Goal: Task Accomplishment & Management: Use online tool/utility

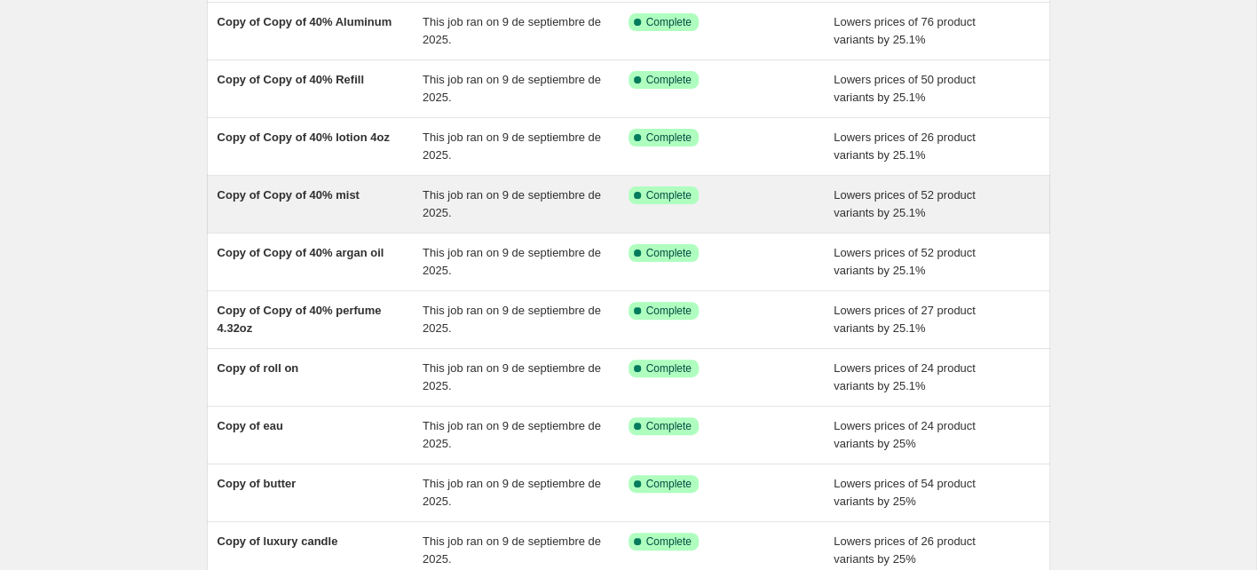
scroll to position [343, 0]
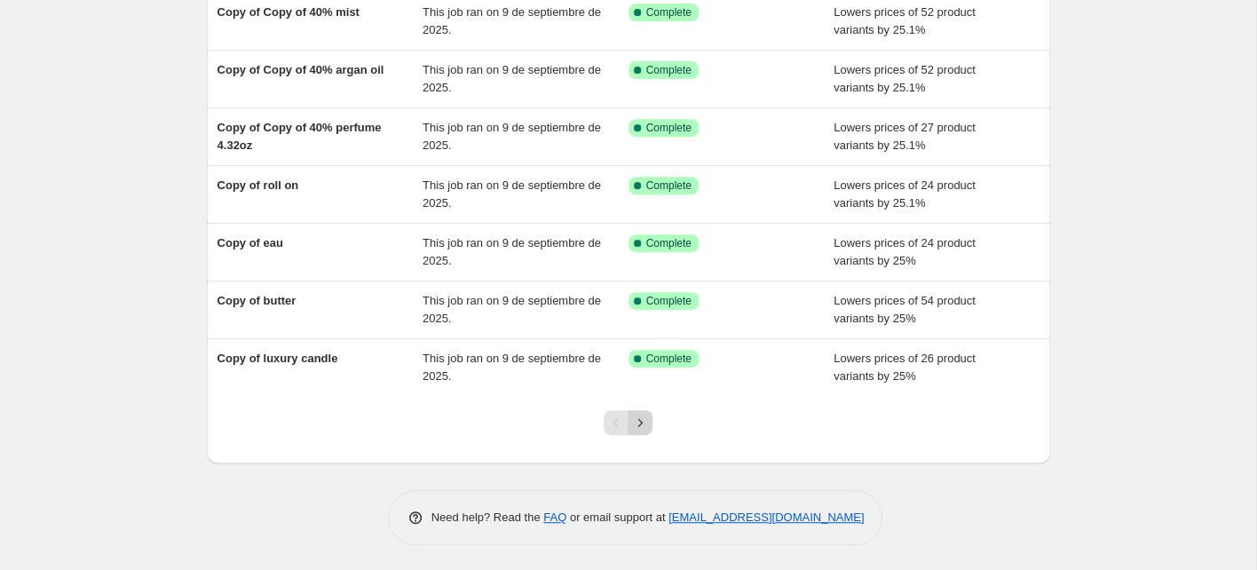
click at [639, 425] on icon "Next" at bounding box center [640, 423] width 18 height 18
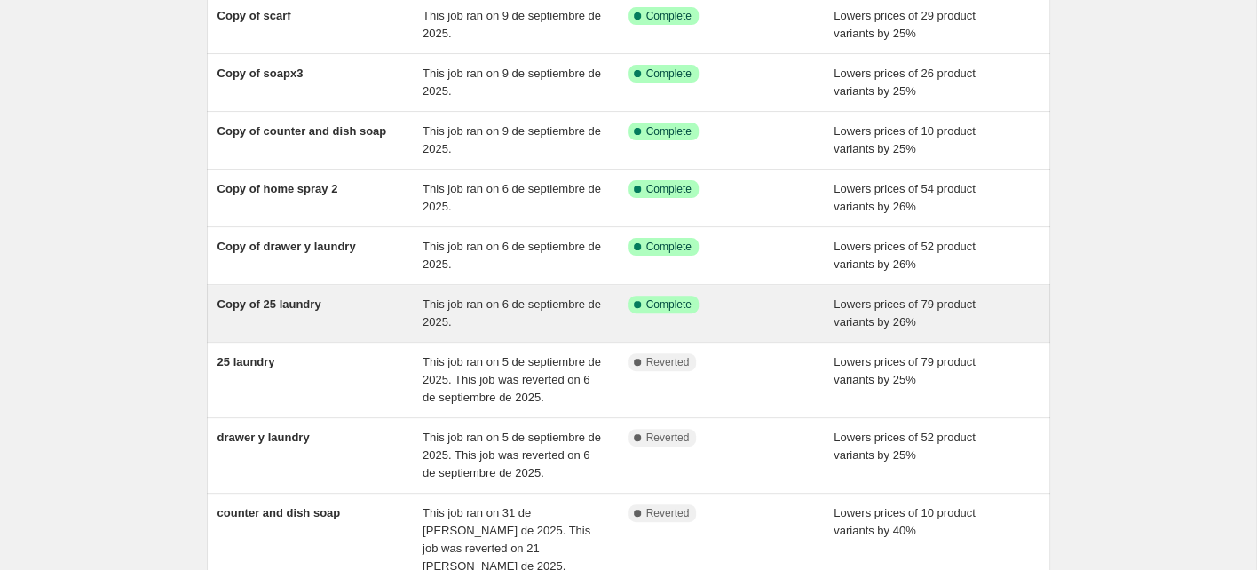
scroll to position [414, 0]
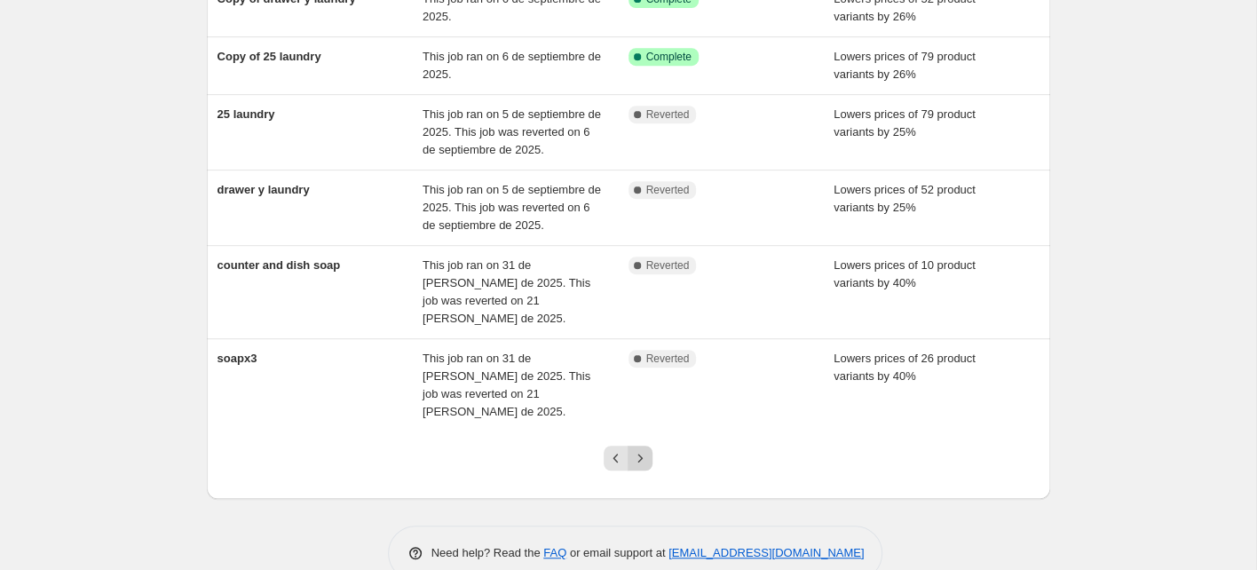
click at [640, 449] on icon "Next" at bounding box center [640, 458] width 18 height 18
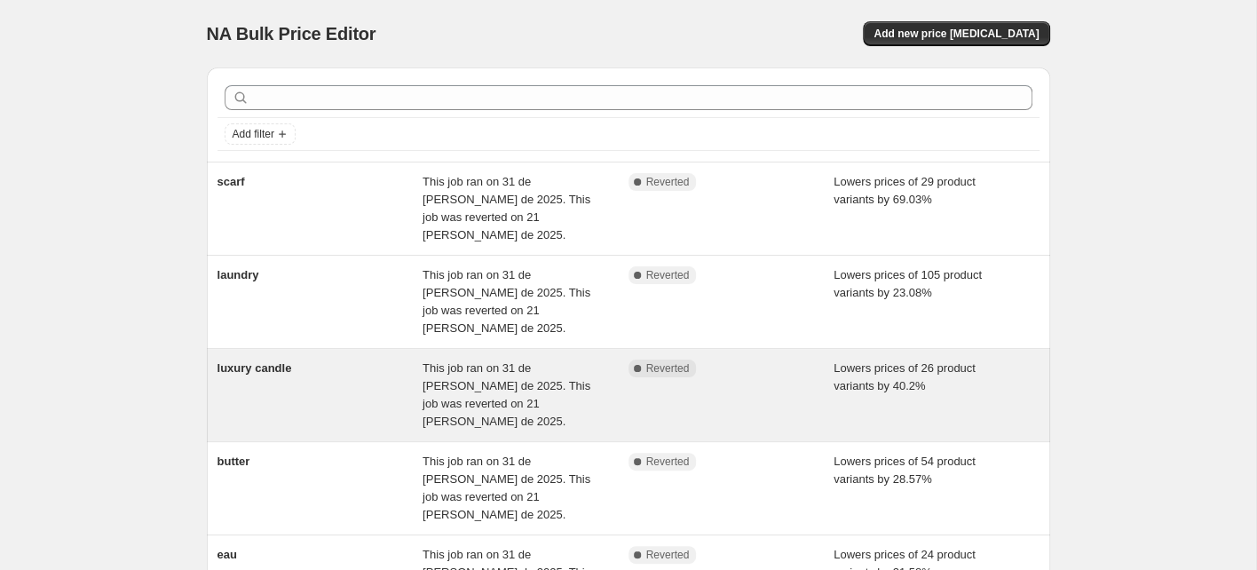
scroll to position [520, 0]
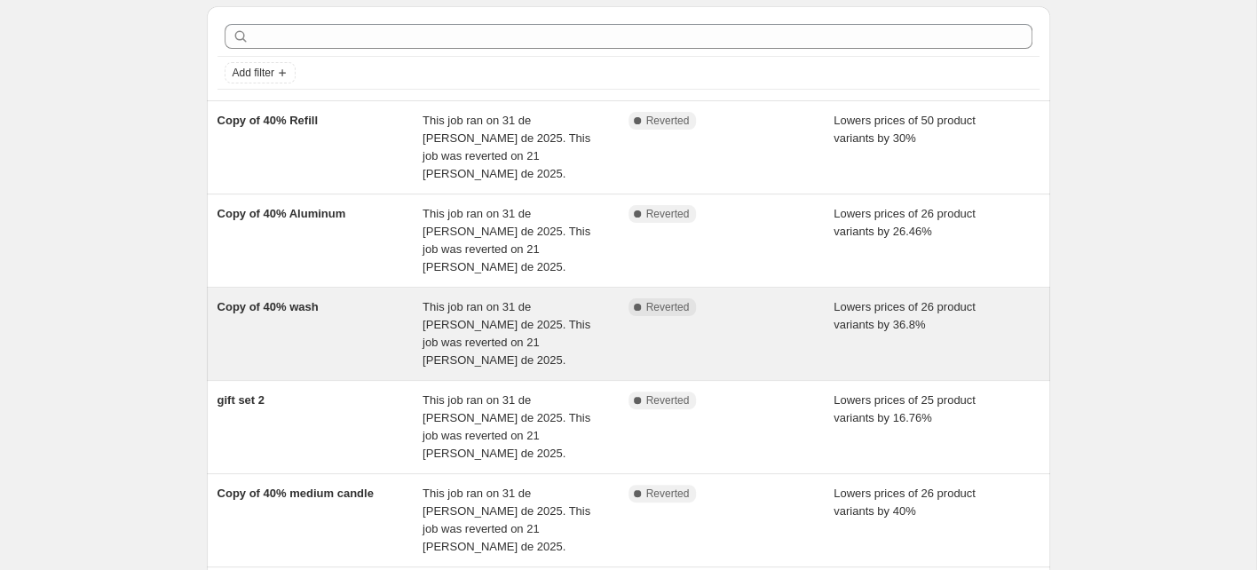
scroll to position [105, 0]
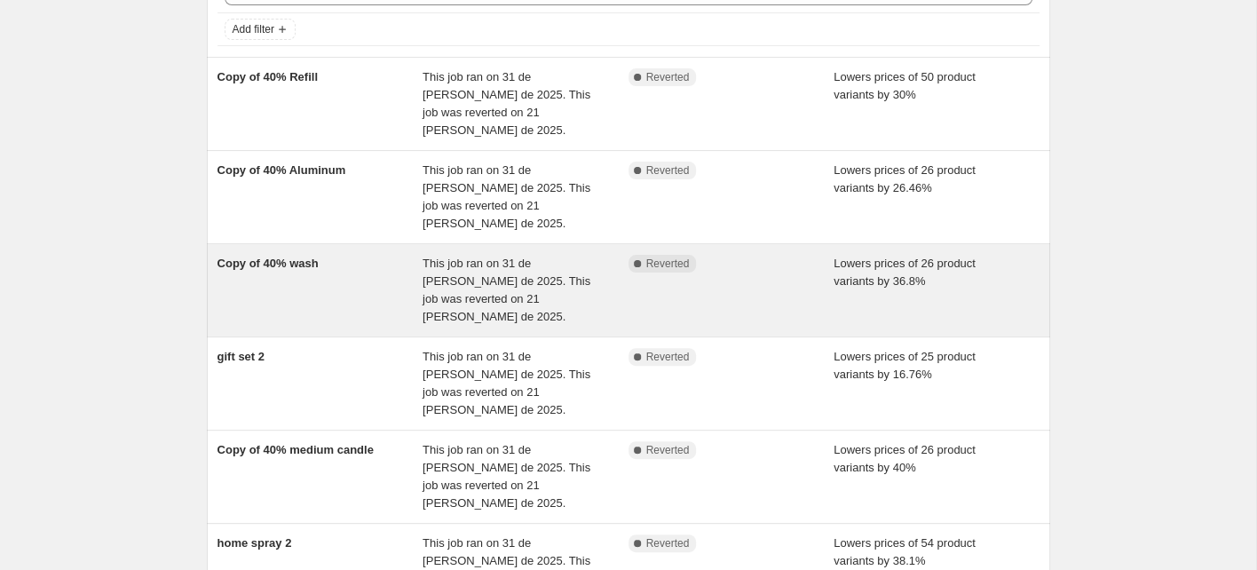
click at [324, 255] on div "Copy of 40% wash" at bounding box center [321, 290] width 206 height 71
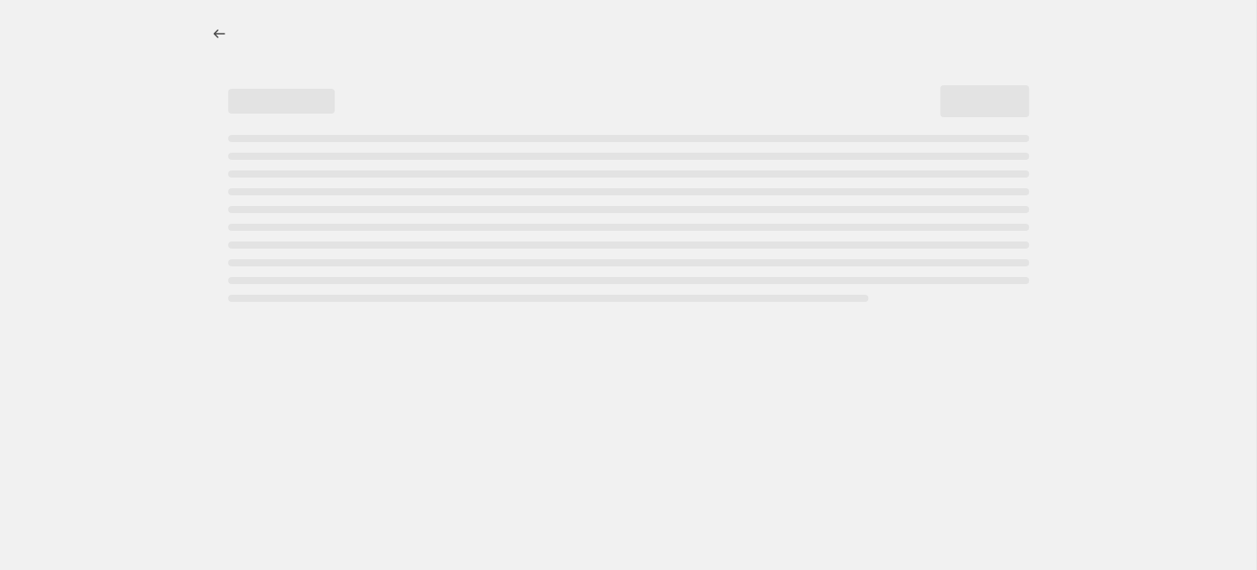
scroll to position [0, 0]
select select "percentage"
select select "collection"
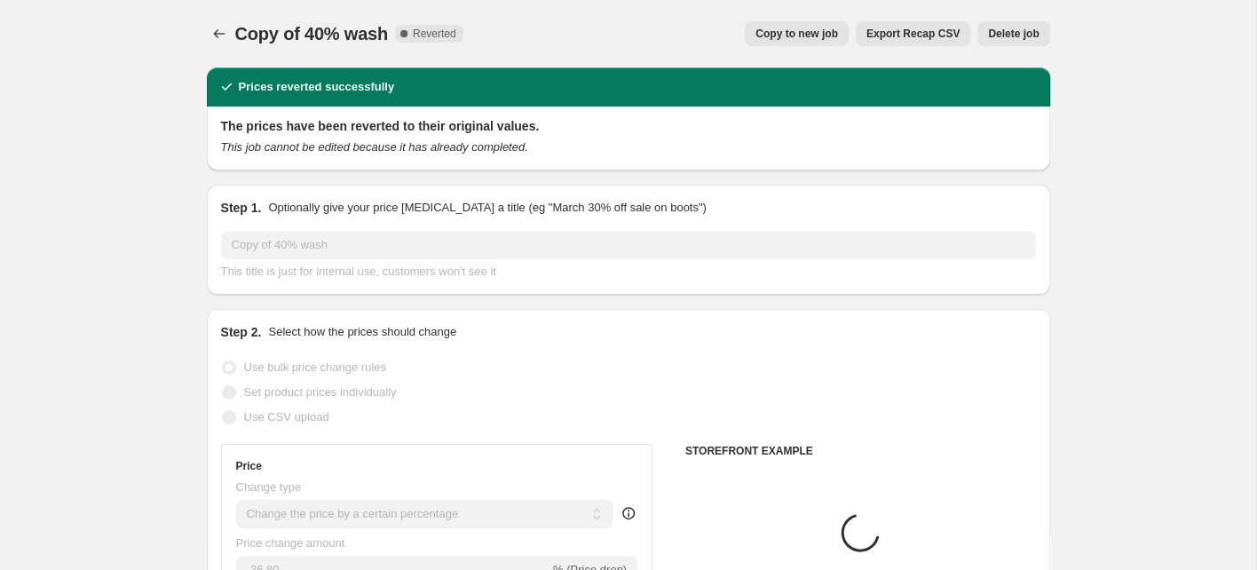
click at [789, 35] on span "Copy to new job" at bounding box center [797, 34] width 83 height 14
select select "percentage"
select select "collection"
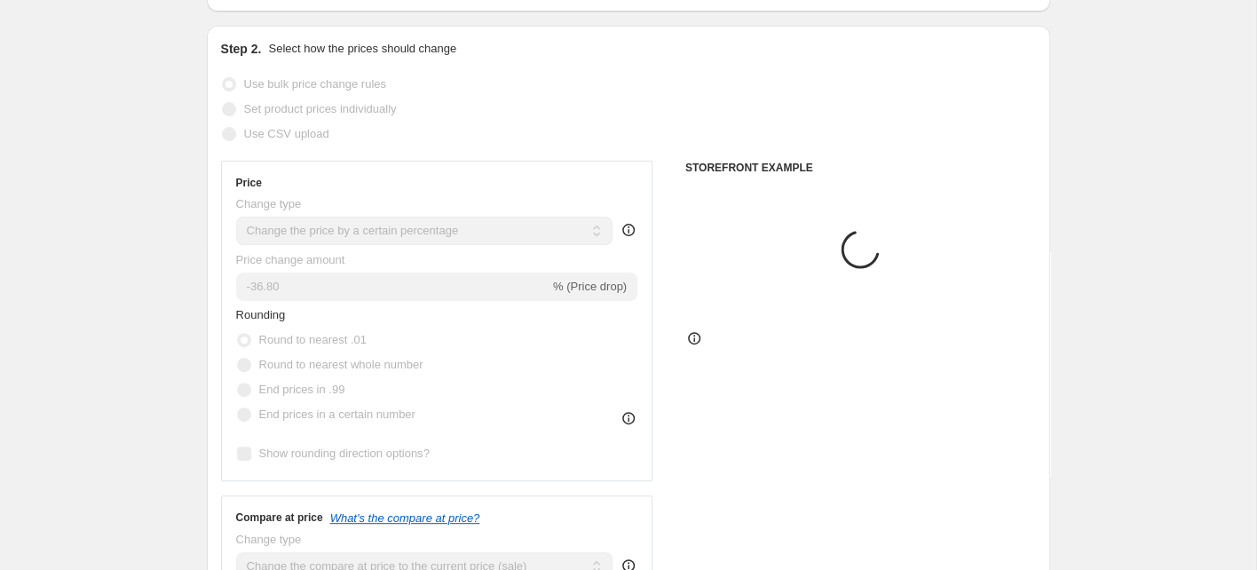
scroll to position [185, 0]
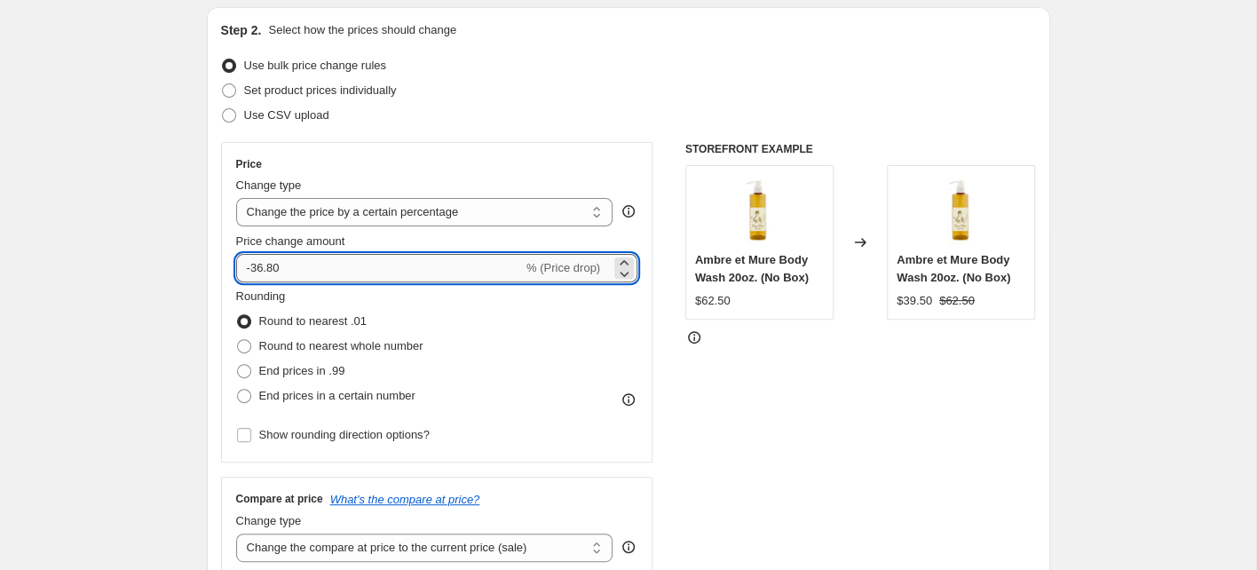
drag, startPoint x: 289, startPoint y: 266, endPoint x: 254, endPoint y: 266, distance: 35.5
click at [253, 266] on input "-36.80" at bounding box center [379, 268] width 287 height 28
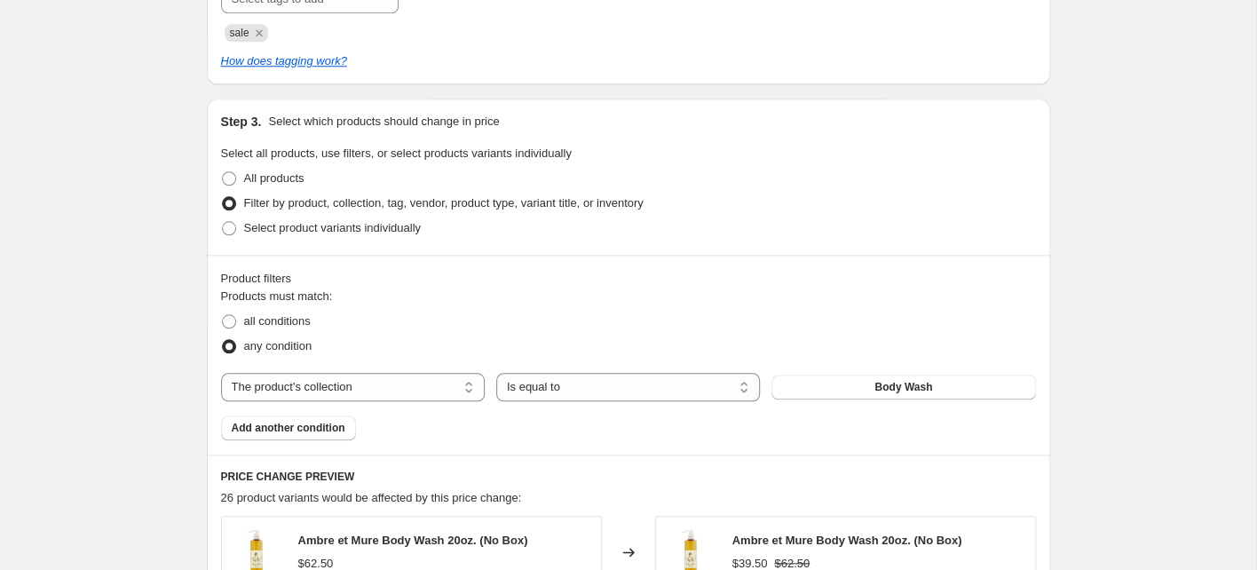
scroll to position [978, 0]
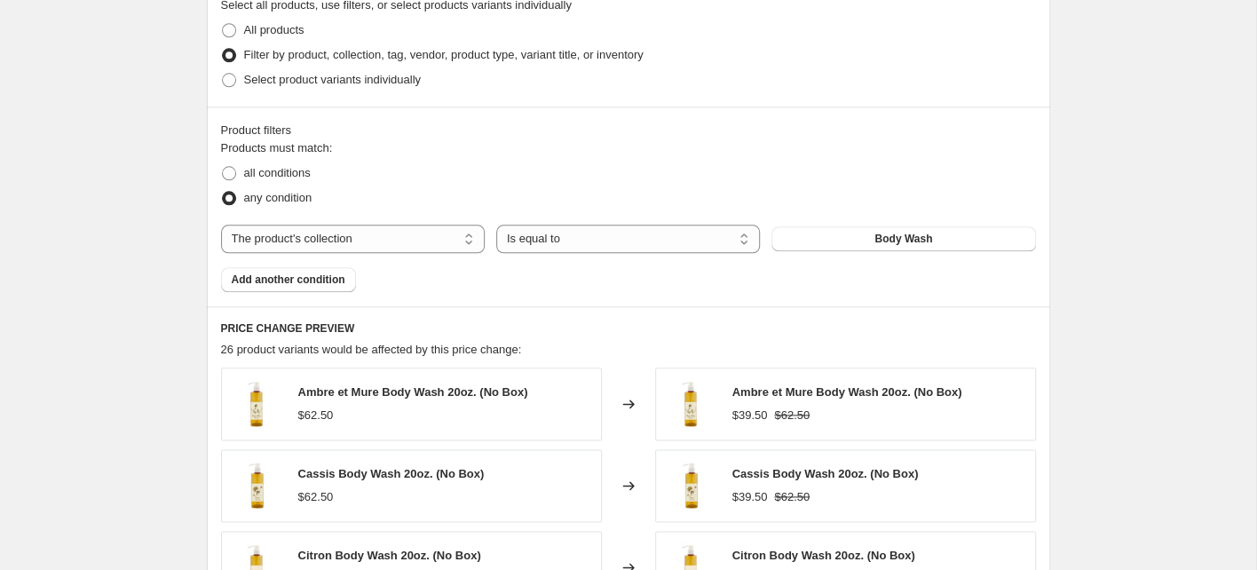
type input "-25.10"
click at [1124, 185] on div "Create new price [MEDICAL_DATA]. This page is ready Create new price [MEDICAL_D…" at bounding box center [628, 59] width 1256 height 2074
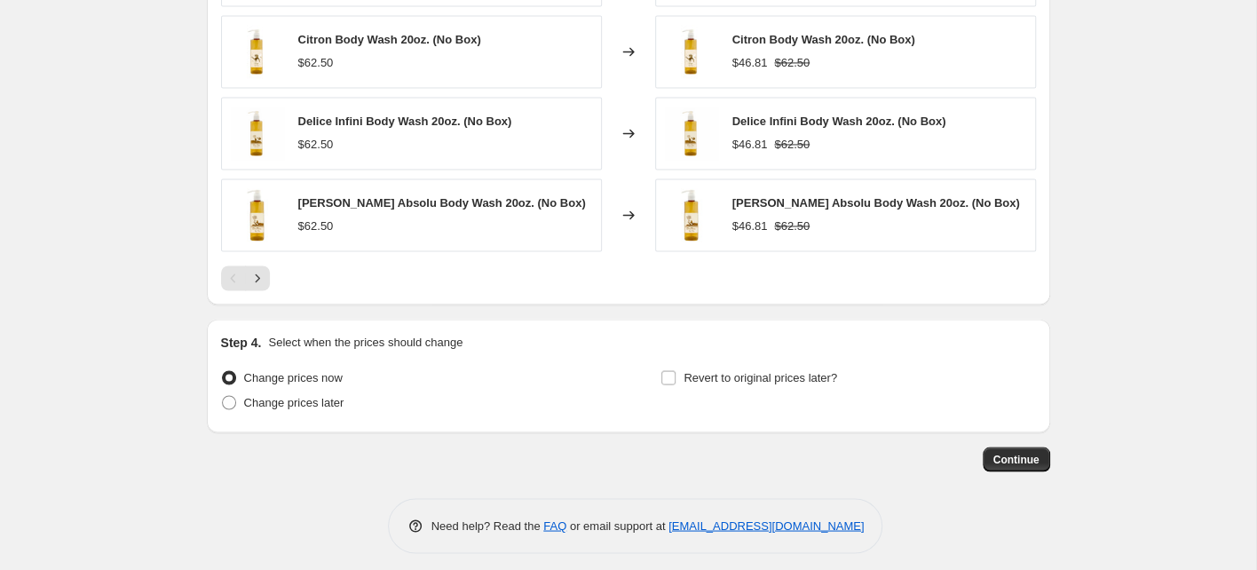
scroll to position [1500, 0]
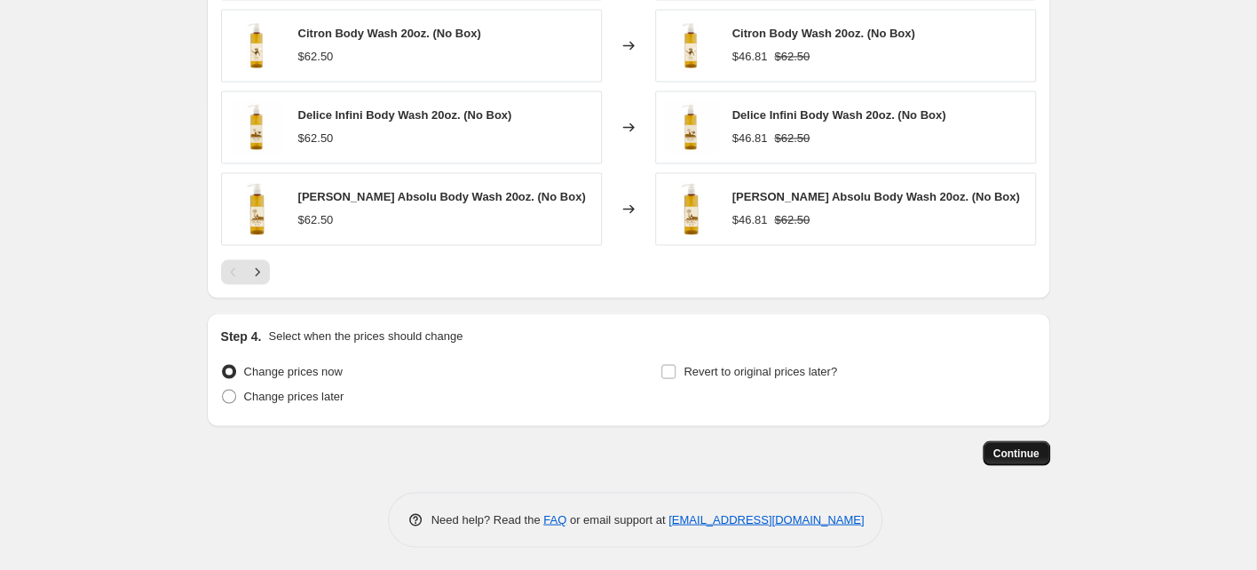
click at [994, 455] on span "Continue" at bounding box center [1016, 453] width 46 height 14
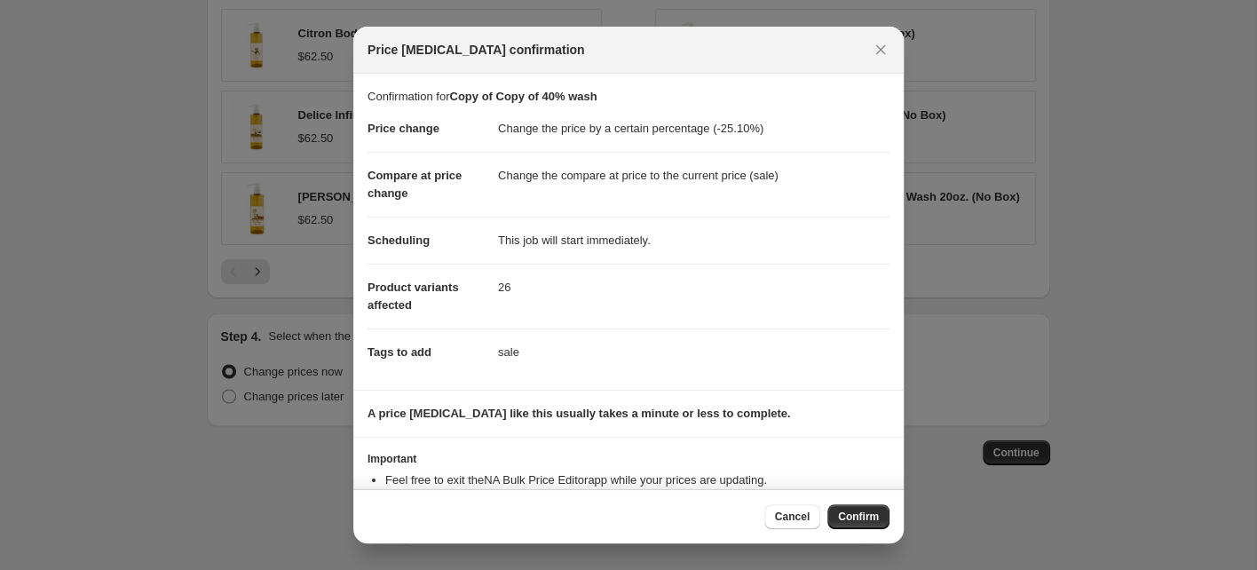
click at [865, 518] on span "Confirm" at bounding box center [858, 517] width 41 height 14
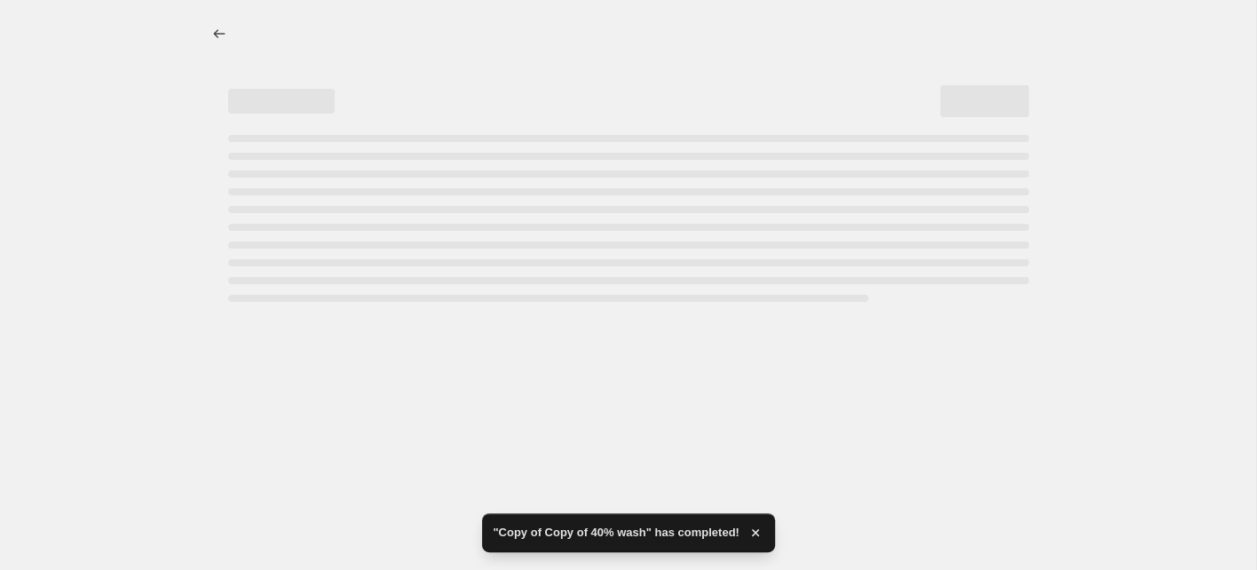
select select "percentage"
select select "collection"
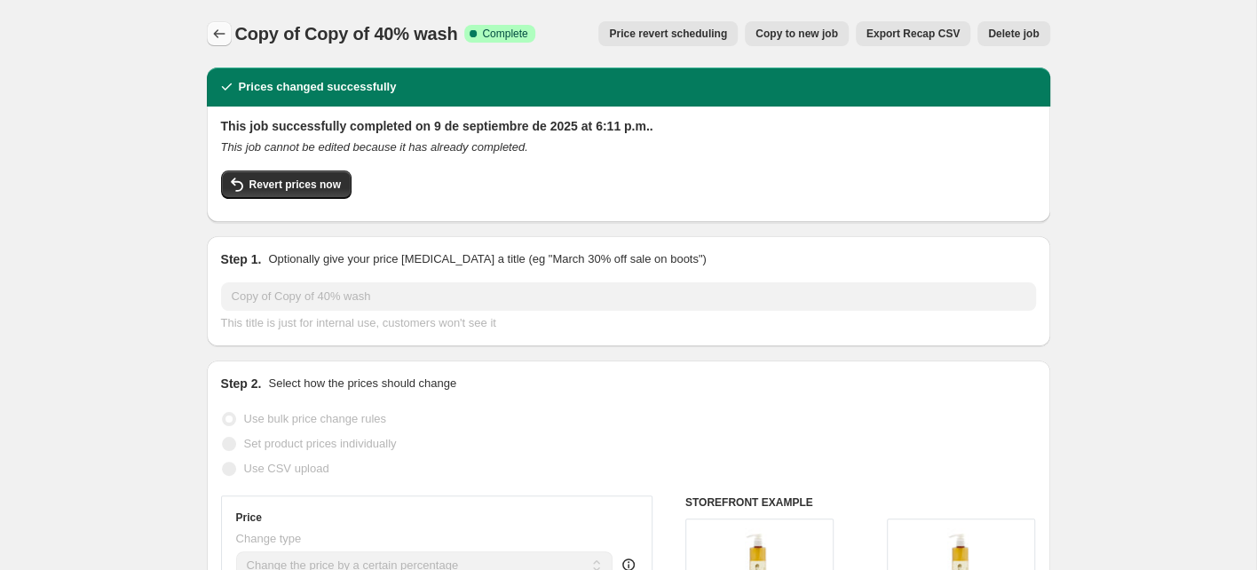
click at [218, 31] on icon "Price change jobs" at bounding box center [219, 34] width 18 height 18
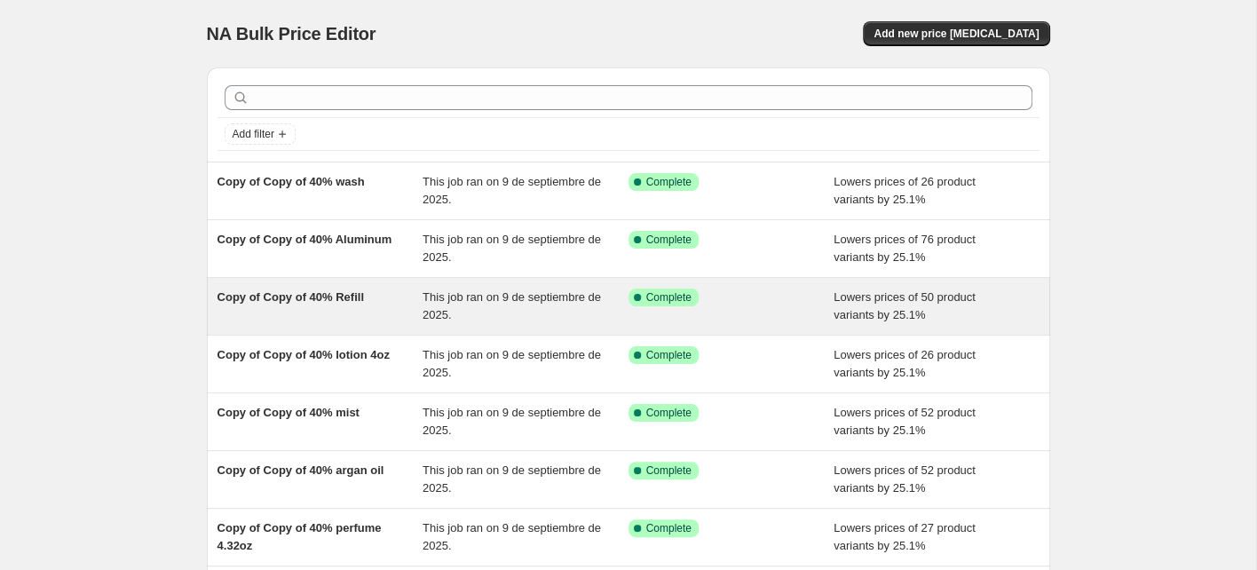
scroll to position [343, 0]
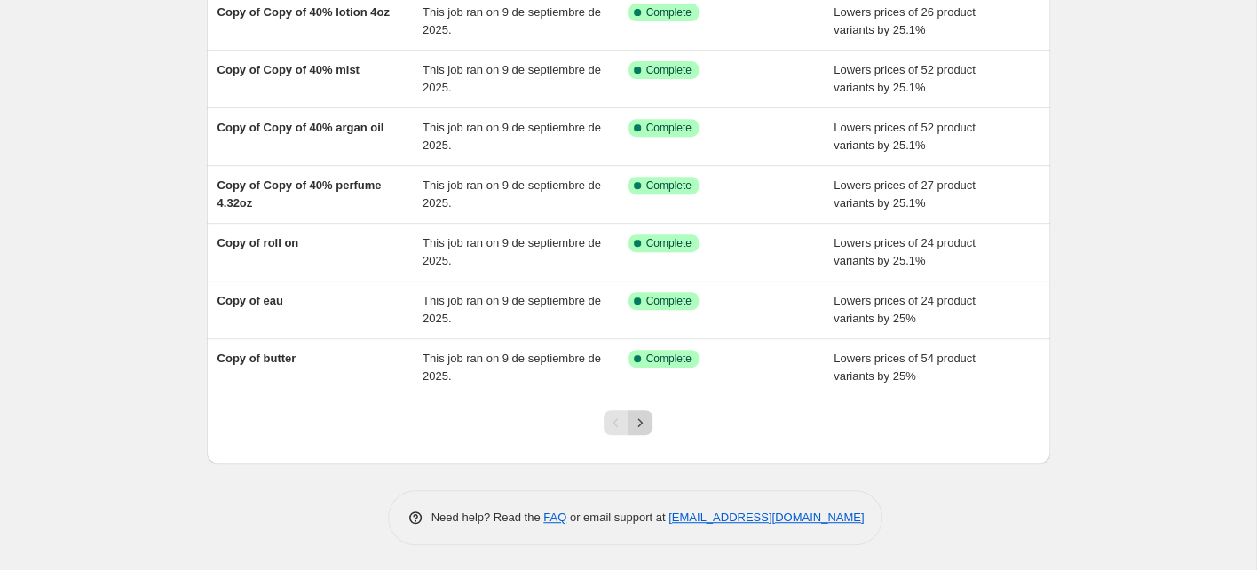
click at [645, 420] on icon "Next" at bounding box center [640, 423] width 18 height 18
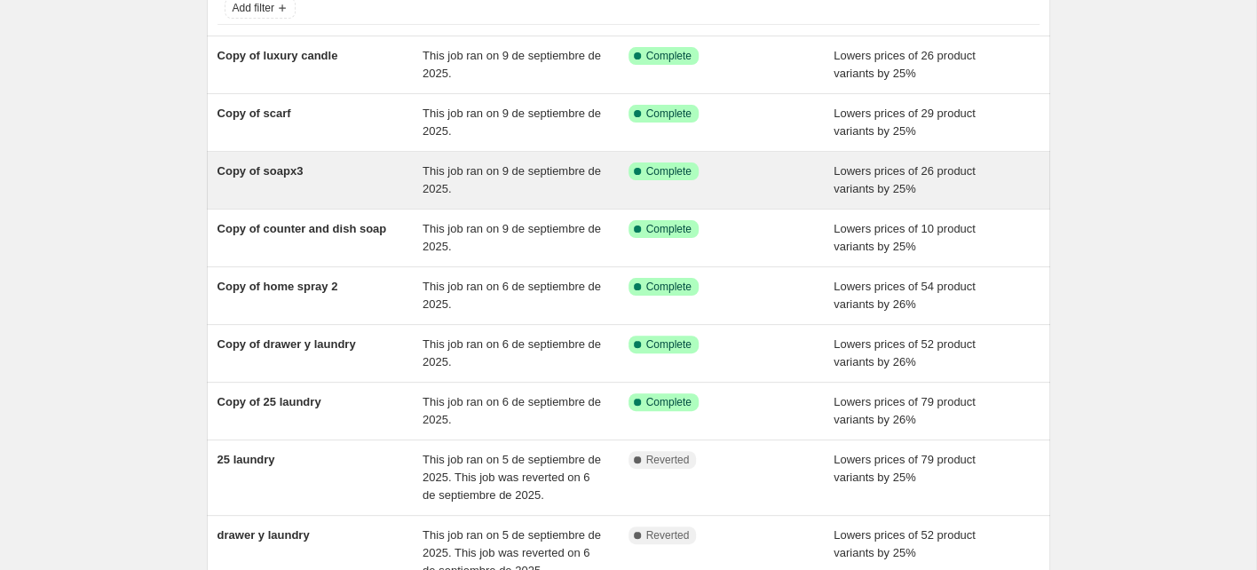
scroll to position [396, 0]
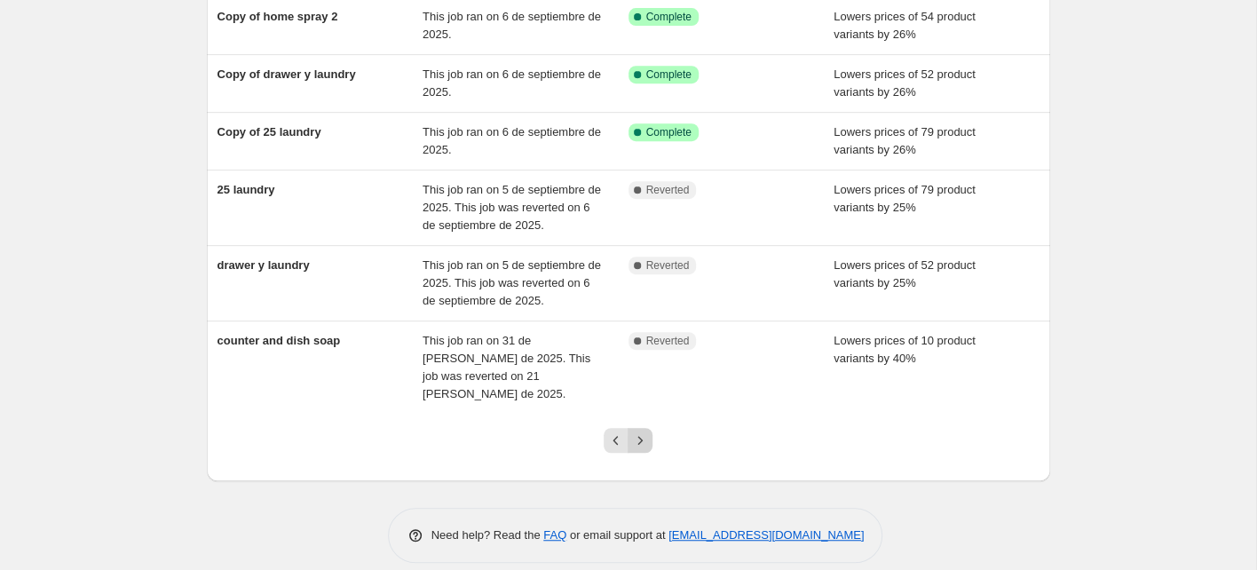
click at [635, 431] on icon "Next" at bounding box center [640, 440] width 18 height 18
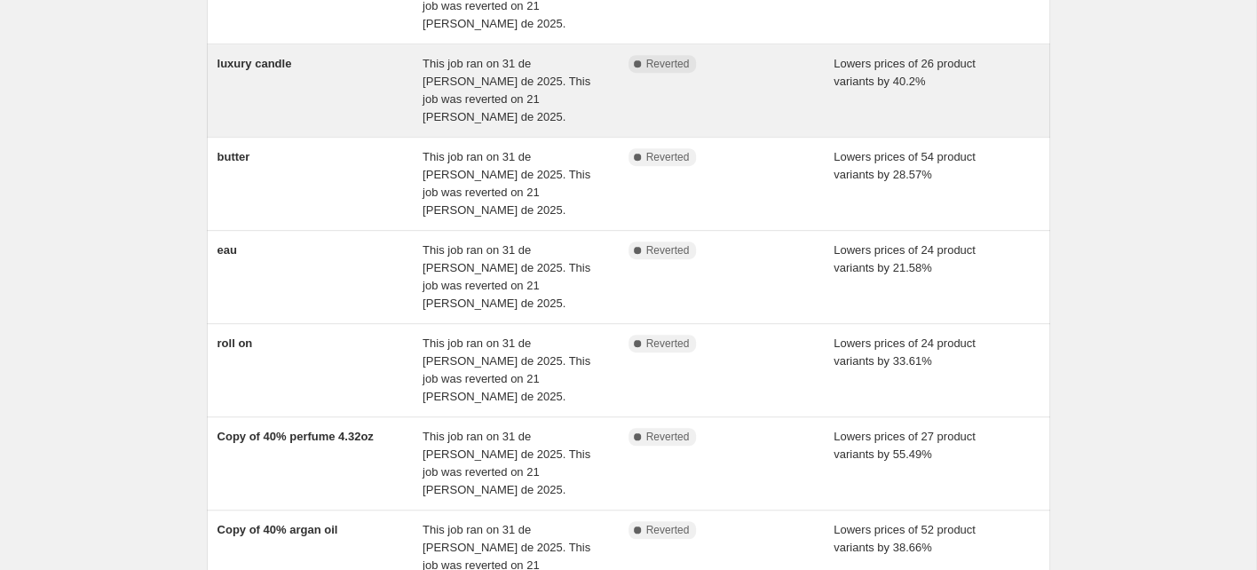
scroll to position [520, 0]
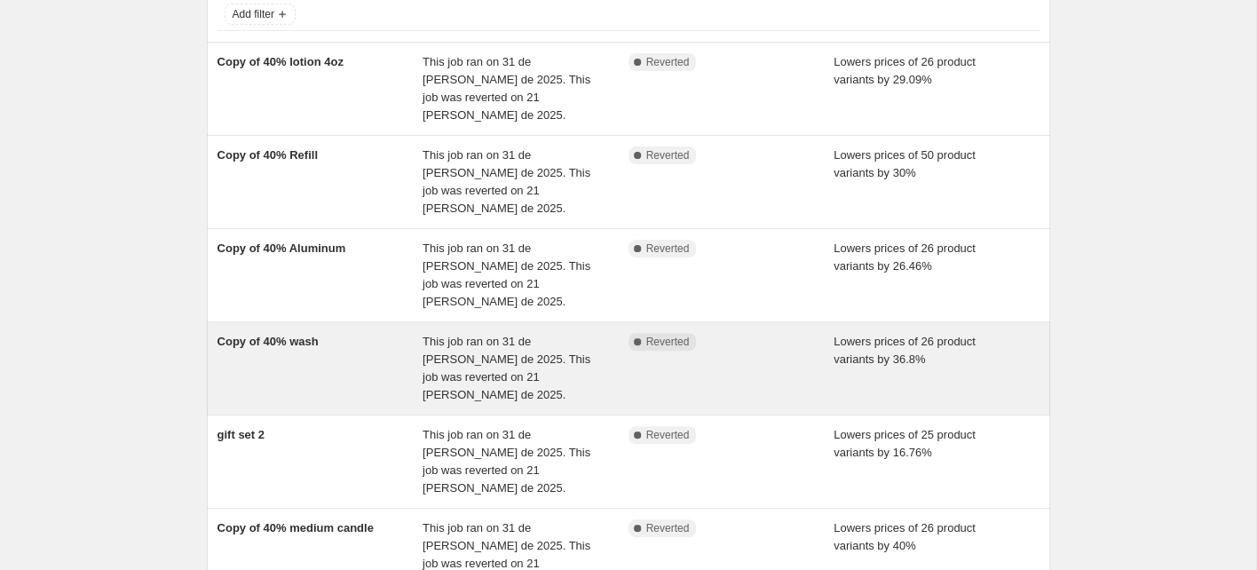
scroll to position [185, 0]
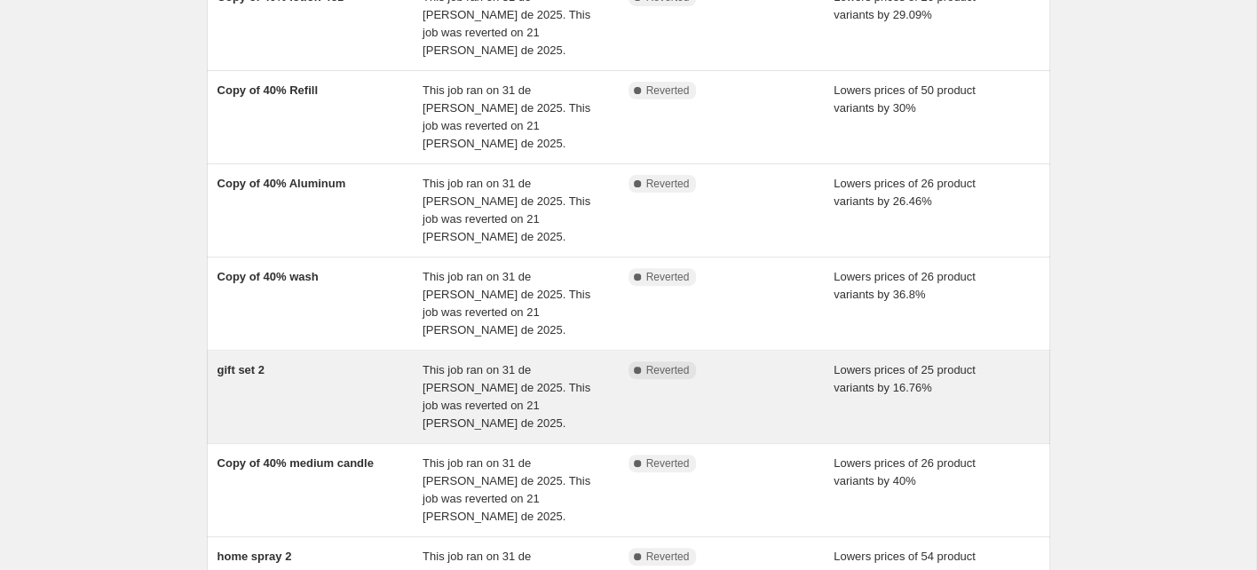
click at [284, 361] on div "gift set 2" at bounding box center [321, 396] width 206 height 71
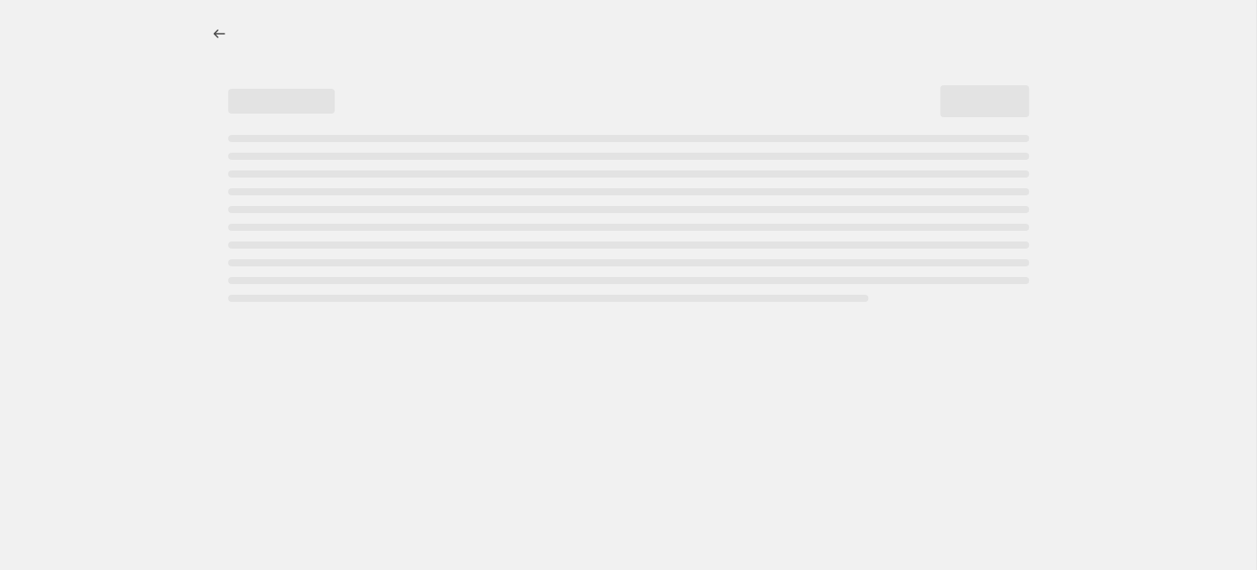
select select "percentage"
select select "collection"
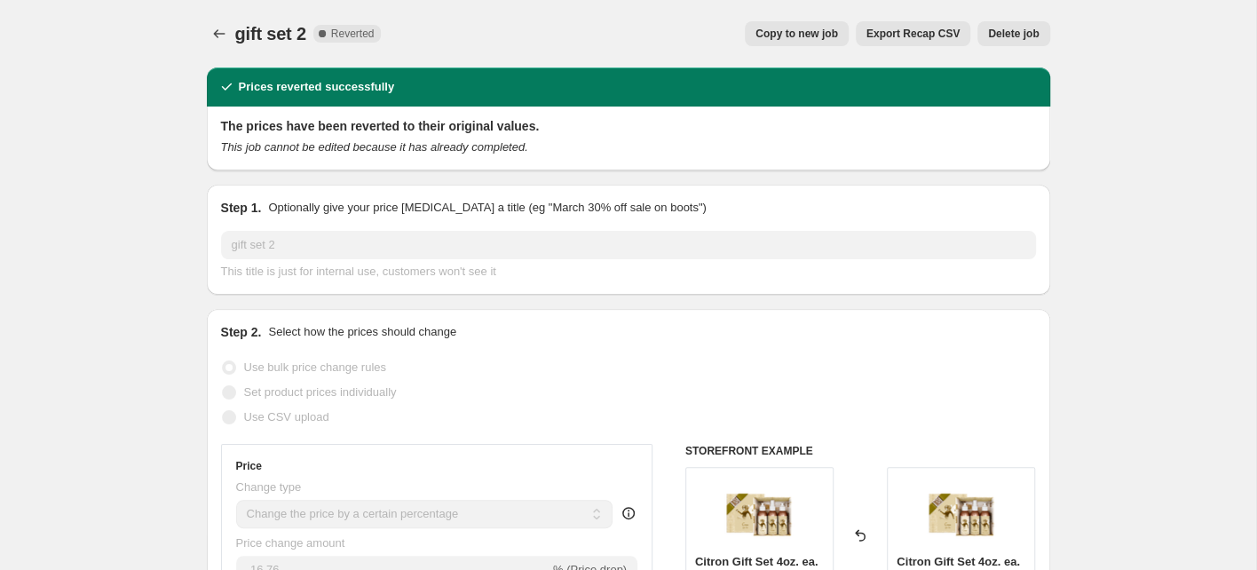
click at [781, 32] on span "Copy to new job" at bounding box center [797, 34] width 83 height 14
select select "percentage"
select select "collection"
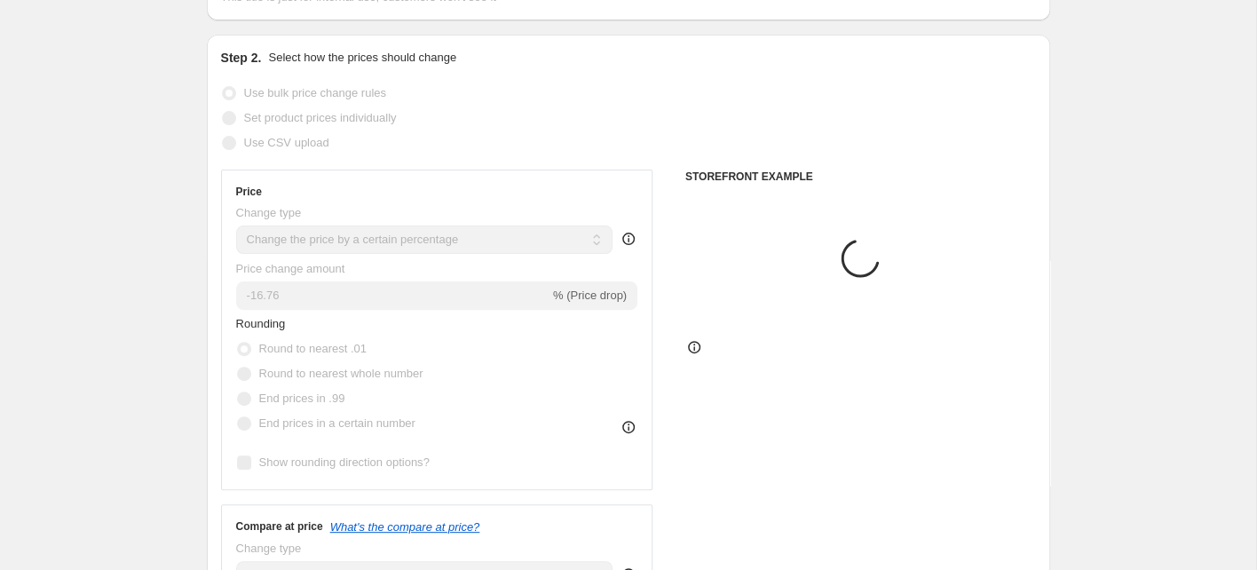
scroll to position [265, 0]
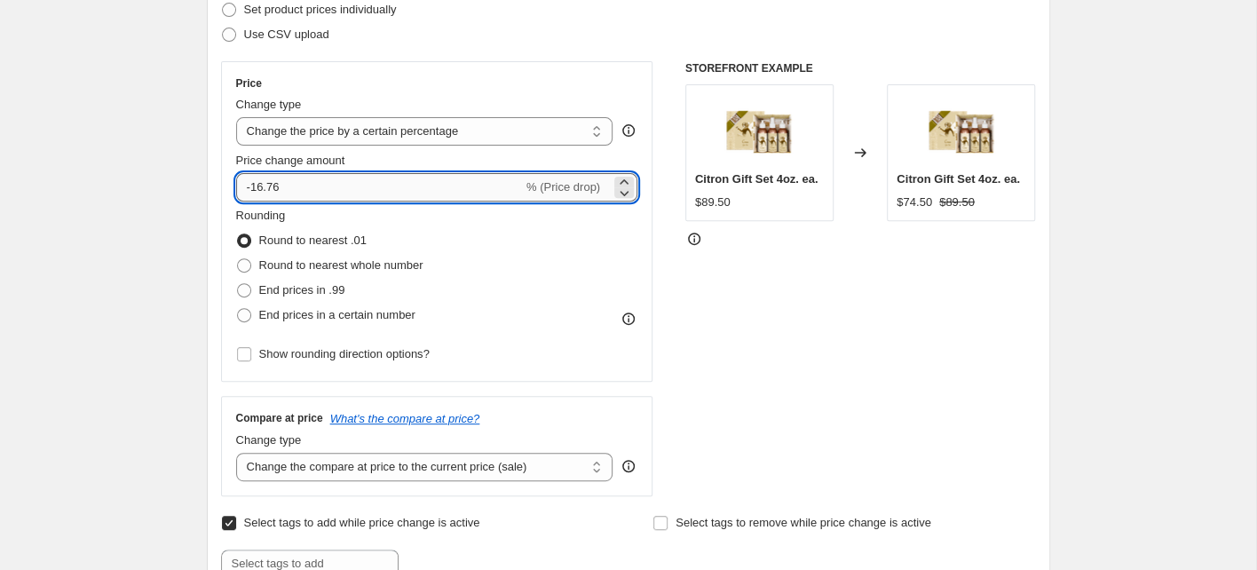
drag, startPoint x: 288, startPoint y: 183, endPoint x: 255, endPoint y: 195, distance: 35.1
click at [250, 187] on input "-16.76" at bounding box center [379, 187] width 287 height 28
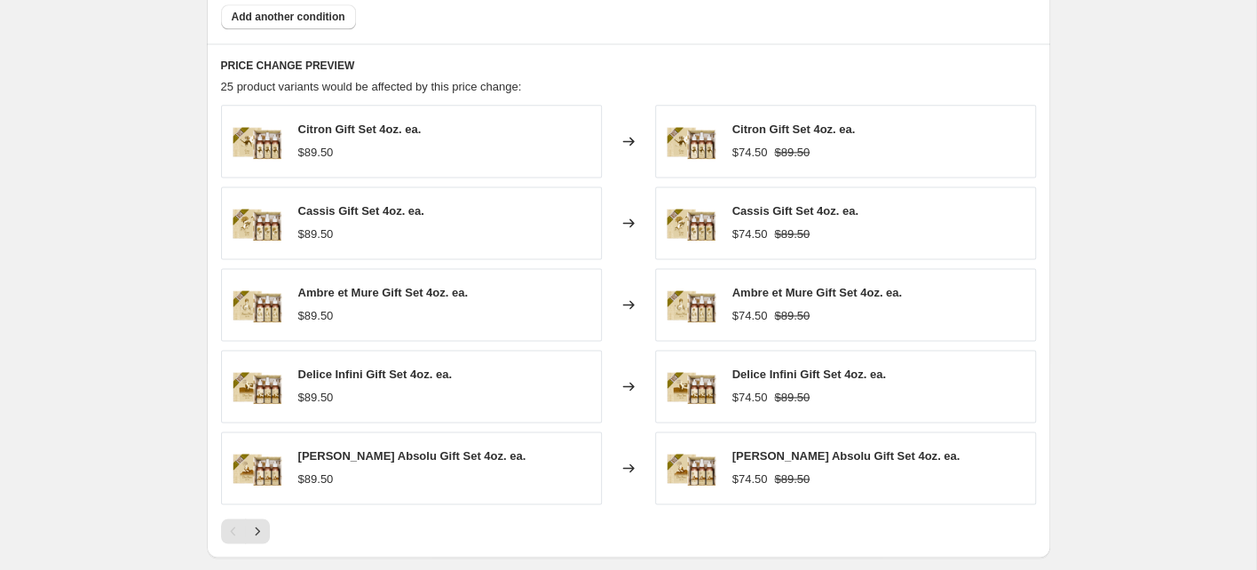
scroll to position [1500, 0]
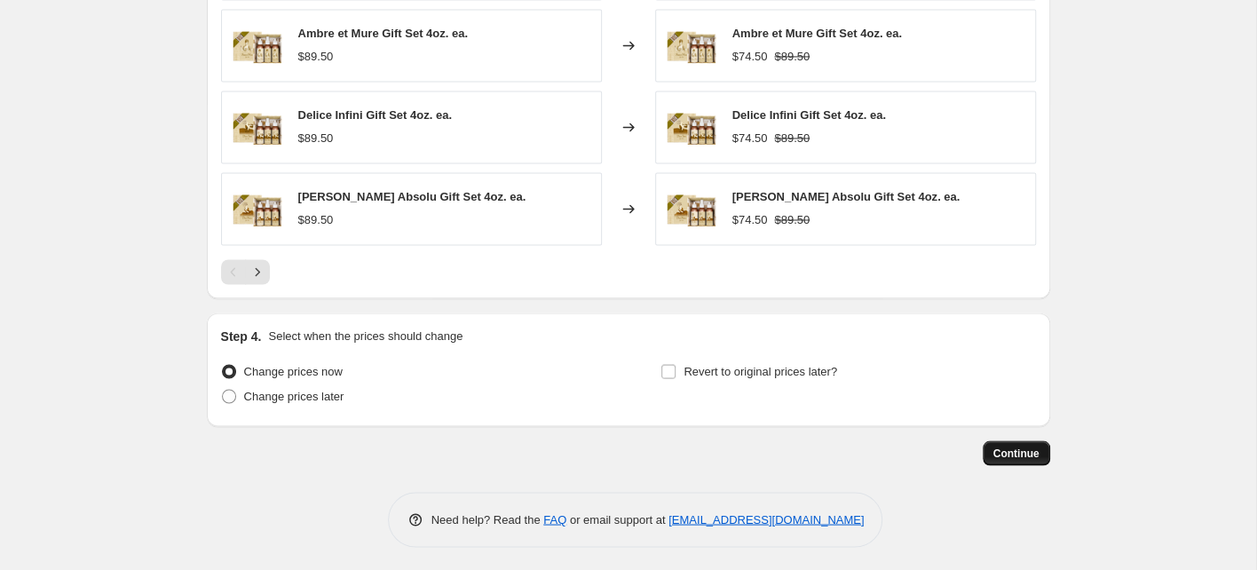
type input "-25.10"
click at [1002, 447] on span "Continue" at bounding box center [1016, 453] width 46 height 14
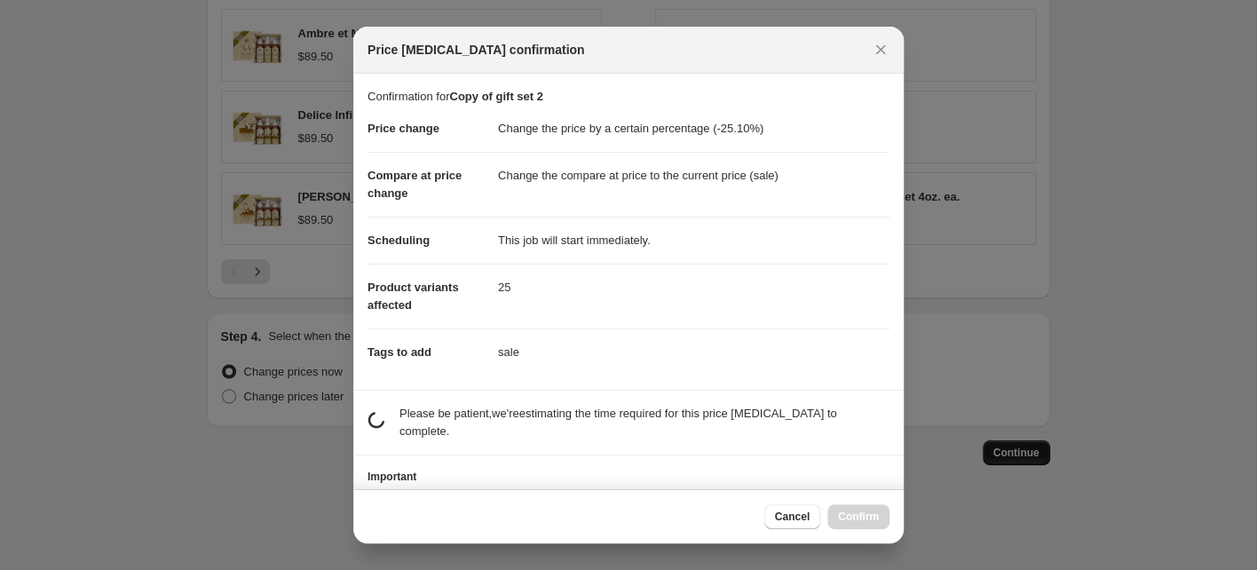
scroll to position [0, 0]
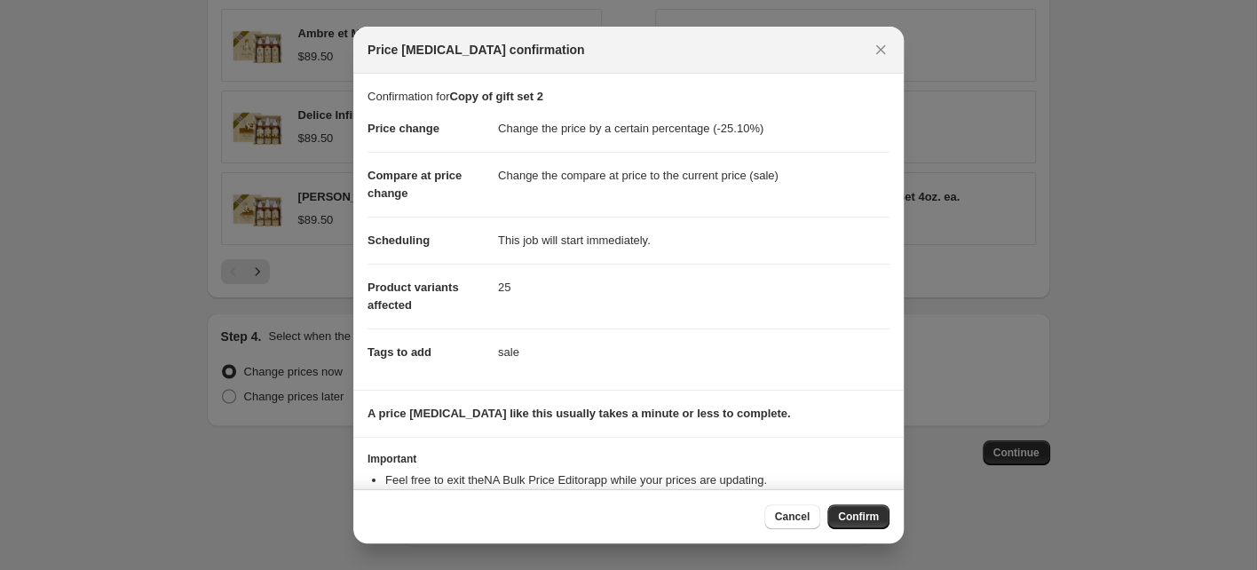
click at [843, 517] on span "Confirm" at bounding box center [858, 517] width 41 height 14
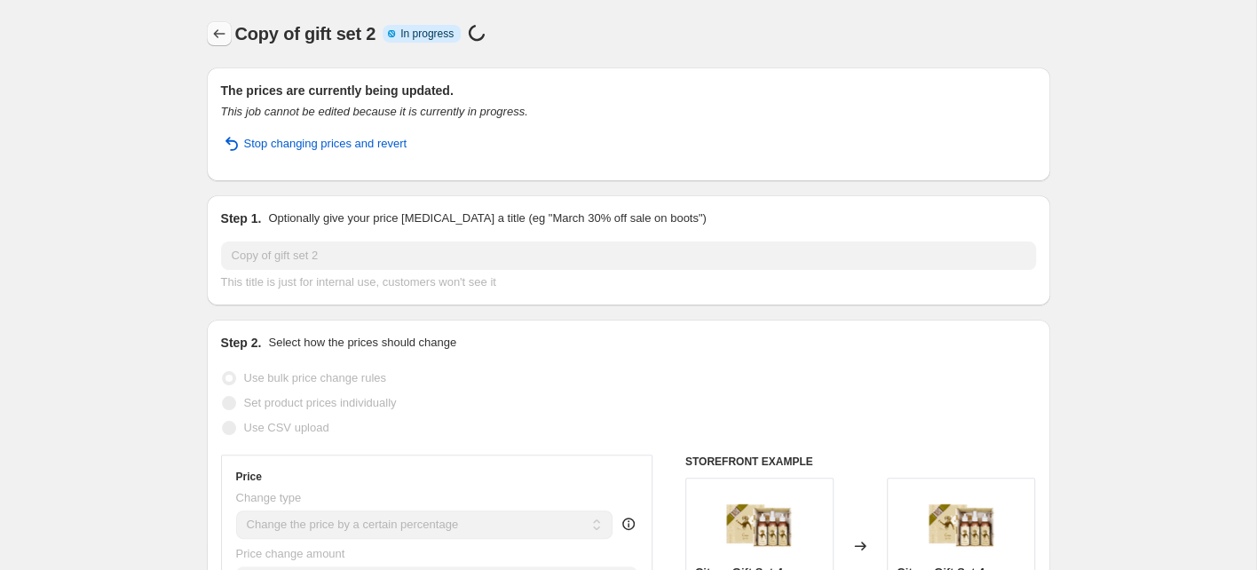
click at [212, 36] on icon "Price change jobs" at bounding box center [219, 34] width 18 height 18
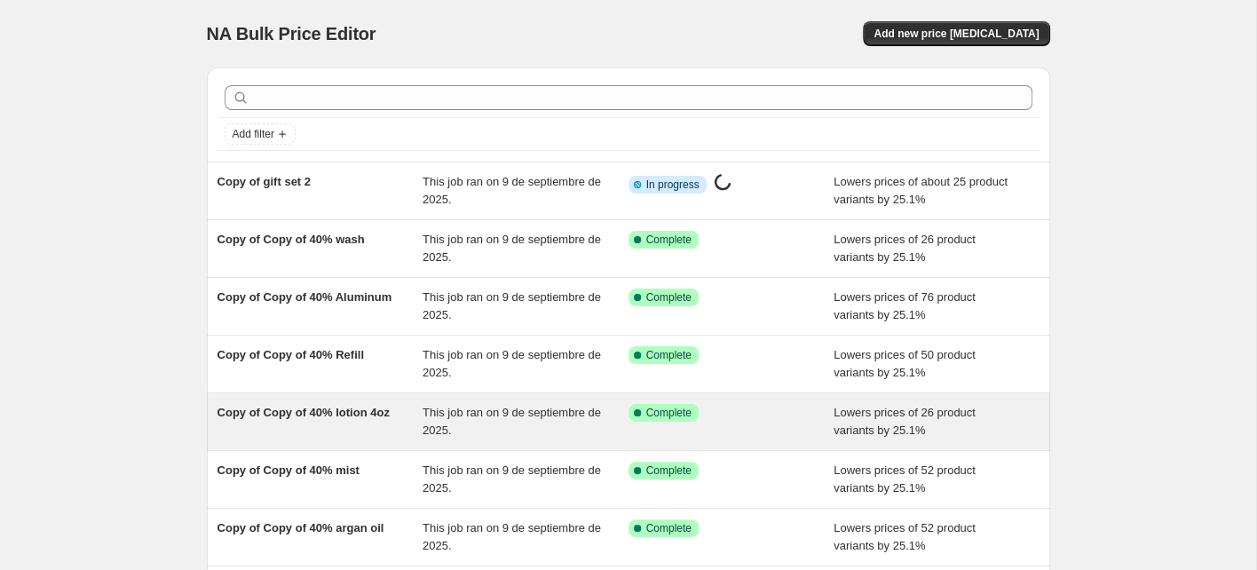
scroll to position [343, 0]
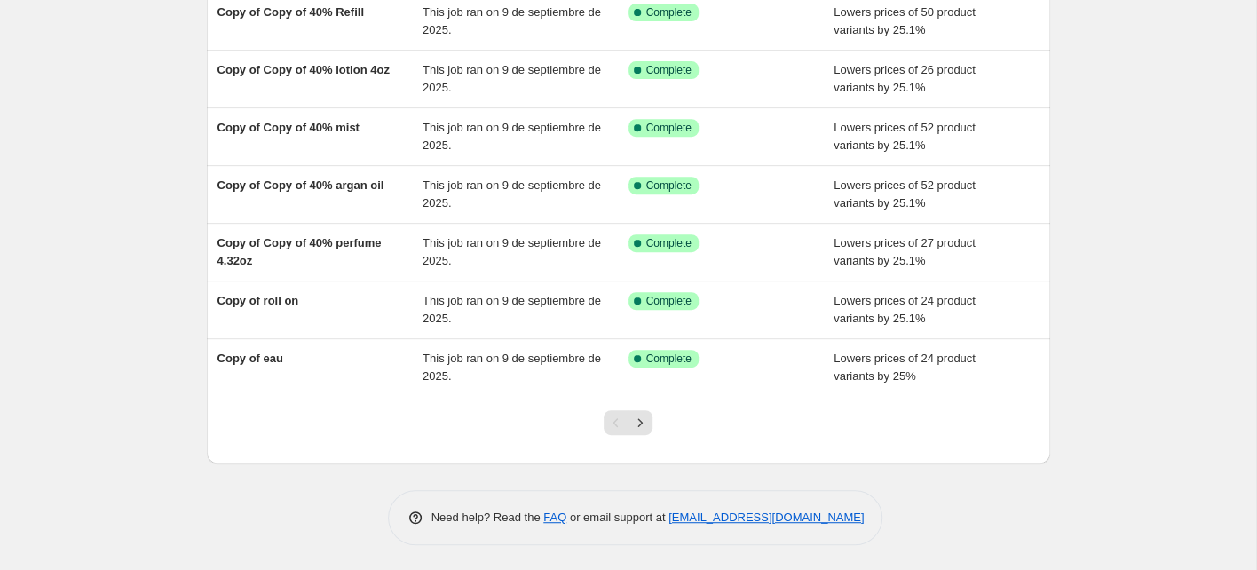
click at [642, 421] on icon "Next" at bounding box center [640, 423] width 18 height 18
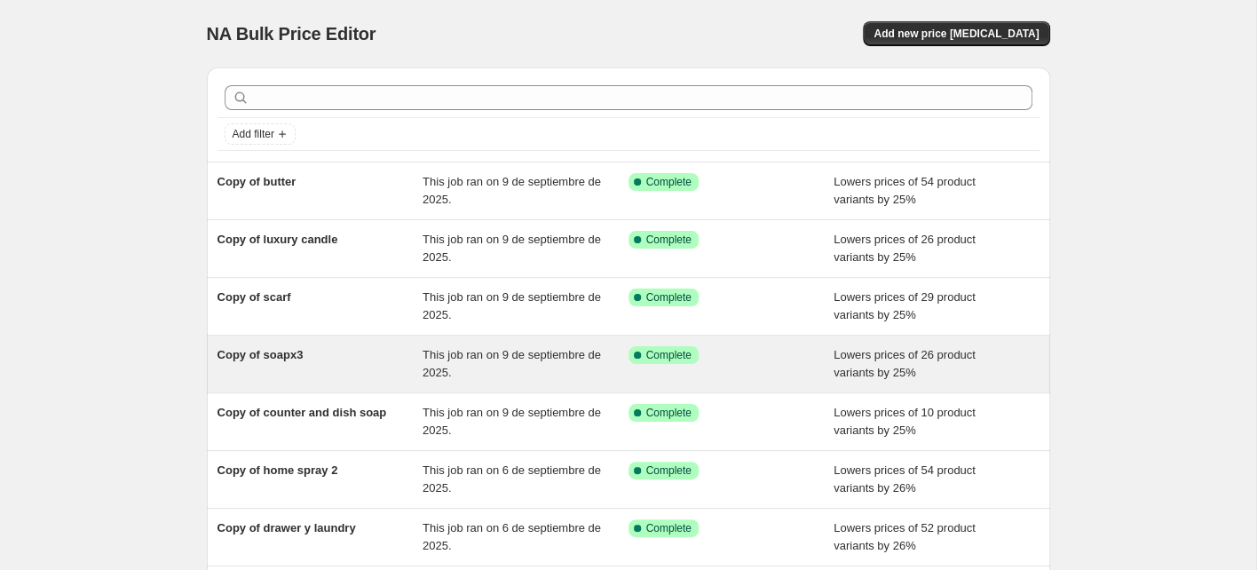
scroll to position [378, 0]
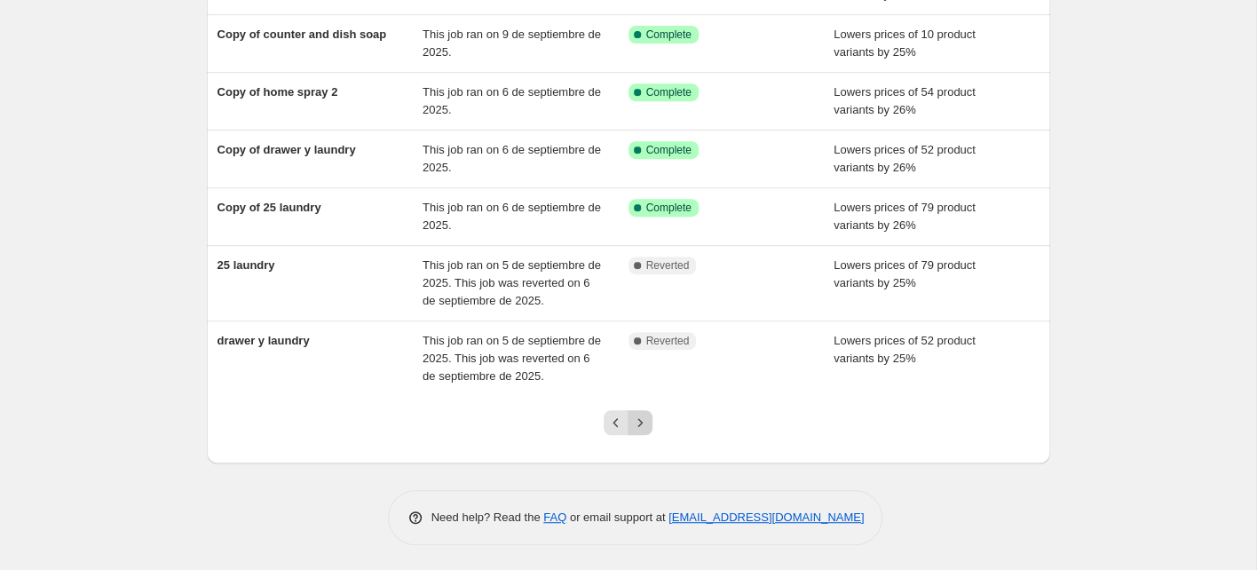
click at [644, 421] on icon "Next" at bounding box center [640, 423] width 18 height 18
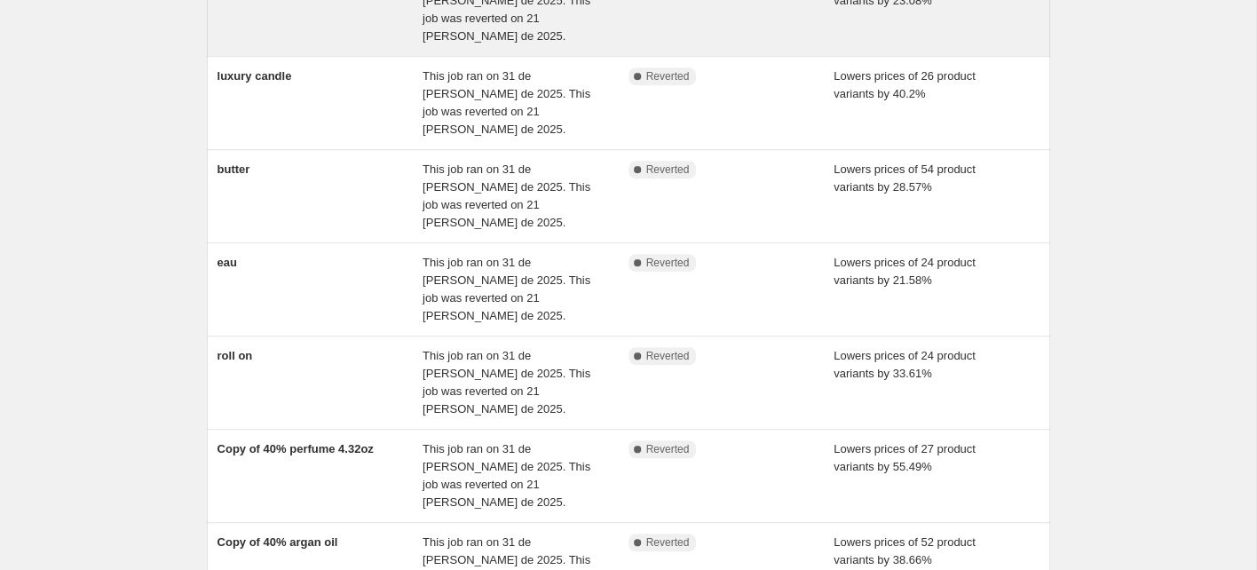
scroll to position [520, 0]
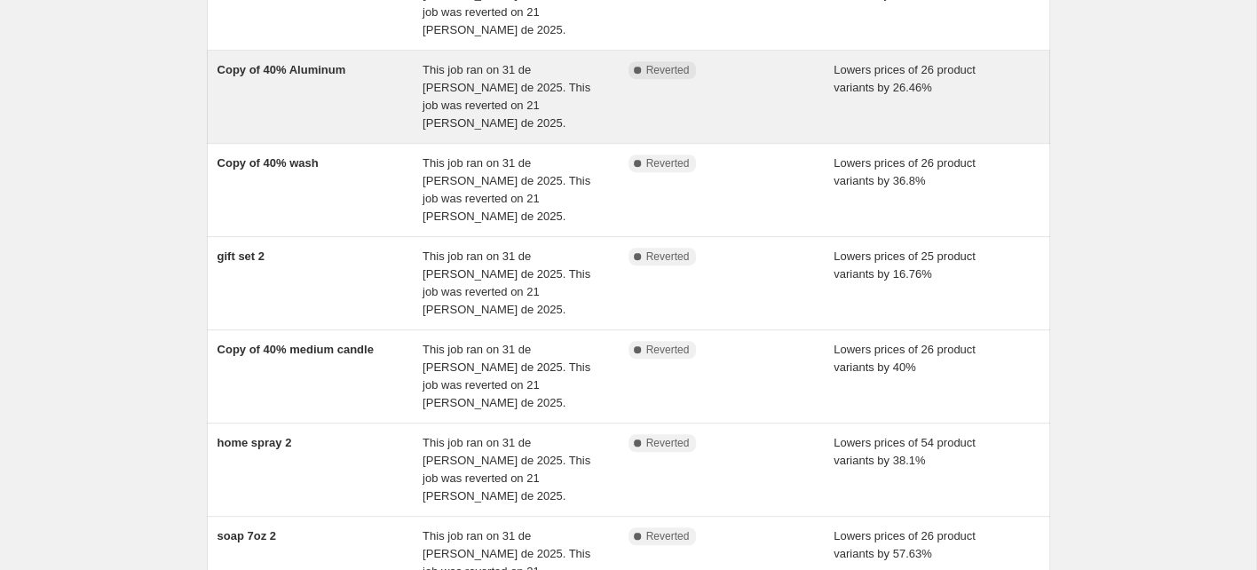
scroll to position [485, 0]
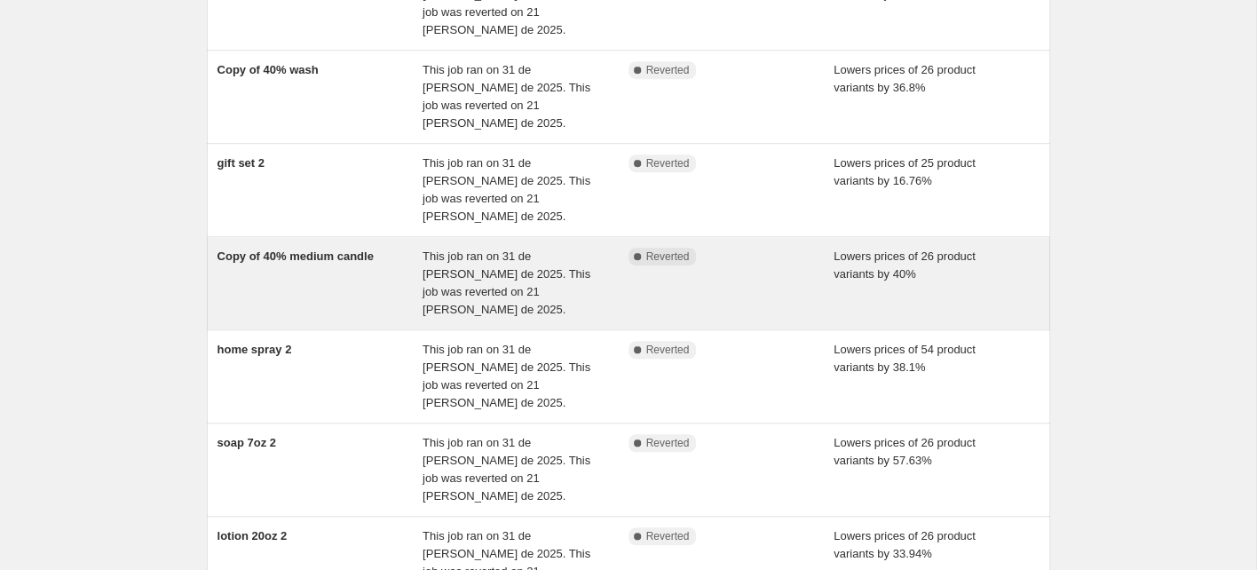
click at [336, 249] on span "Copy of 40% medium candle" at bounding box center [296, 255] width 156 height 13
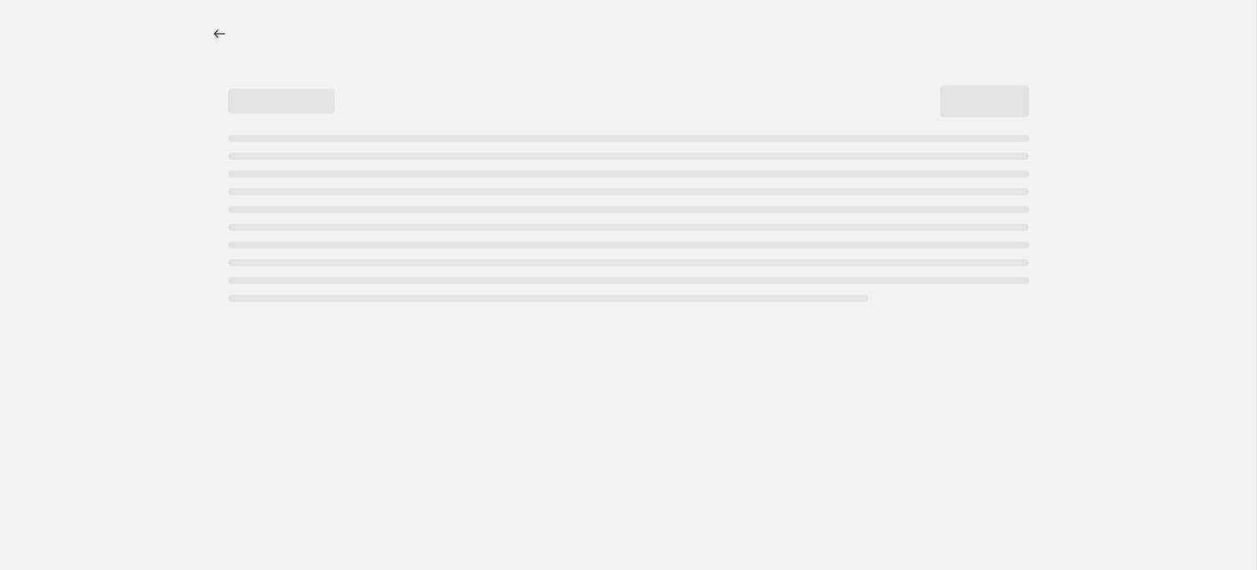
select select "percentage"
select select "collection"
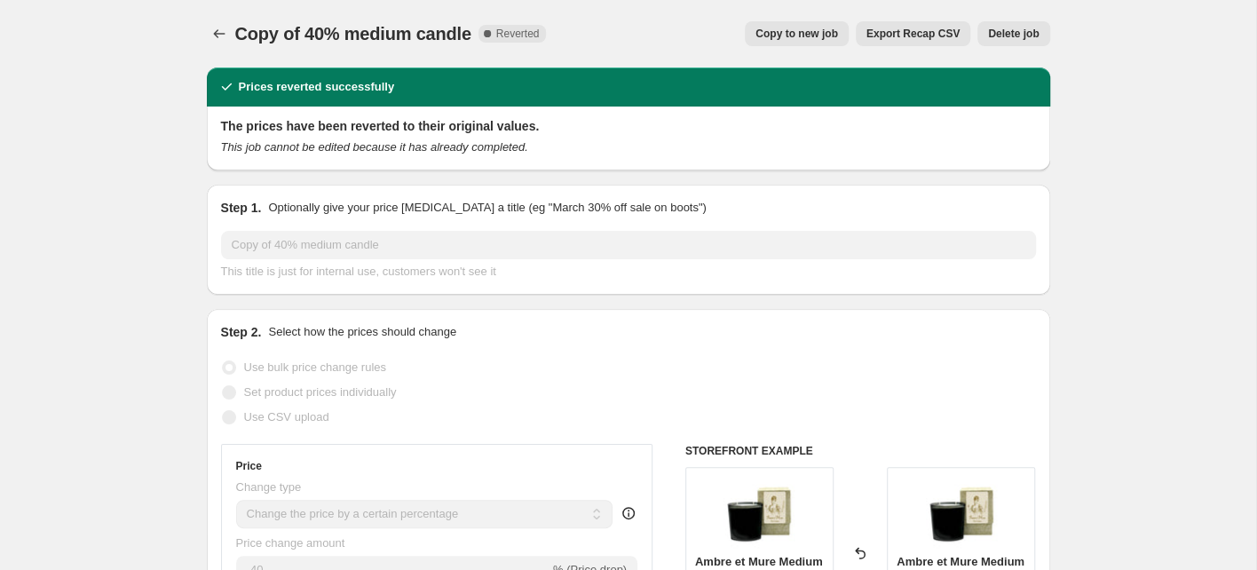
click at [773, 34] on span "Copy to new job" at bounding box center [797, 34] width 83 height 14
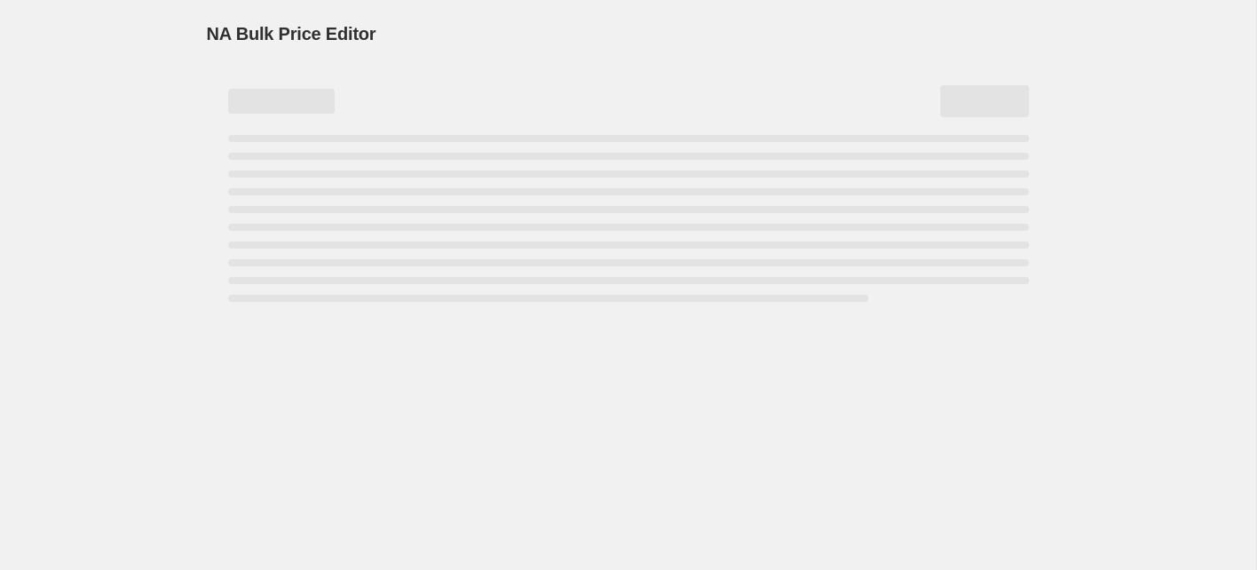
select select "percentage"
select select "collection"
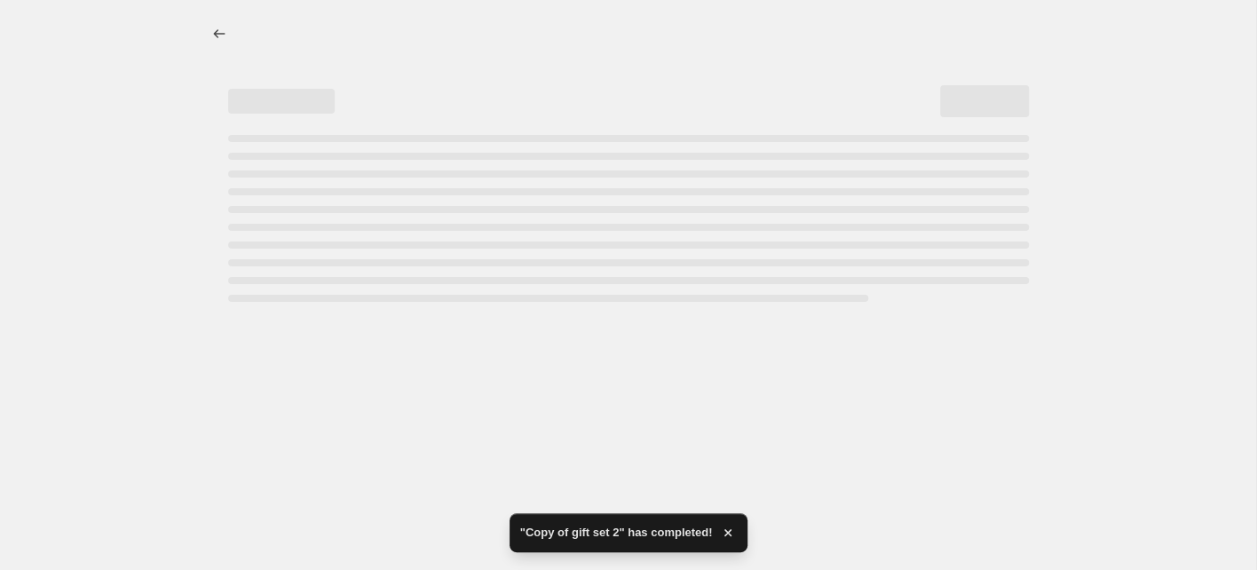
select select "percentage"
select select "collection"
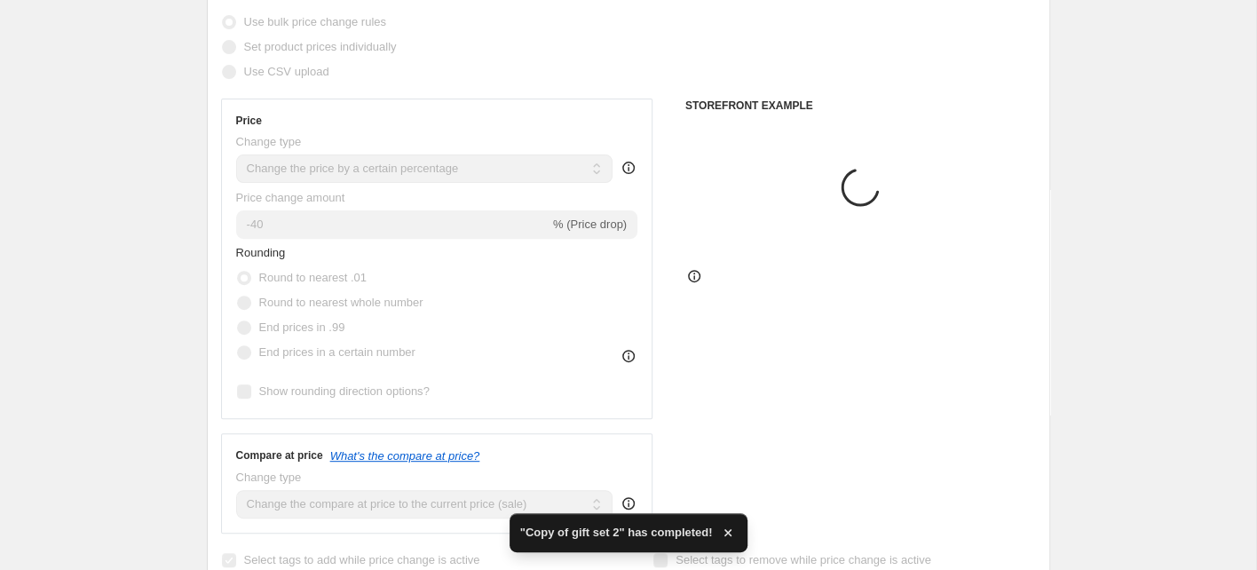
scroll to position [293, 0]
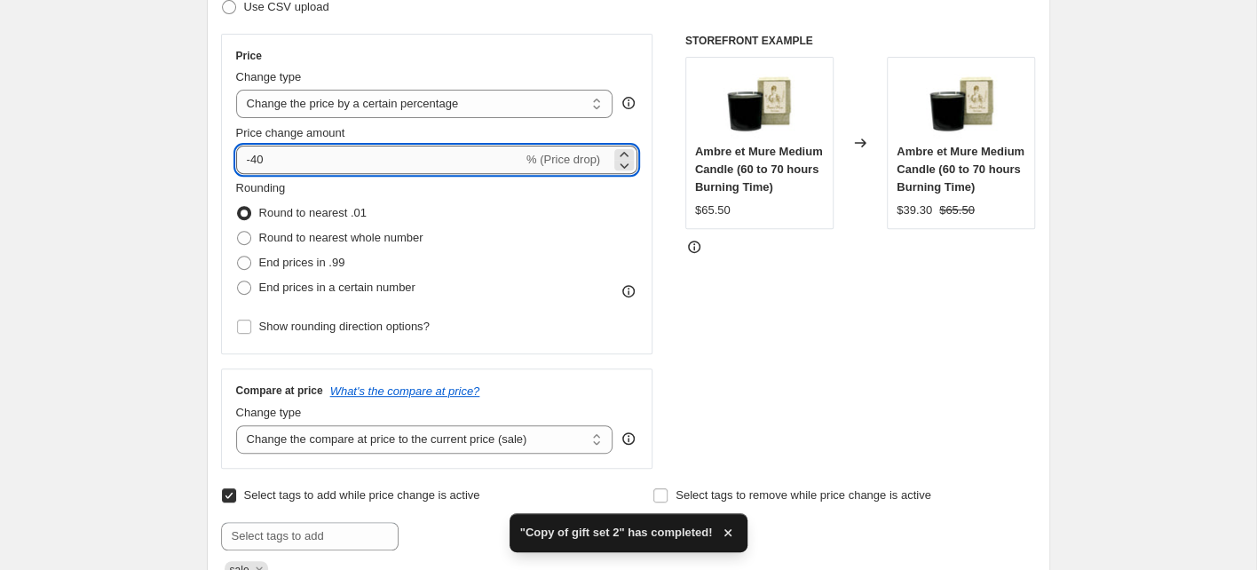
drag, startPoint x: 266, startPoint y: 156, endPoint x: 249, endPoint y: 159, distance: 18.0
click at [252, 159] on input "-40" at bounding box center [379, 160] width 287 height 28
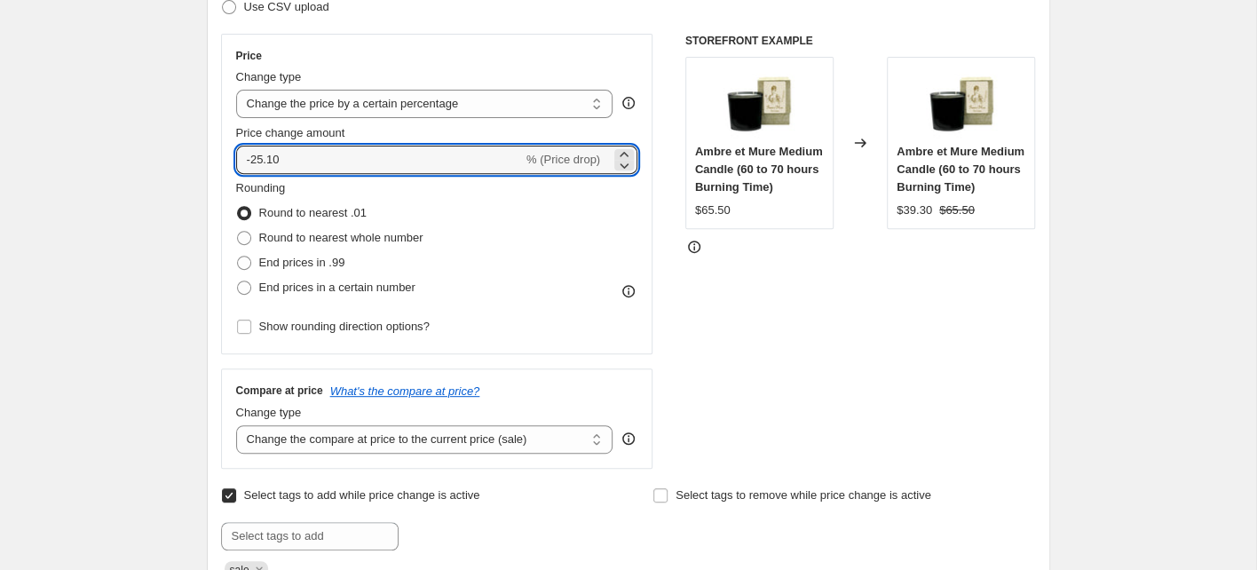
type input "-25.10"
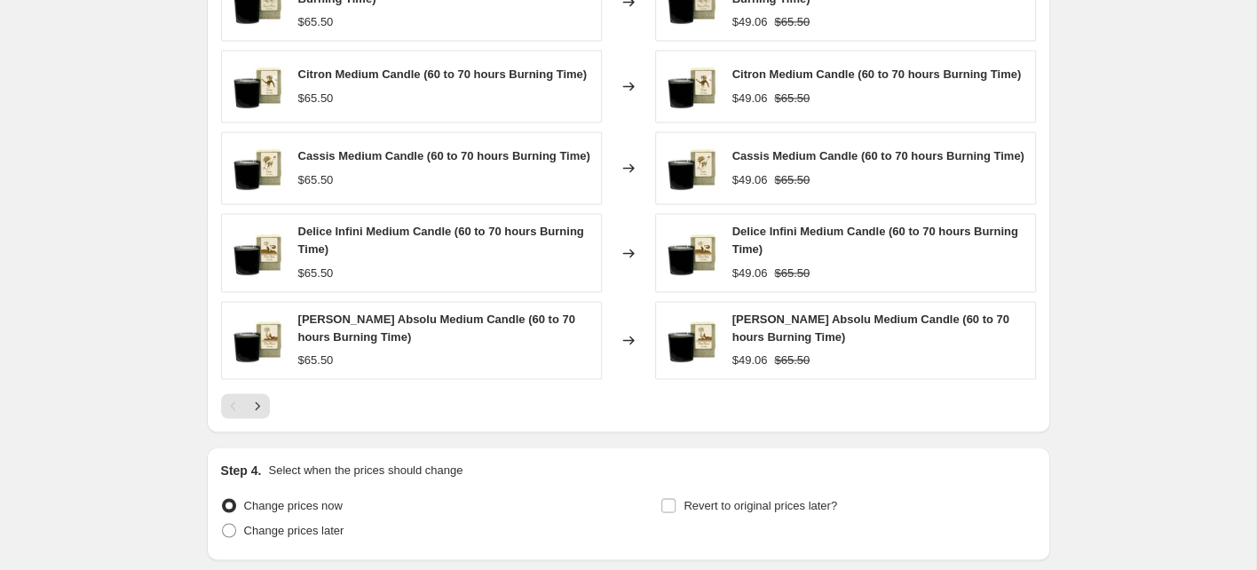
scroll to position [1529, 0]
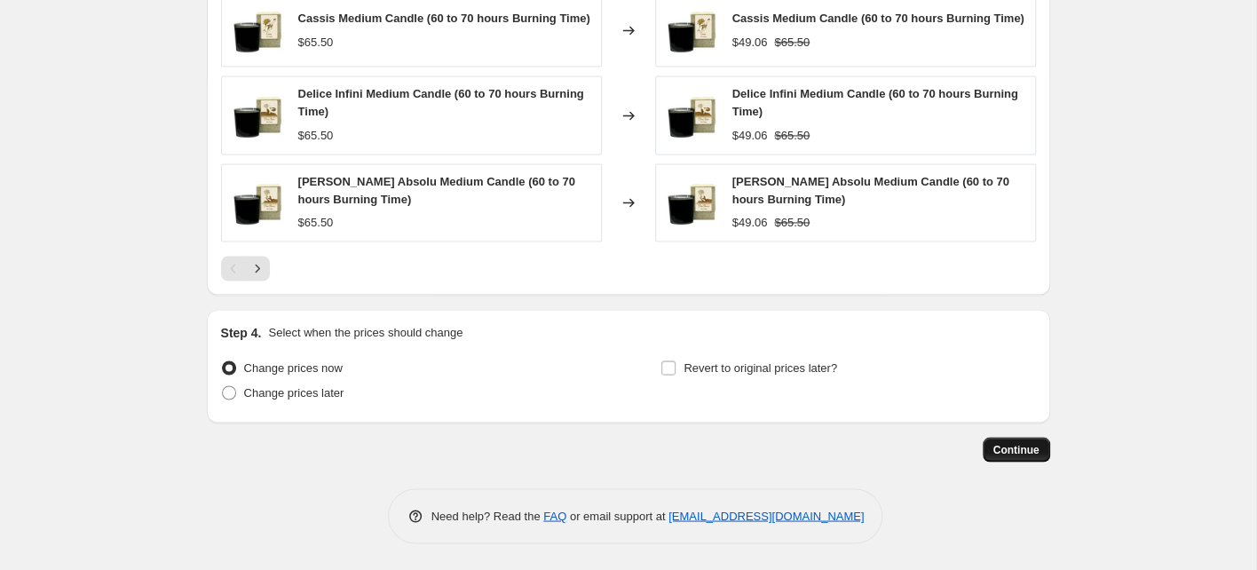
click at [998, 447] on span "Continue" at bounding box center [1016, 449] width 46 height 14
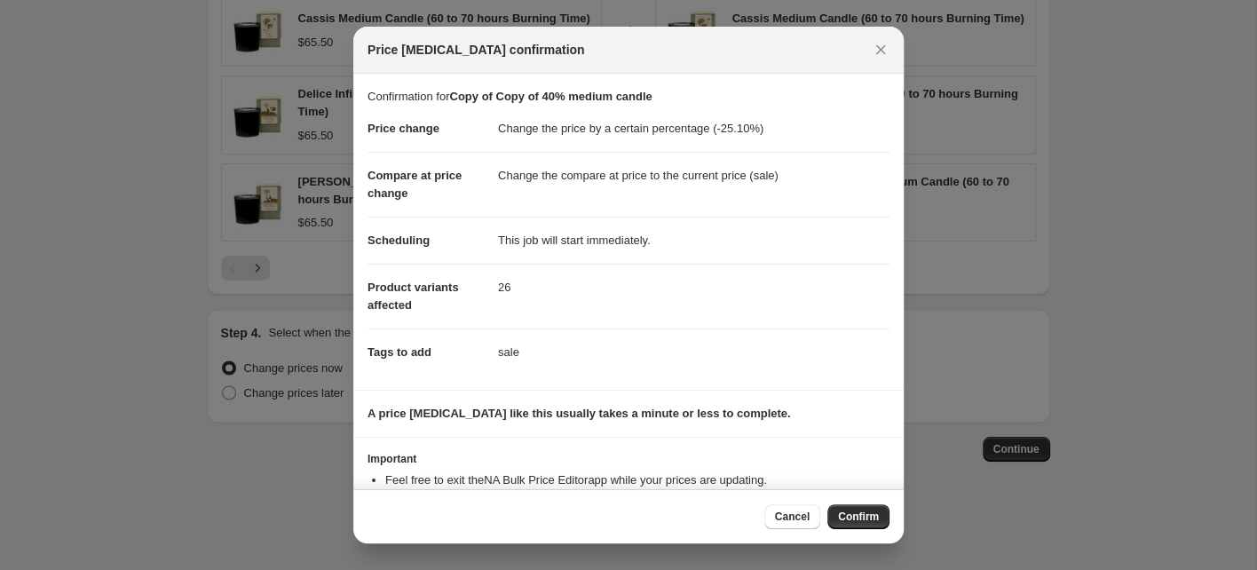
click at [850, 520] on span "Confirm" at bounding box center [858, 517] width 41 height 14
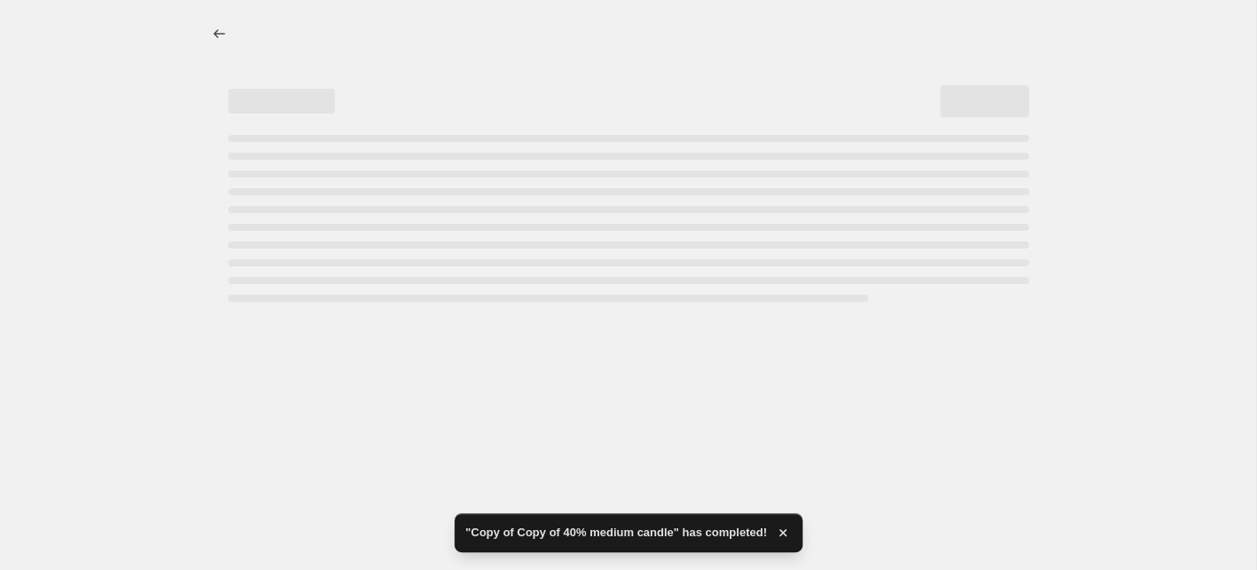
select select "percentage"
select select "collection"
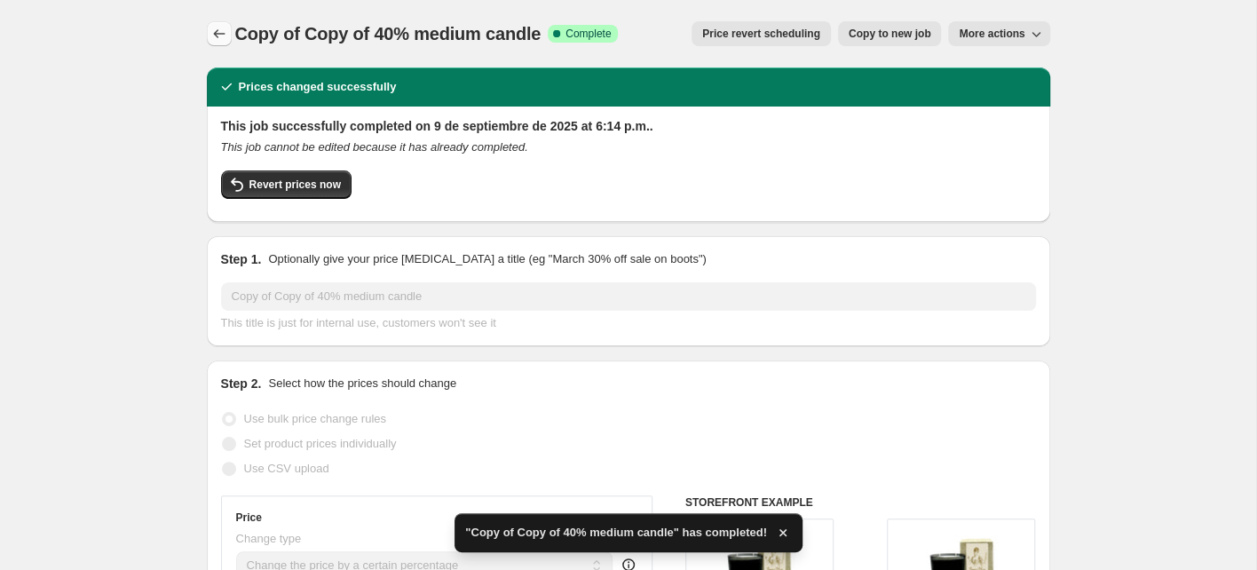
click at [214, 28] on icon "Price change jobs" at bounding box center [219, 34] width 18 height 18
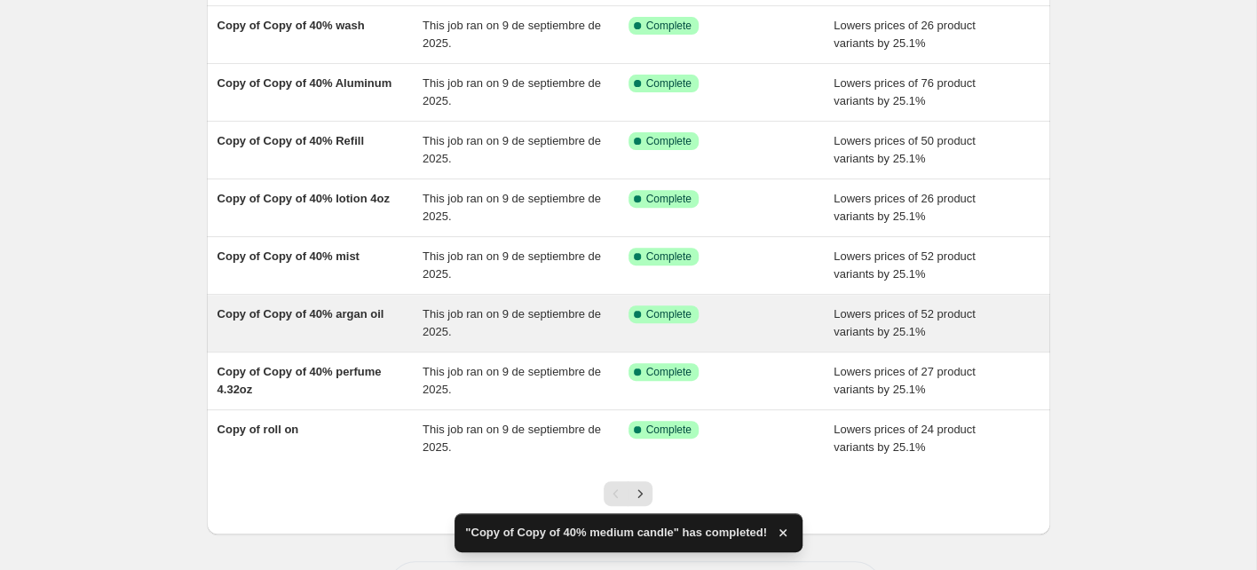
scroll to position [343, 0]
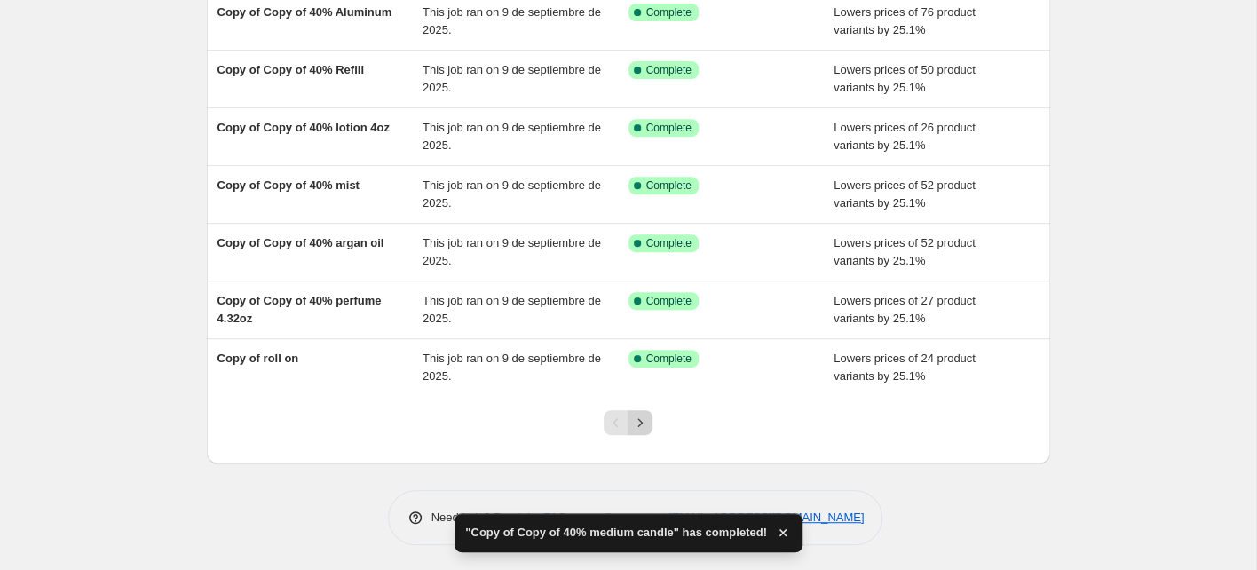
click at [645, 422] on icon "Next" at bounding box center [640, 423] width 18 height 18
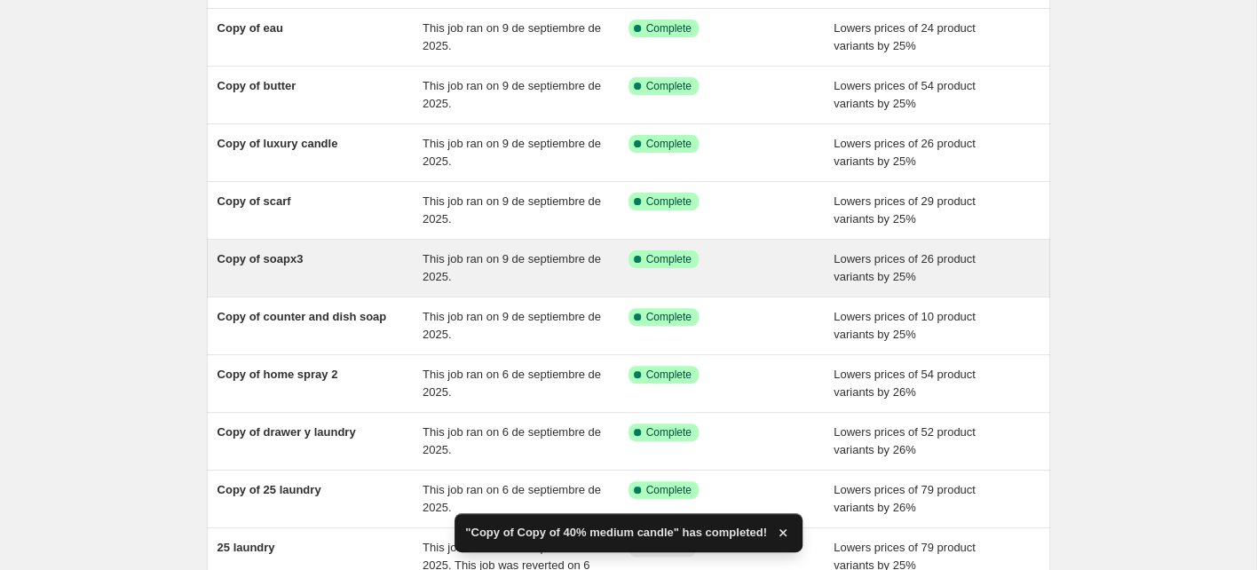
scroll to position [360, 0]
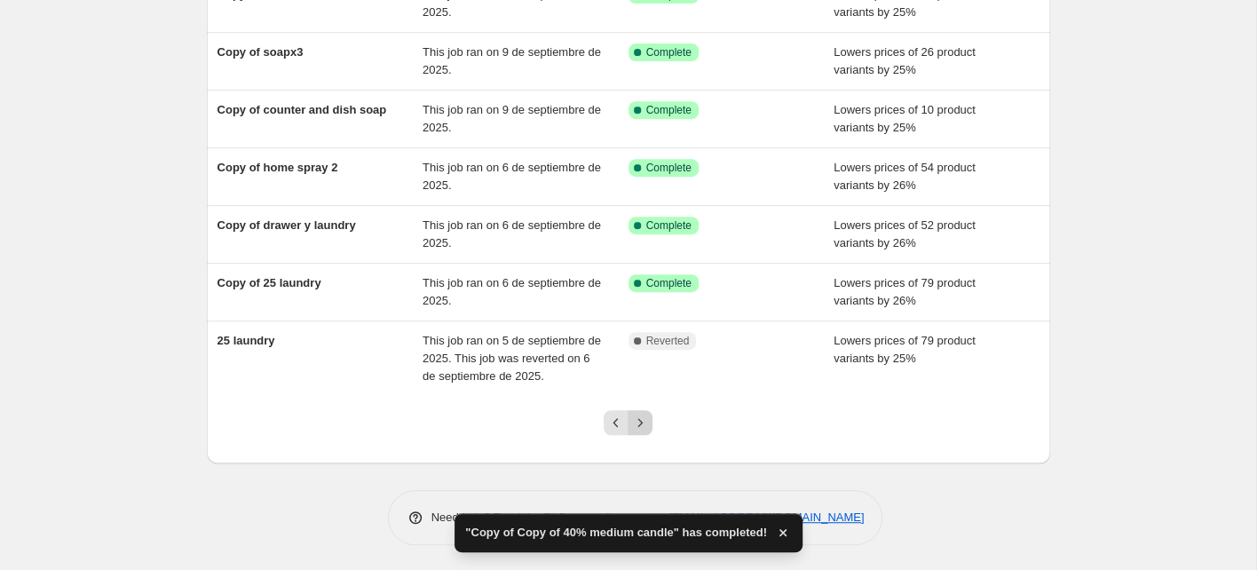
click at [645, 423] on icon "Next" at bounding box center [640, 423] width 18 height 18
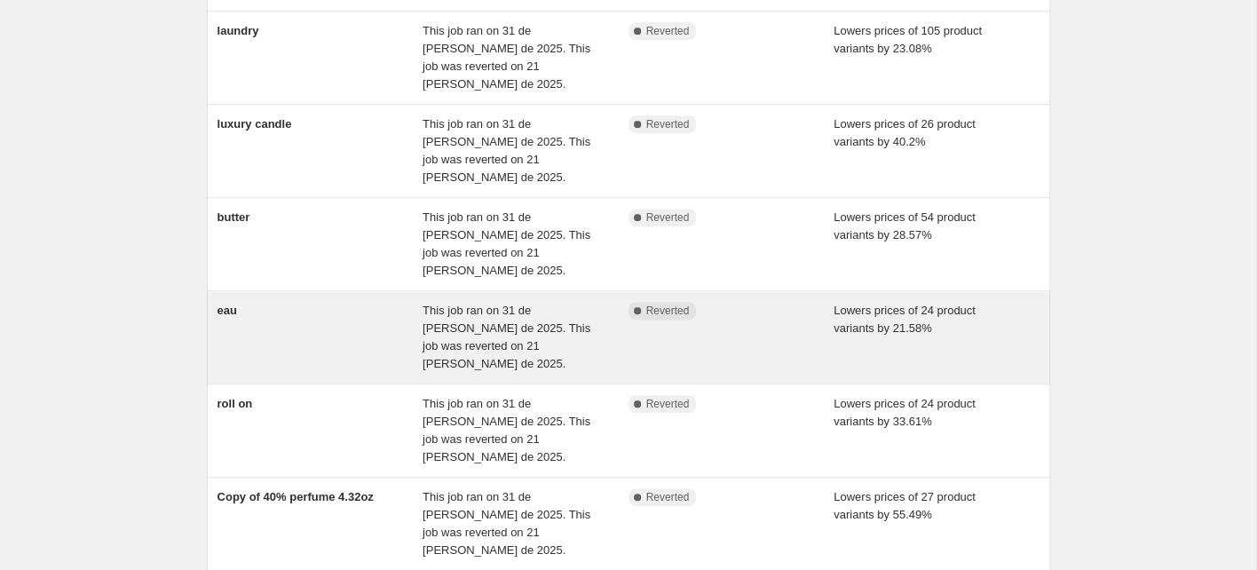
scroll to position [520, 0]
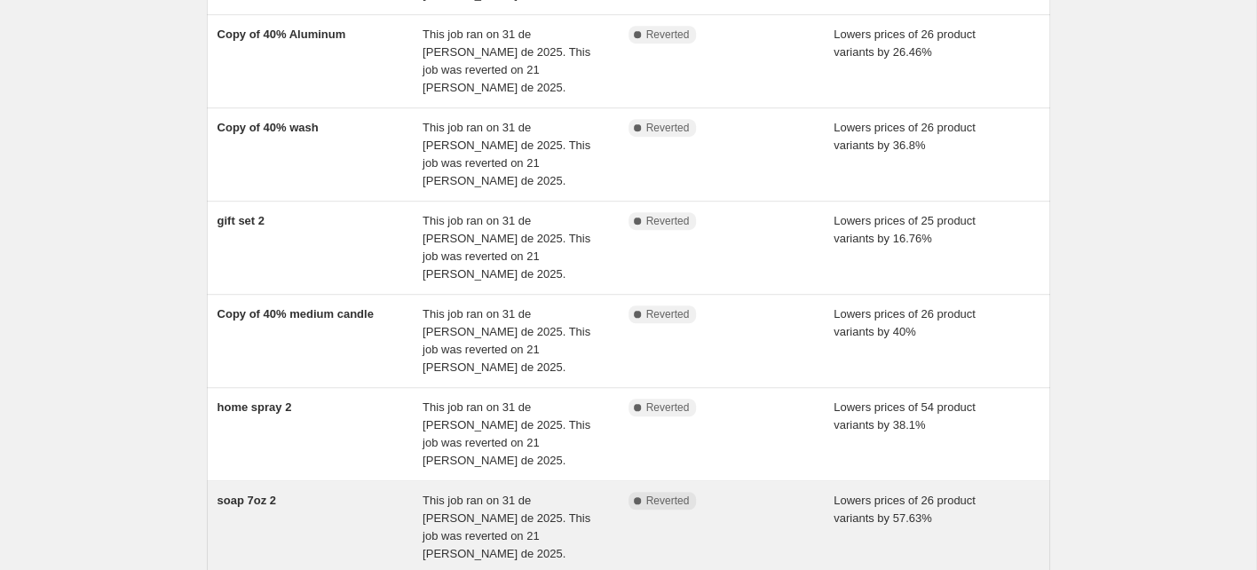
click at [344, 492] on div "soap 7oz 2" at bounding box center [321, 527] width 206 height 71
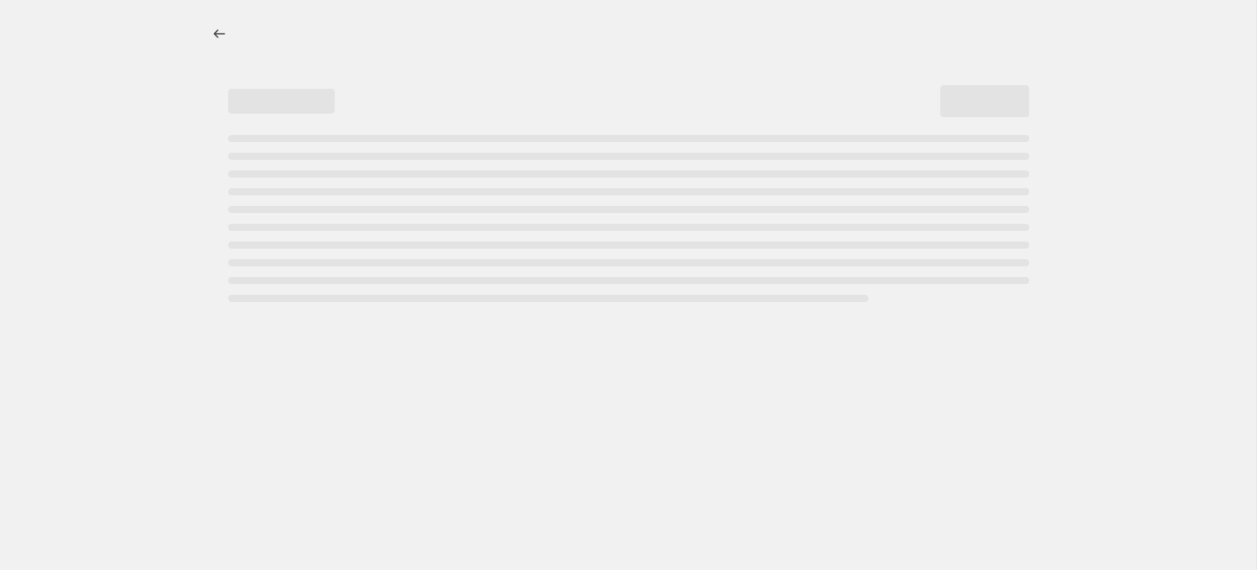
select select "percentage"
select select "collection"
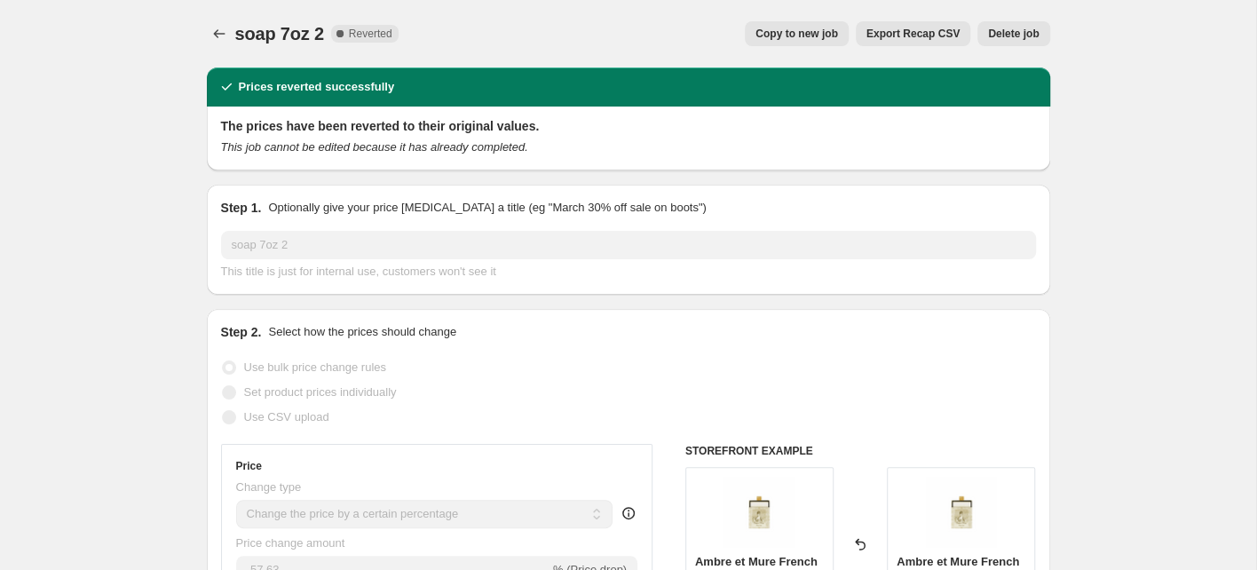
click at [786, 30] on span "Copy to new job" at bounding box center [797, 34] width 83 height 14
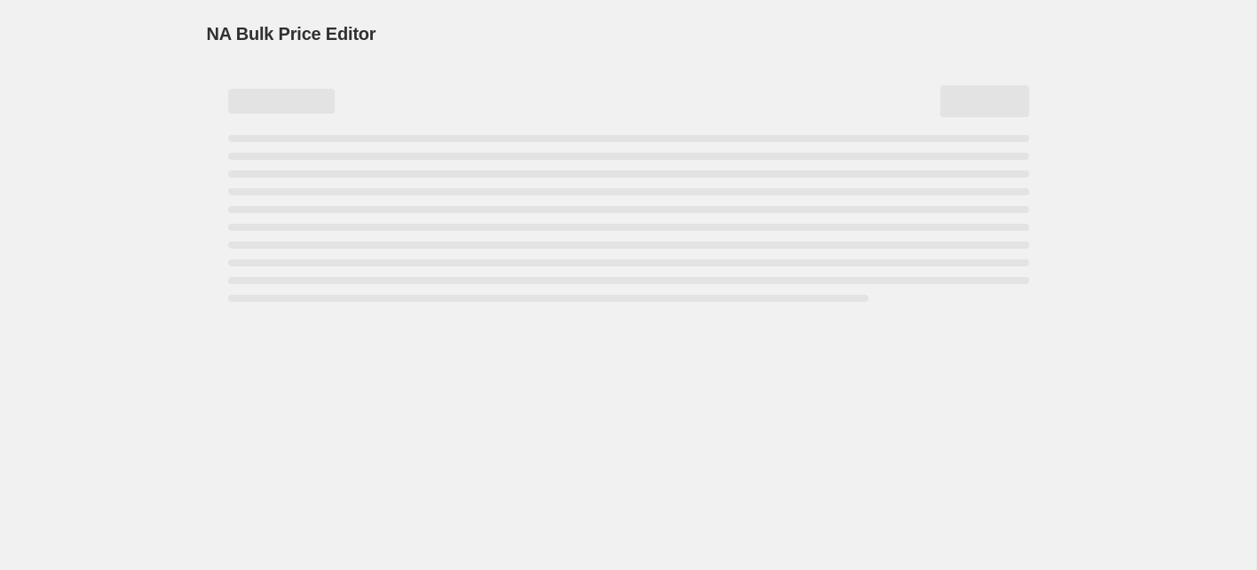
select select "percentage"
select select "collection"
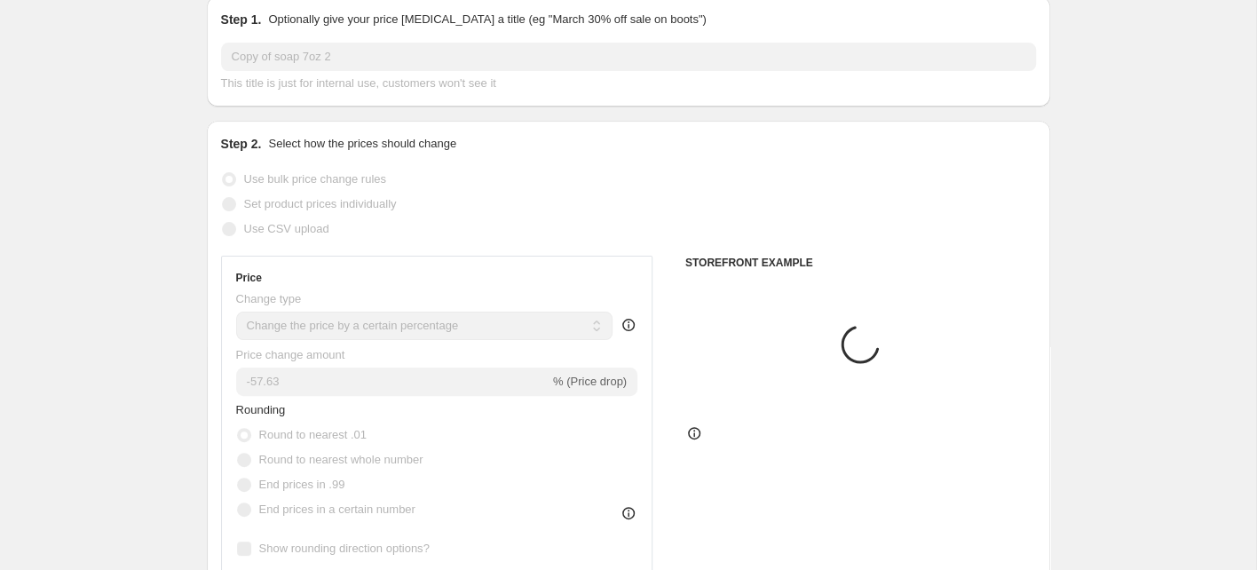
scroll to position [142, 0]
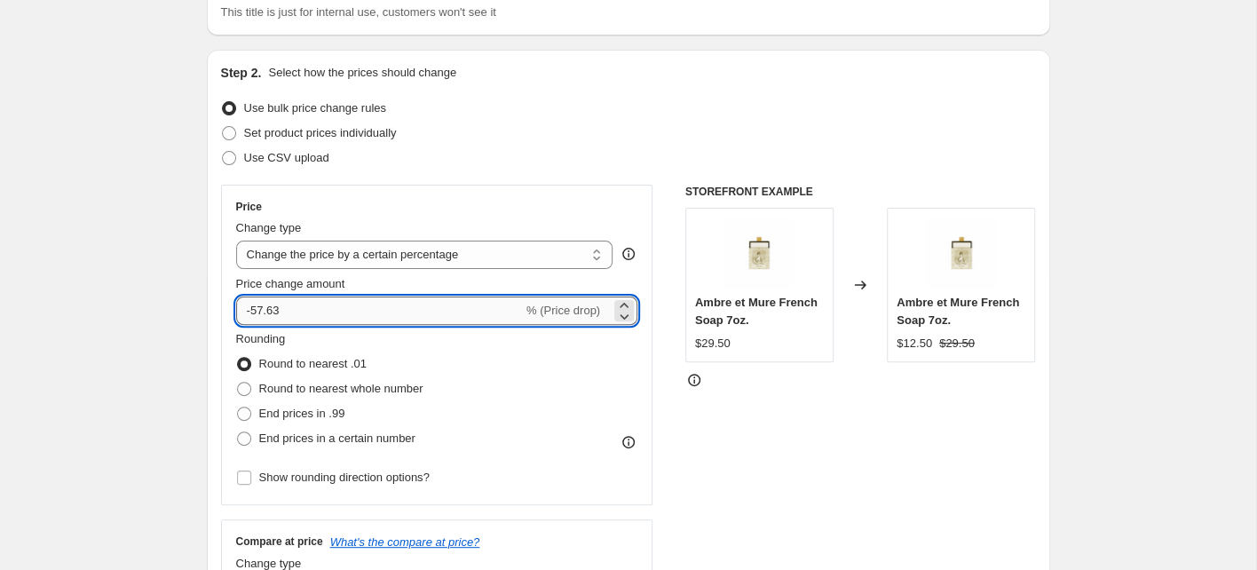
drag, startPoint x: 263, startPoint y: 312, endPoint x: 248, endPoint y: 313, distance: 15.2
click at [254, 313] on input "-57.63" at bounding box center [379, 311] width 287 height 28
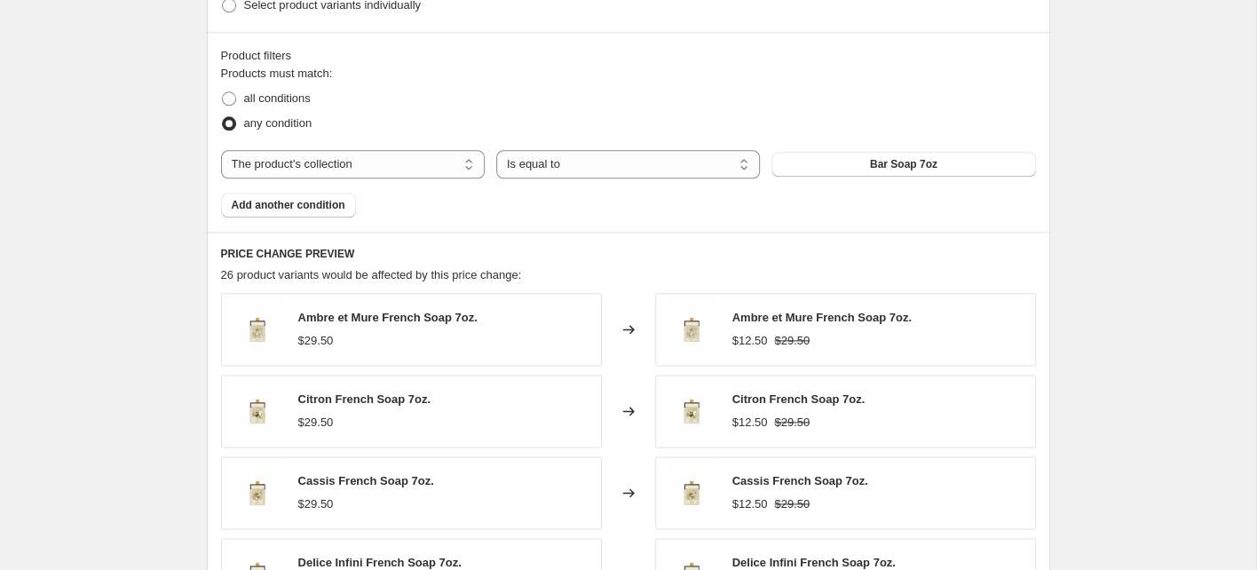
scroll to position [1488, 0]
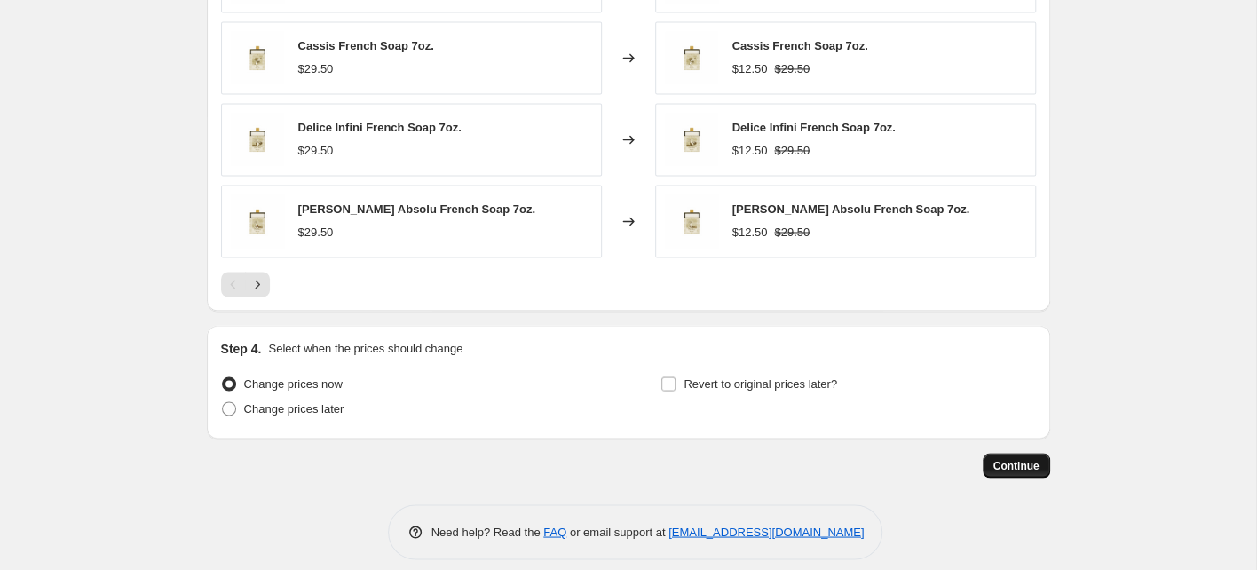
type input "-25.10"
click at [1007, 458] on span "Continue" at bounding box center [1016, 465] width 46 height 14
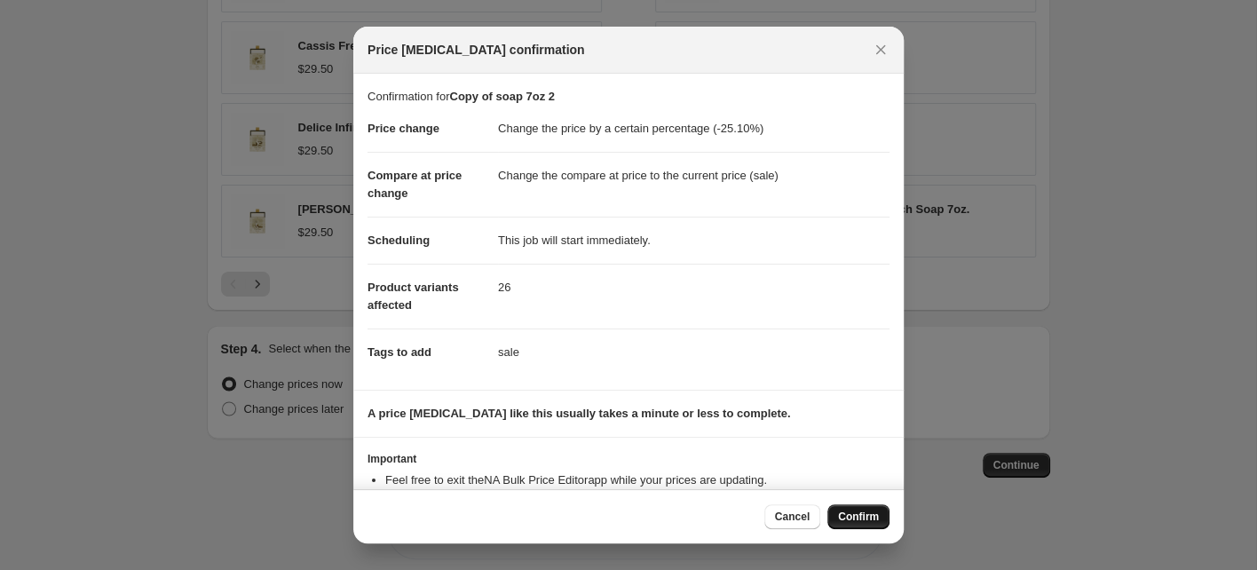
click at [851, 516] on span "Confirm" at bounding box center [858, 517] width 41 height 14
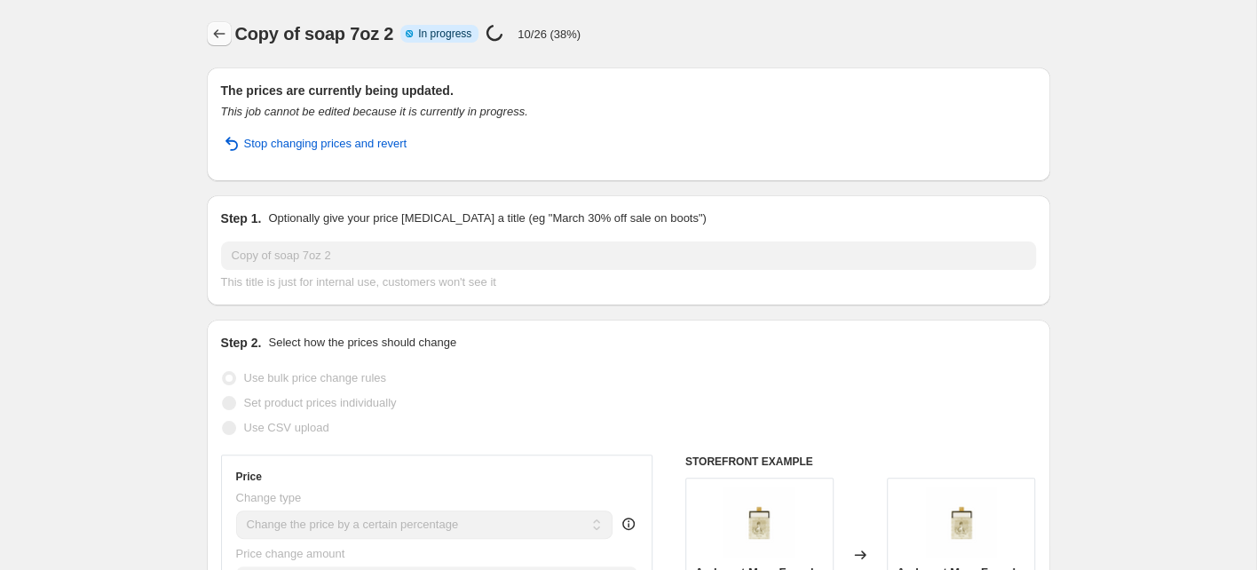
click at [213, 37] on icon "Price change jobs" at bounding box center [219, 34] width 18 height 18
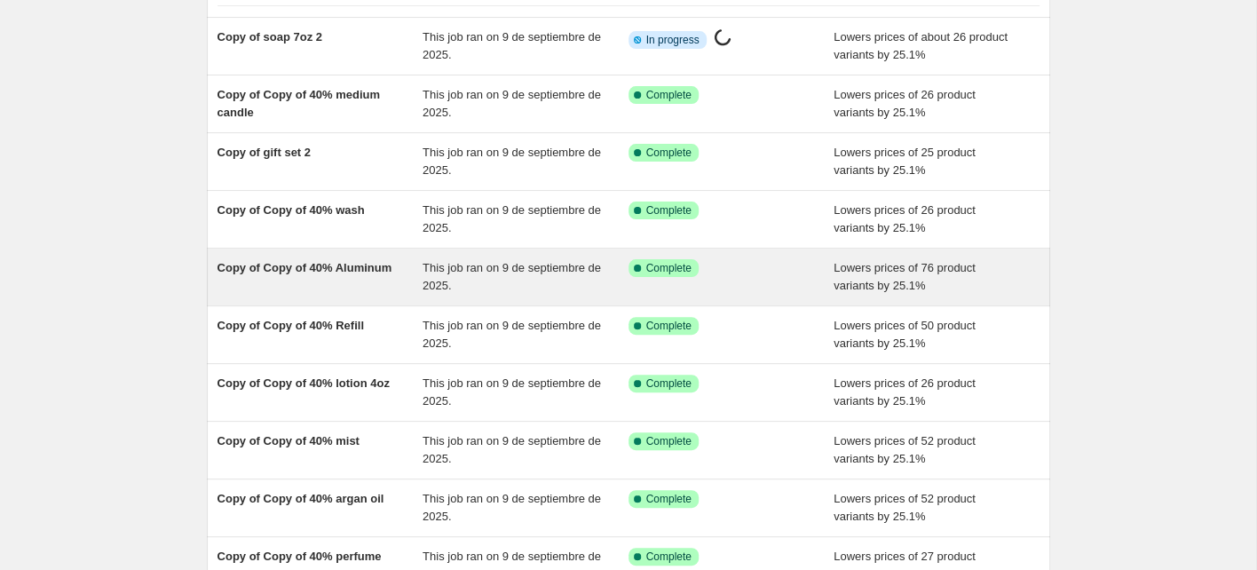
scroll to position [343, 0]
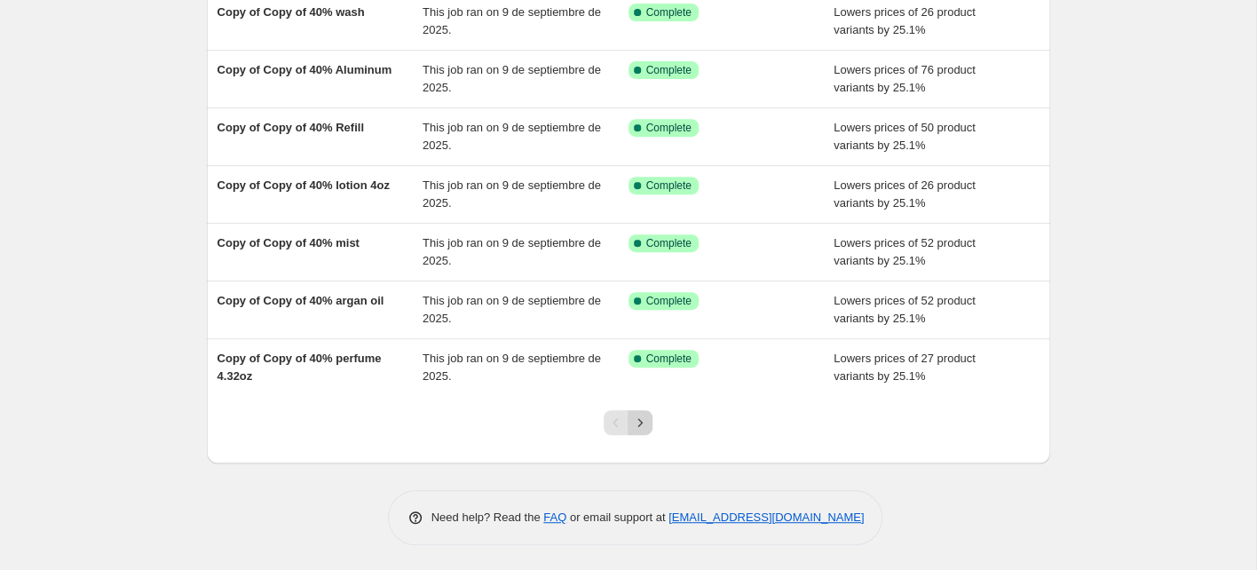
click at [637, 425] on icon "Next" at bounding box center [640, 423] width 18 height 18
click at [644, 423] on icon "Next" at bounding box center [640, 423] width 18 height 18
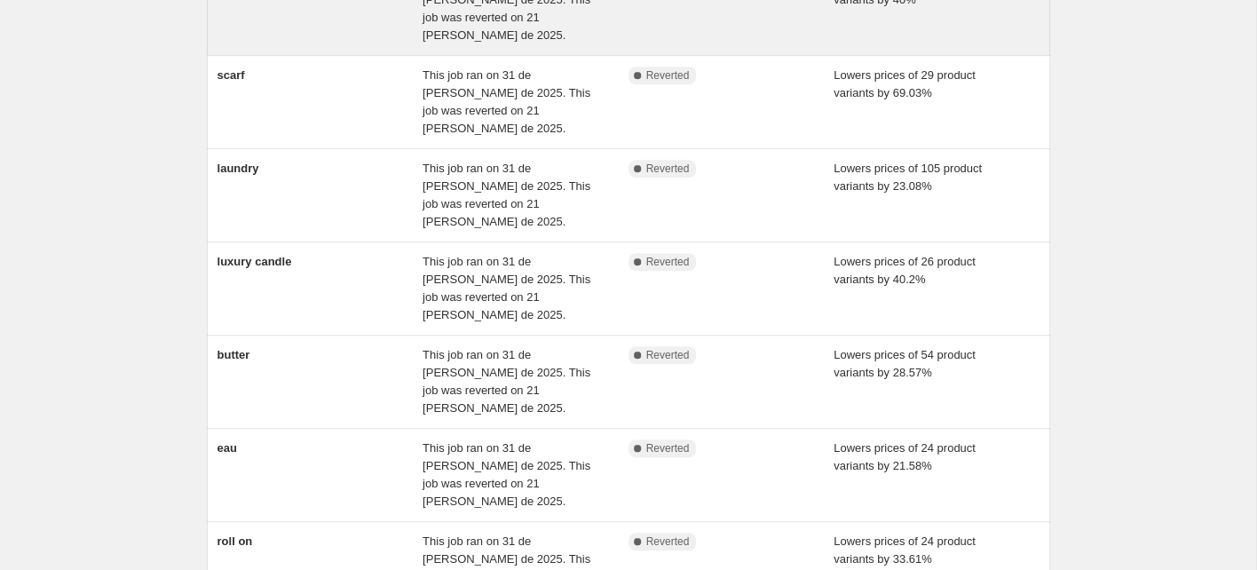
scroll to position [520, 0]
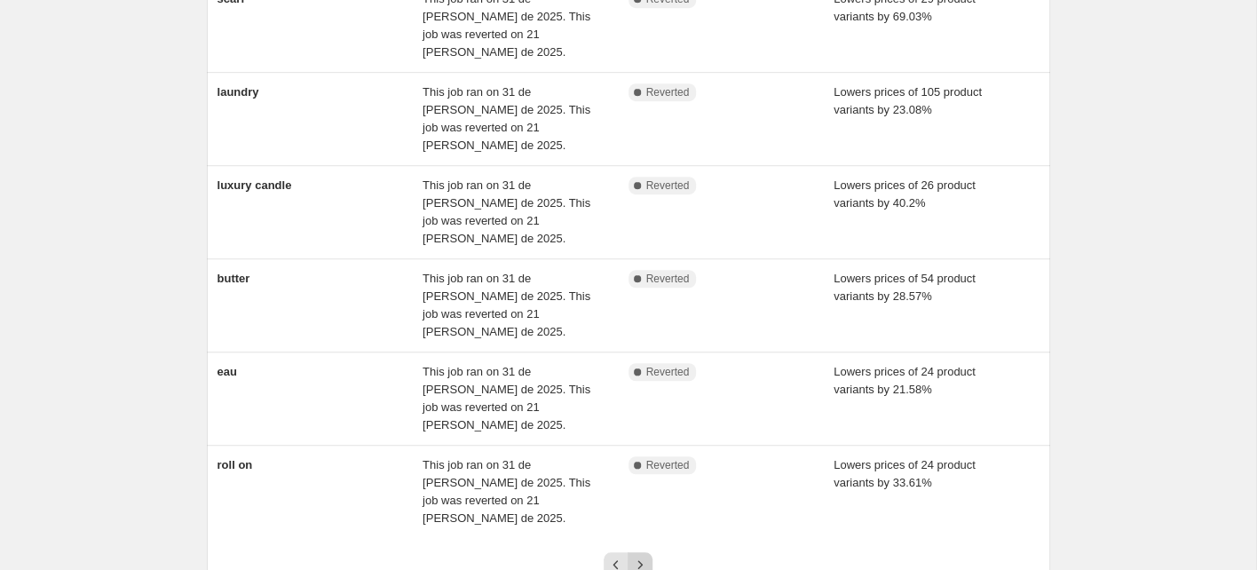
click at [643, 556] on icon "Next" at bounding box center [640, 565] width 18 height 18
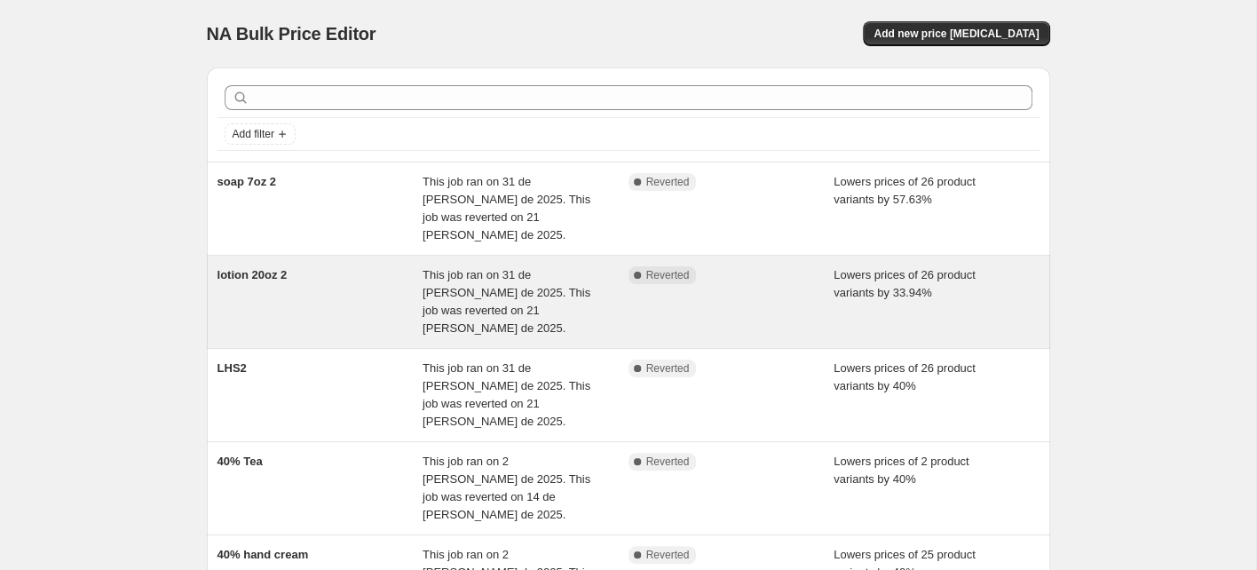
click at [313, 266] on div "lotion 20oz 2" at bounding box center [321, 301] width 206 height 71
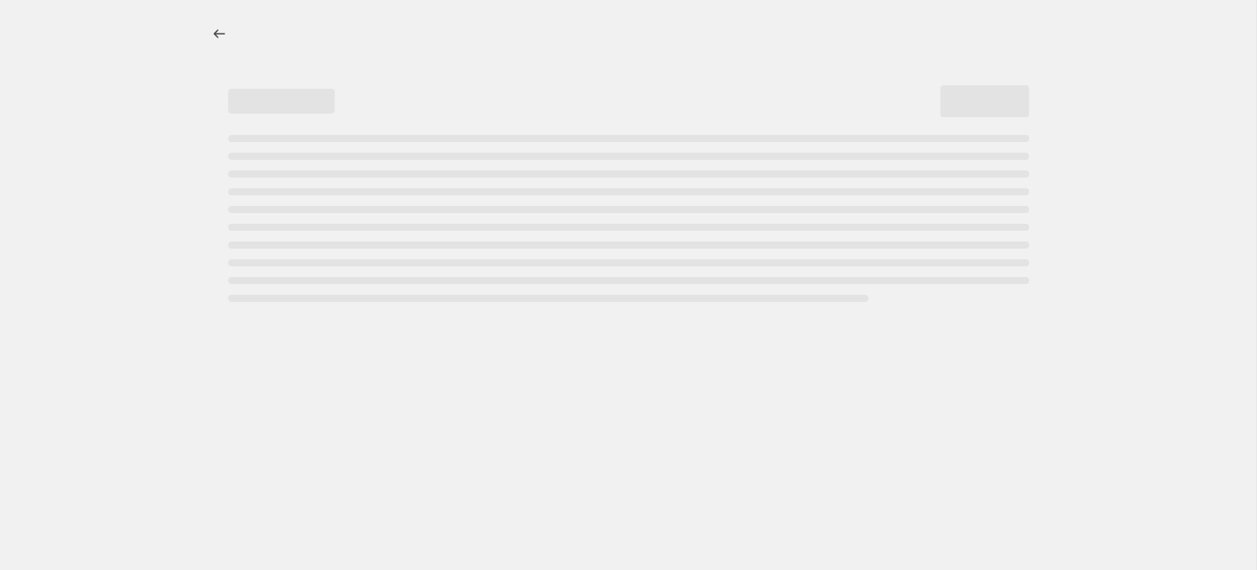
select select "percentage"
select select "collection"
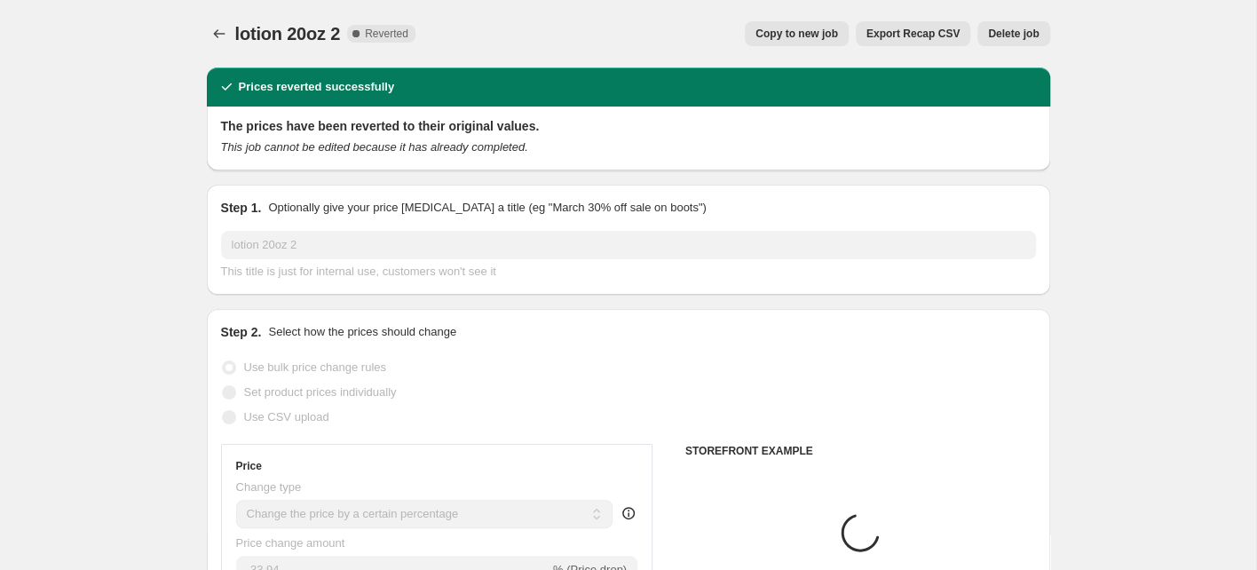
click at [798, 32] on span "Copy to new job" at bounding box center [797, 34] width 83 height 14
select select "percentage"
select select "collection"
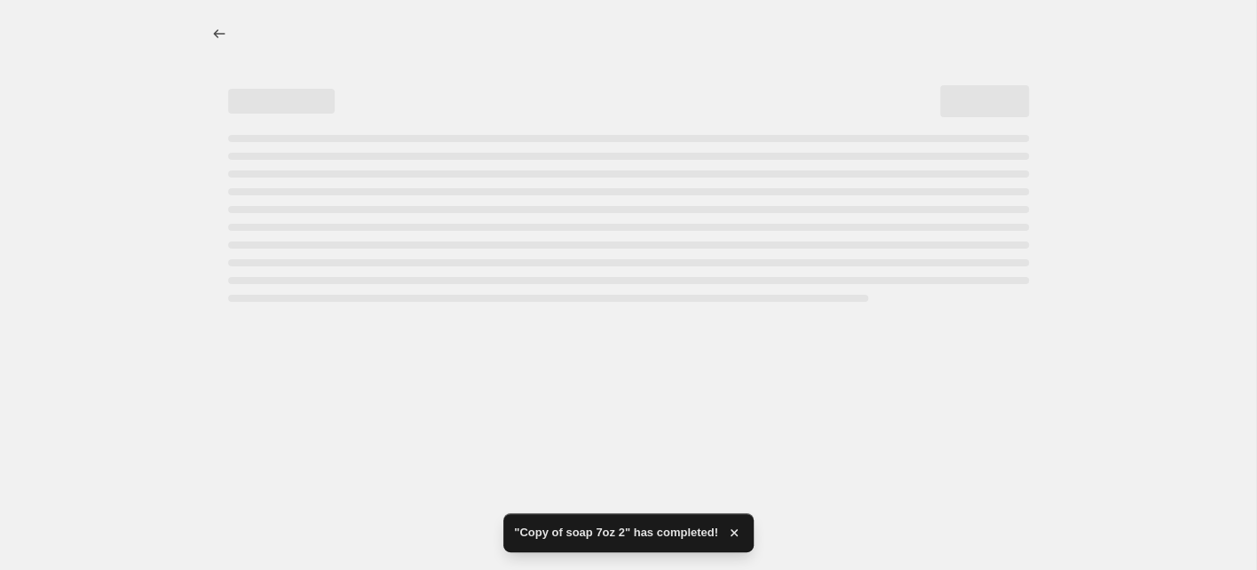
select select "percentage"
select select "collection"
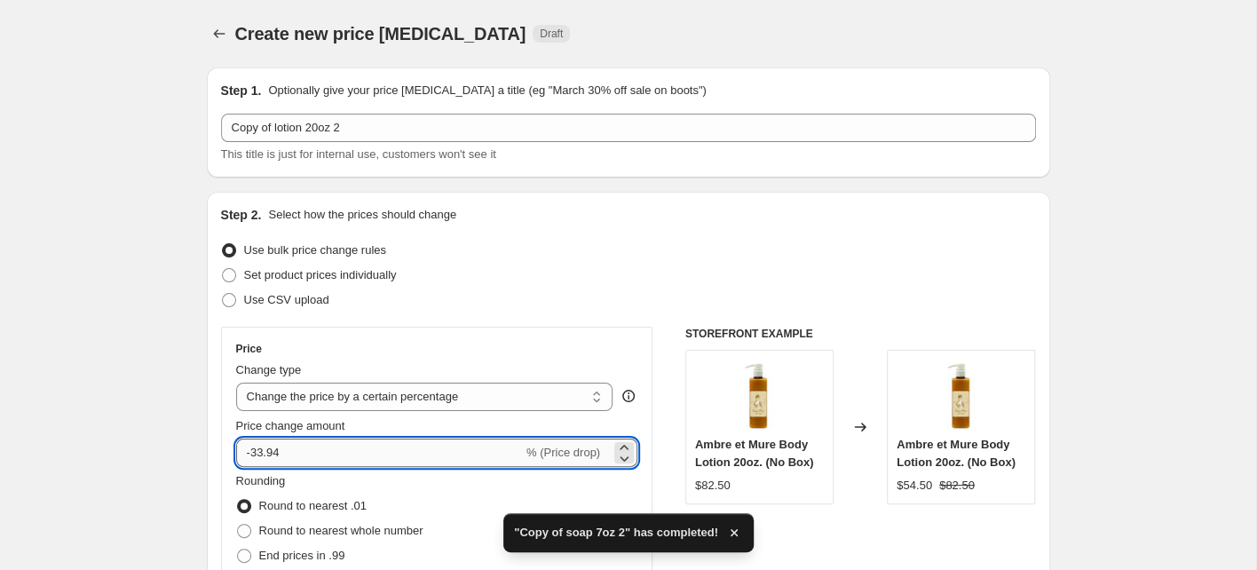
drag, startPoint x: 264, startPoint y: 449, endPoint x: 254, endPoint y: 449, distance: 9.8
click at [254, 449] on input "-33.94" at bounding box center [379, 453] width 287 height 28
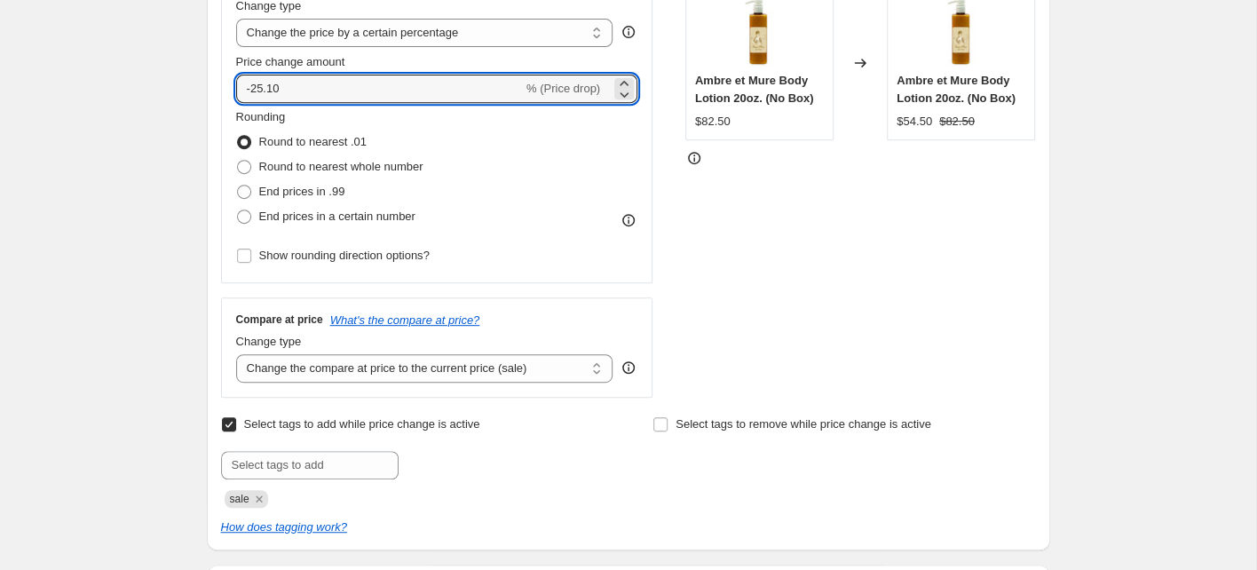
scroll to position [284, 0]
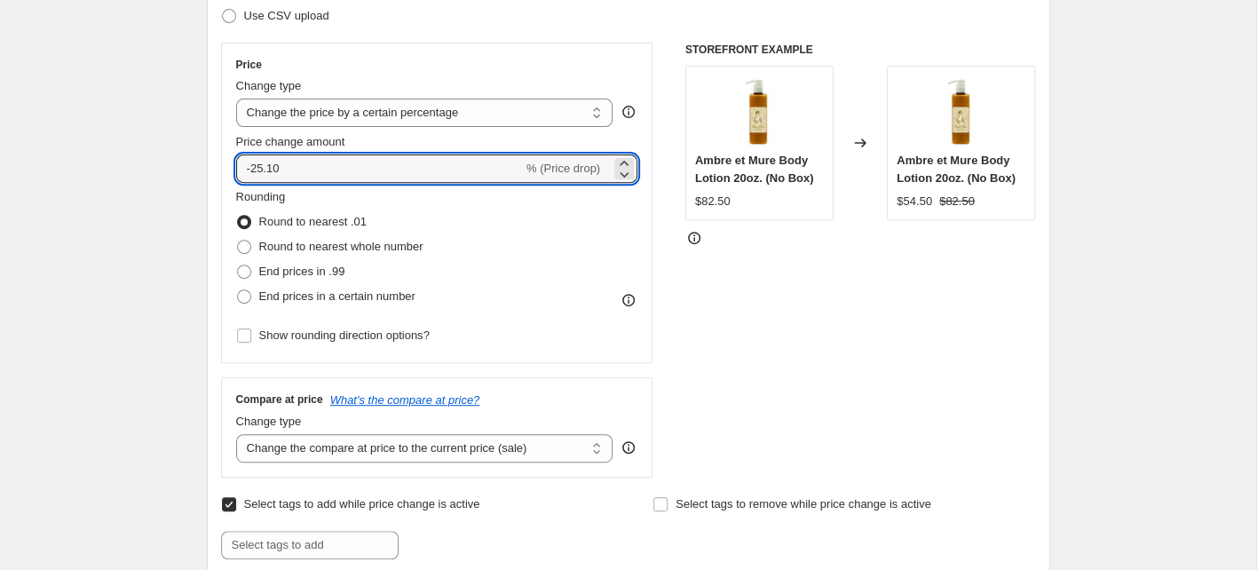
type input "-25.10"
click at [935, 343] on div "STOREFRONT EXAMPLE Ambre et Mure Body Lotion 20oz. (No Box) $82.50 Changed to A…" at bounding box center [860, 260] width 351 height 435
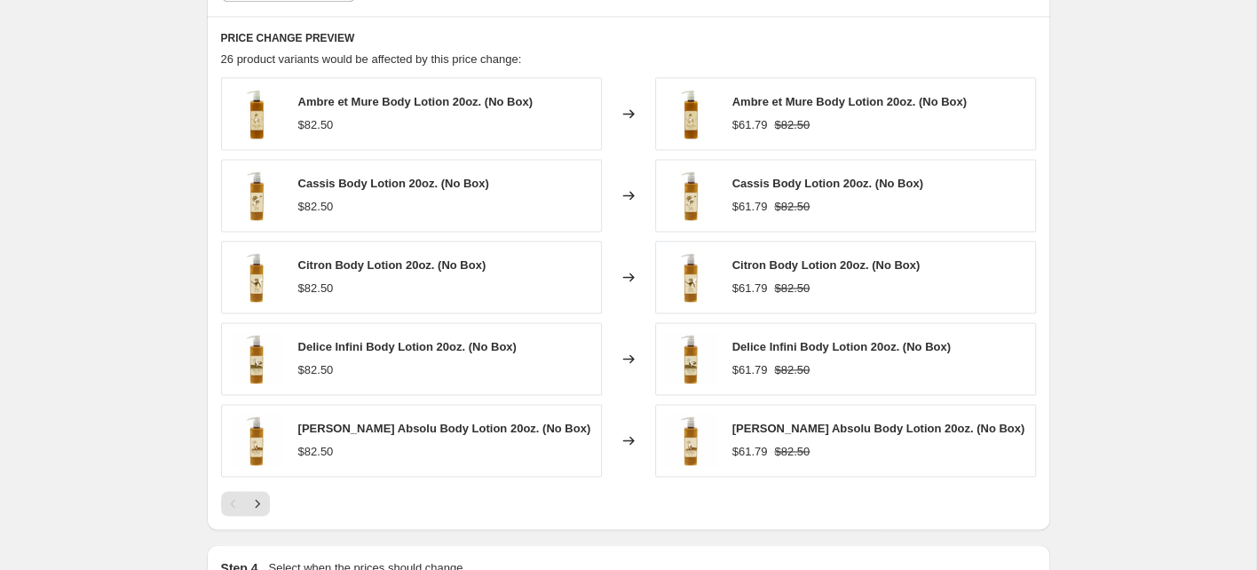
scroll to position [1500, 0]
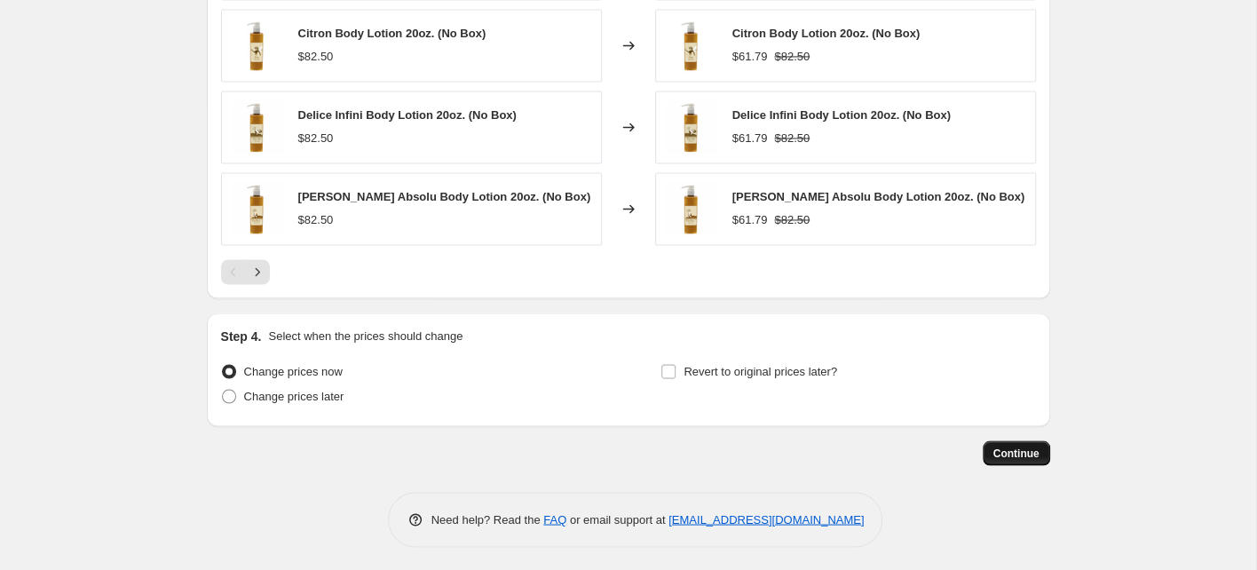
click at [1023, 450] on span "Continue" at bounding box center [1016, 453] width 46 height 14
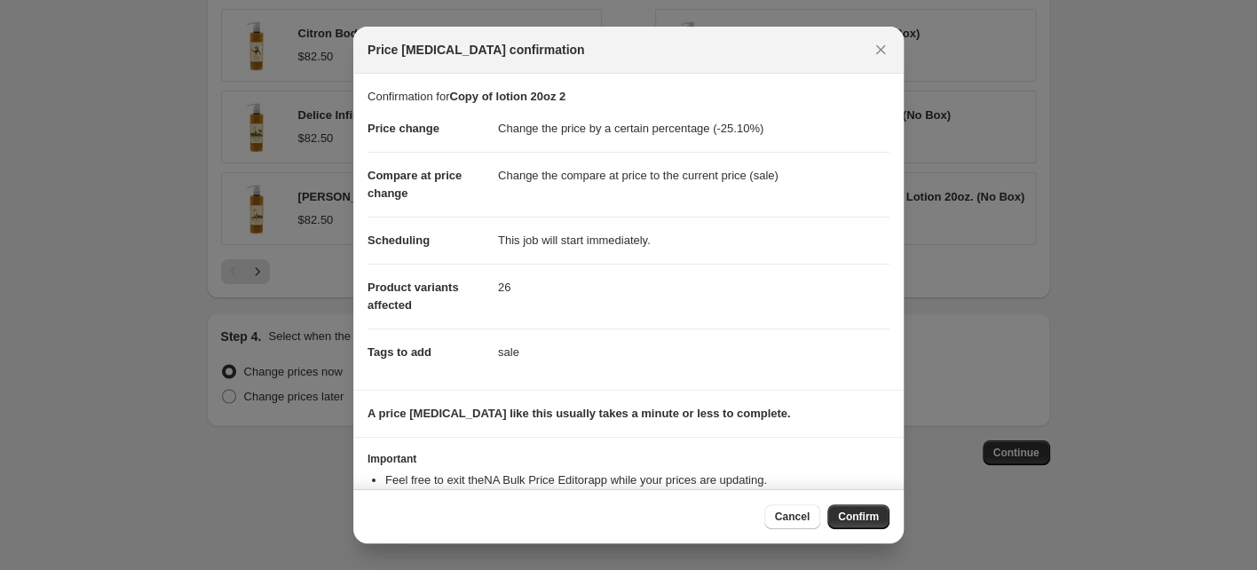
click at [847, 516] on span "Confirm" at bounding box center [858, 517] width 41 height 14
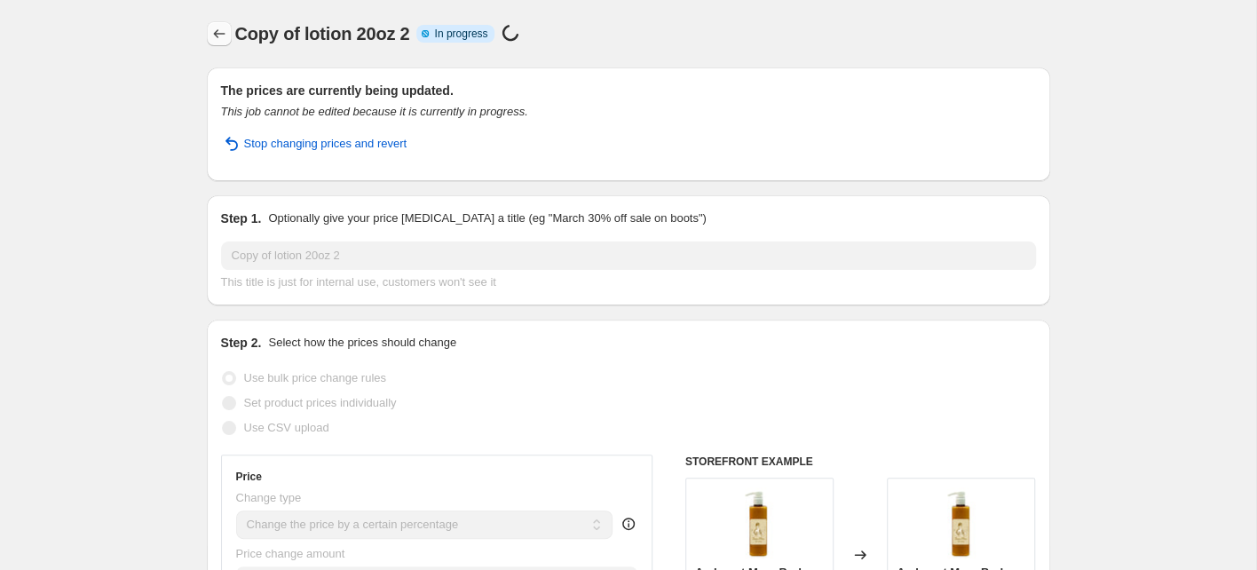
click at [221, 33] on icon "Price change jobs" at bounding box center [219, 34] width 18 height 18
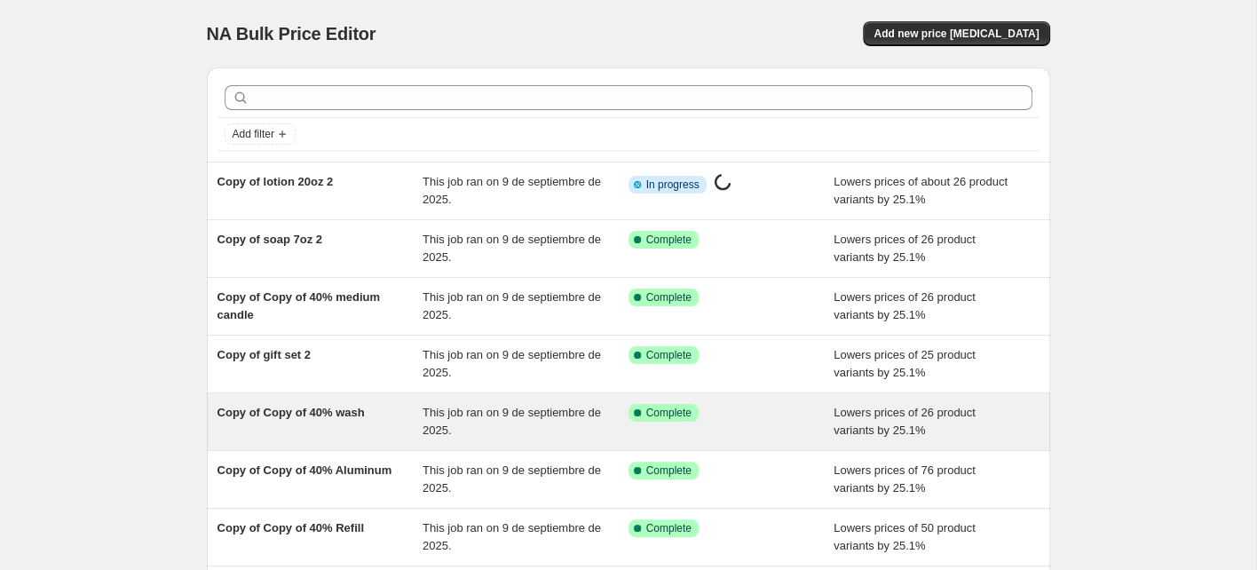
scroll to position [343, 0]
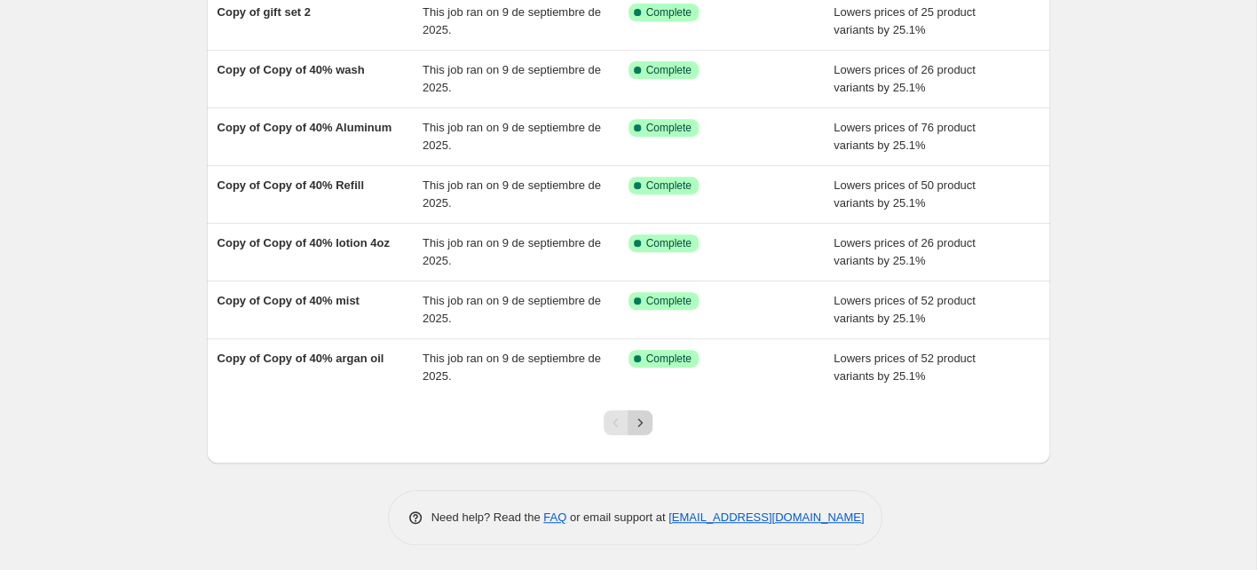
click at [643, 418] on icon "Next" at bounding box center [640, 423] width 18 height 18
click at [634, 431] on div at bounding box center [628, 429] width 72 height 67
click at [637, 425] on icon "Next" at bounding box center [640, 423] width 18 height 18
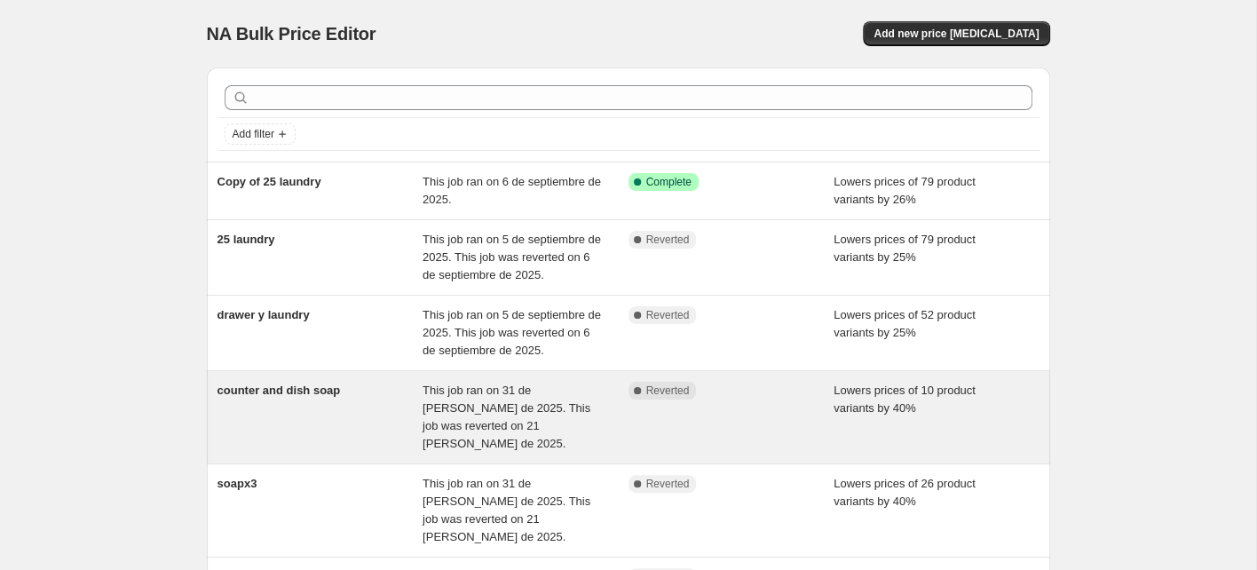
scroll to position [502, 0]
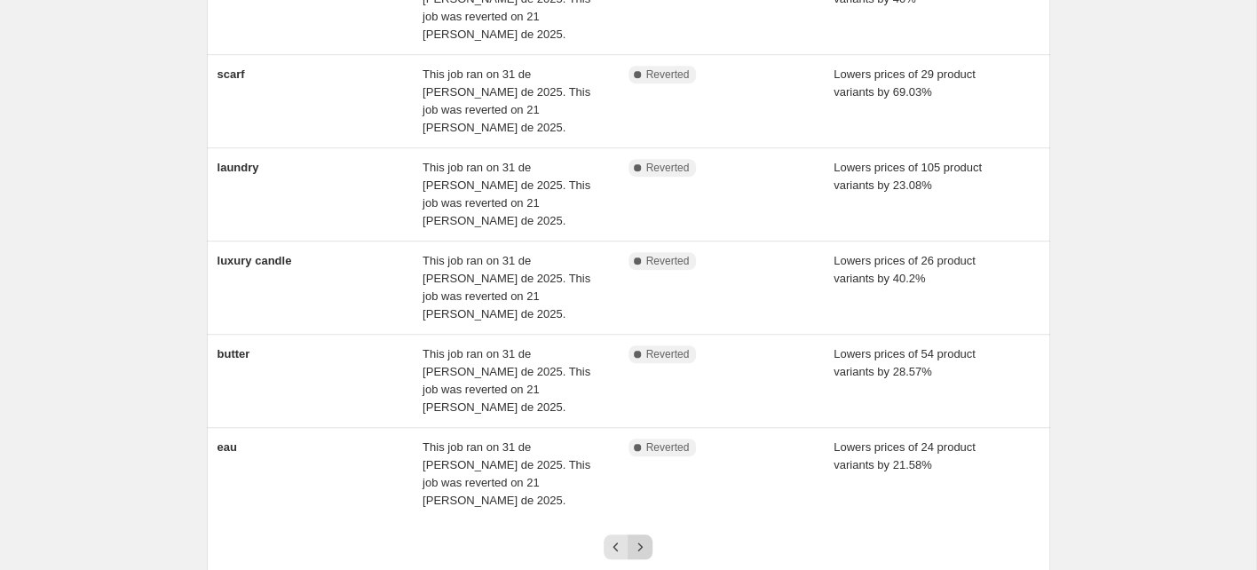
click at [639, 538] on icon "Next" at bounding box center [640, 547] width 18 height 18
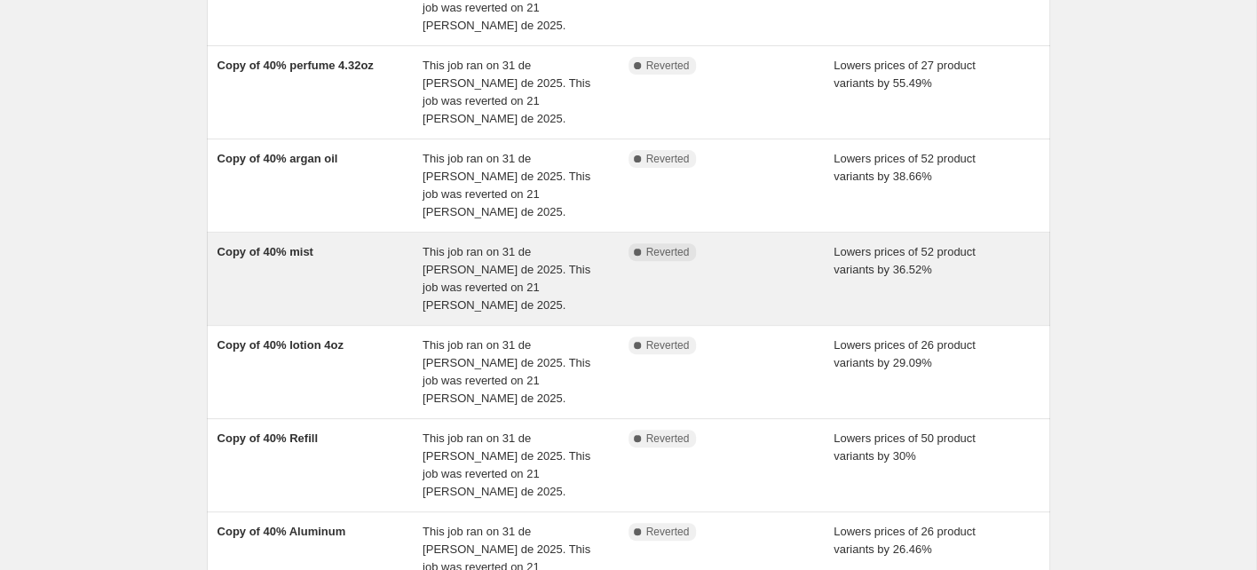
scroll to position [520, 0]
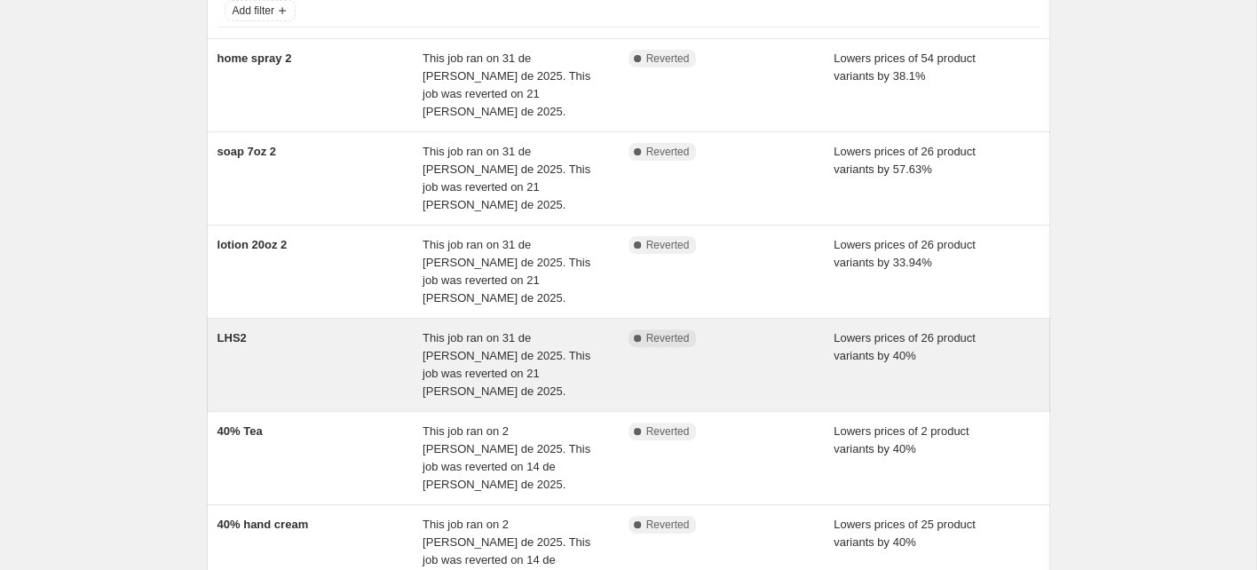
scroll to position [0, 0]
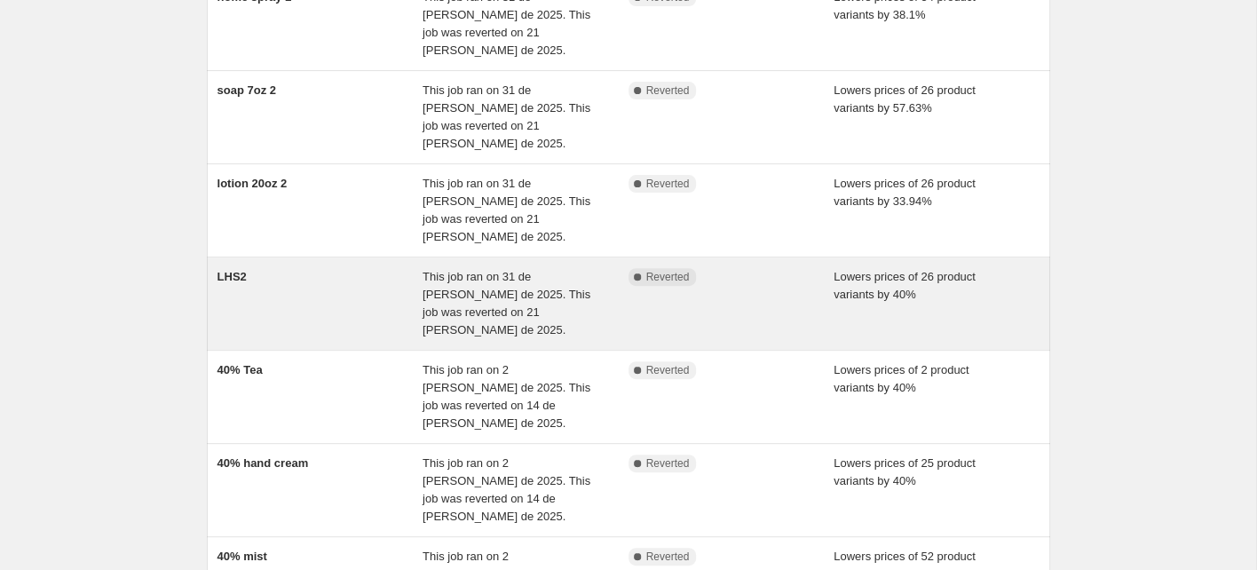
click at [252, 268] on div "LHS2" at bounding box center [321, 303] width 206 height 71
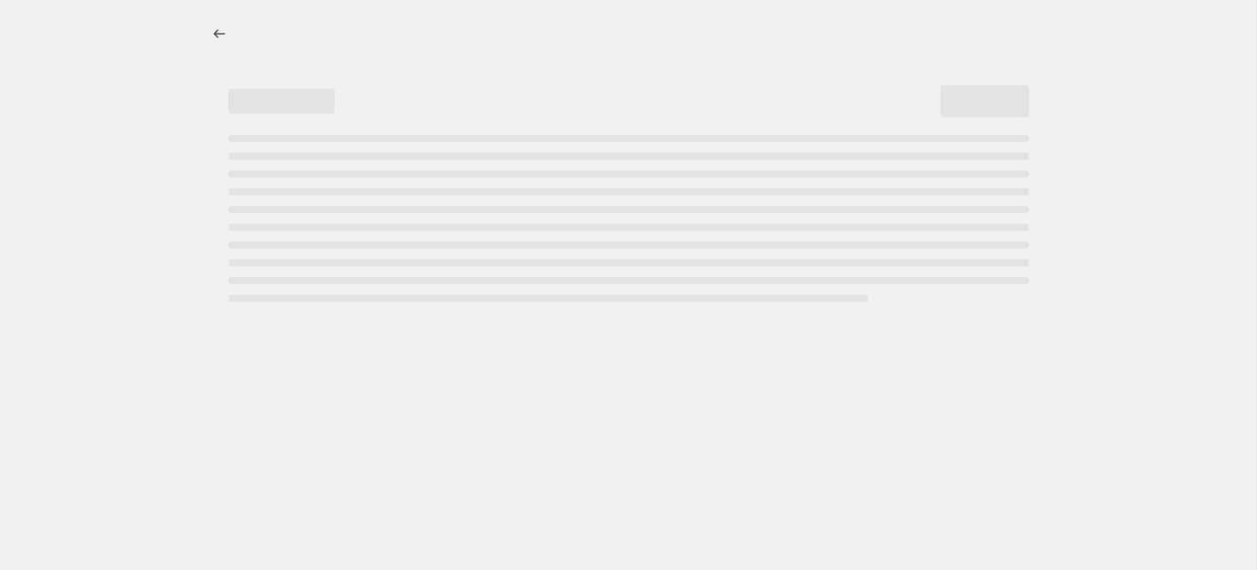
select select "percentage"
select select "collection"
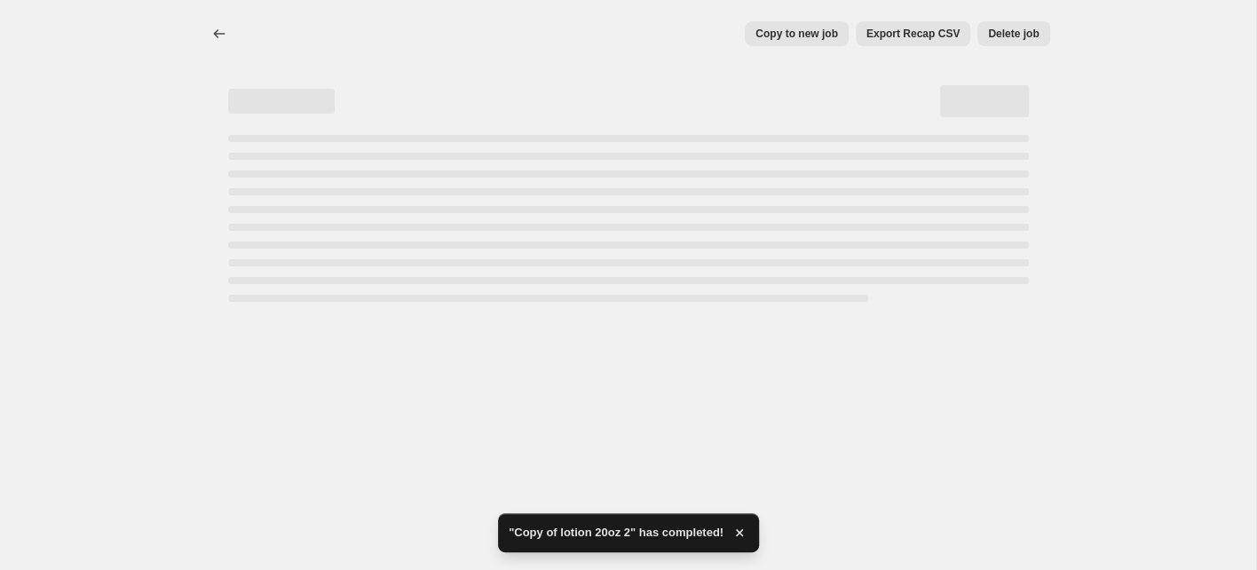
select select "percentage"
select select "collection"
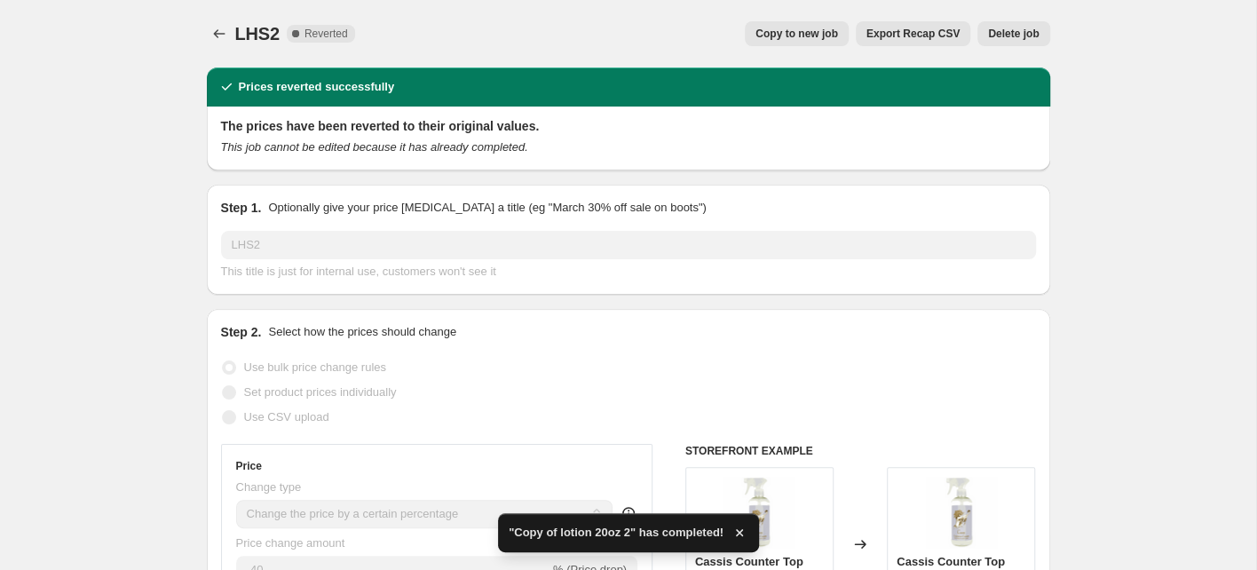
click at [771, 37] on span "Copy to new job" at bounding box center [797, 34] width 83 height 14
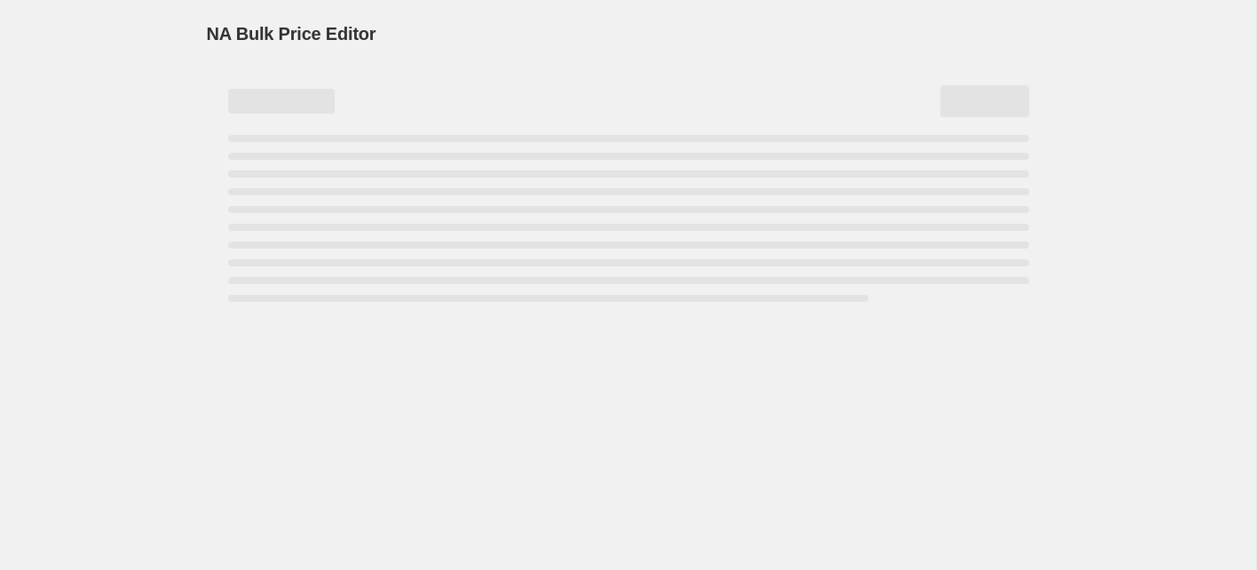
select select "percentage"
select select "collection"
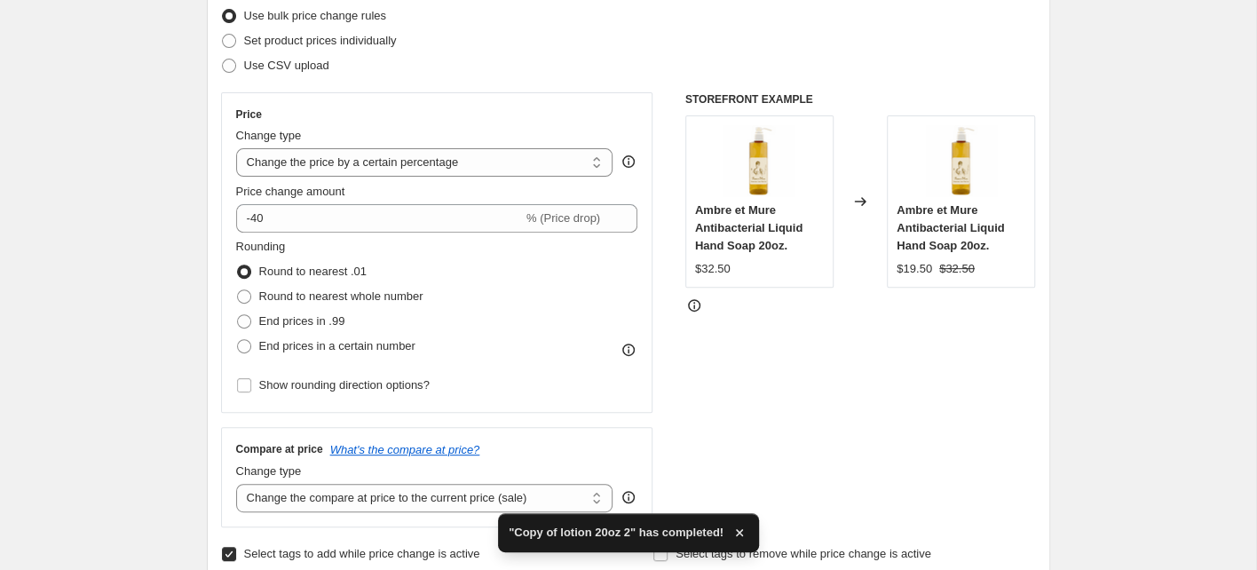
scroll to position [333, 0]
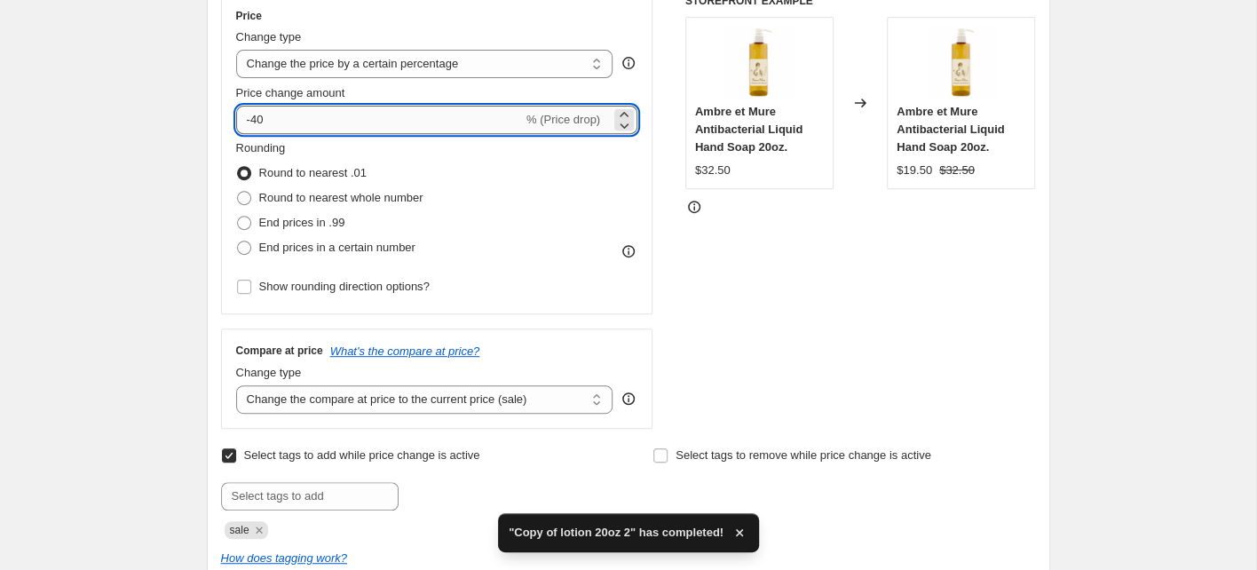
drag, startPoint x: 271, startPoint y: 121, endPoint x: 253, endPoint y: 121, distance: 17.8
click at [254, 121] on input "-40" at bounding box center [379, 120] width 287 height 28
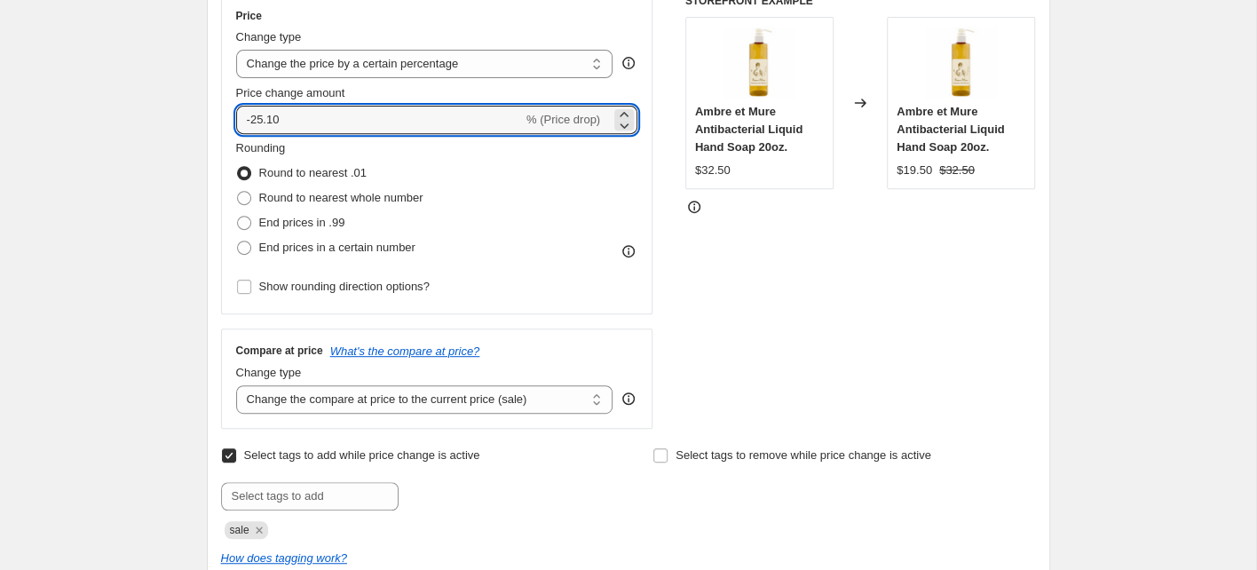
type input "-25.10"
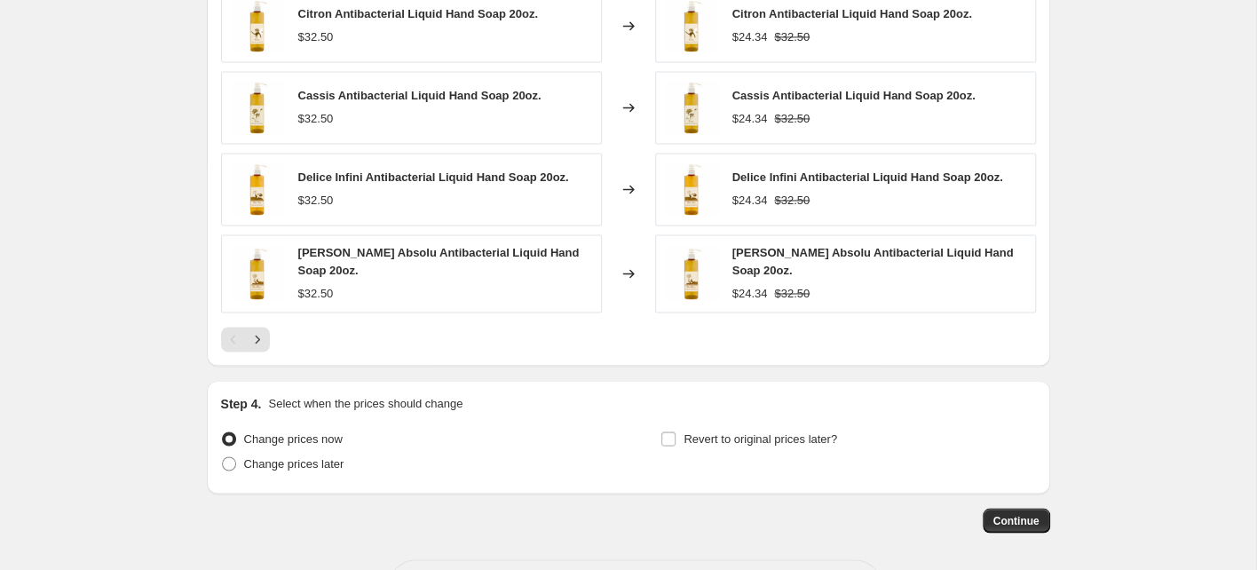
scroll to position [1500, 0]
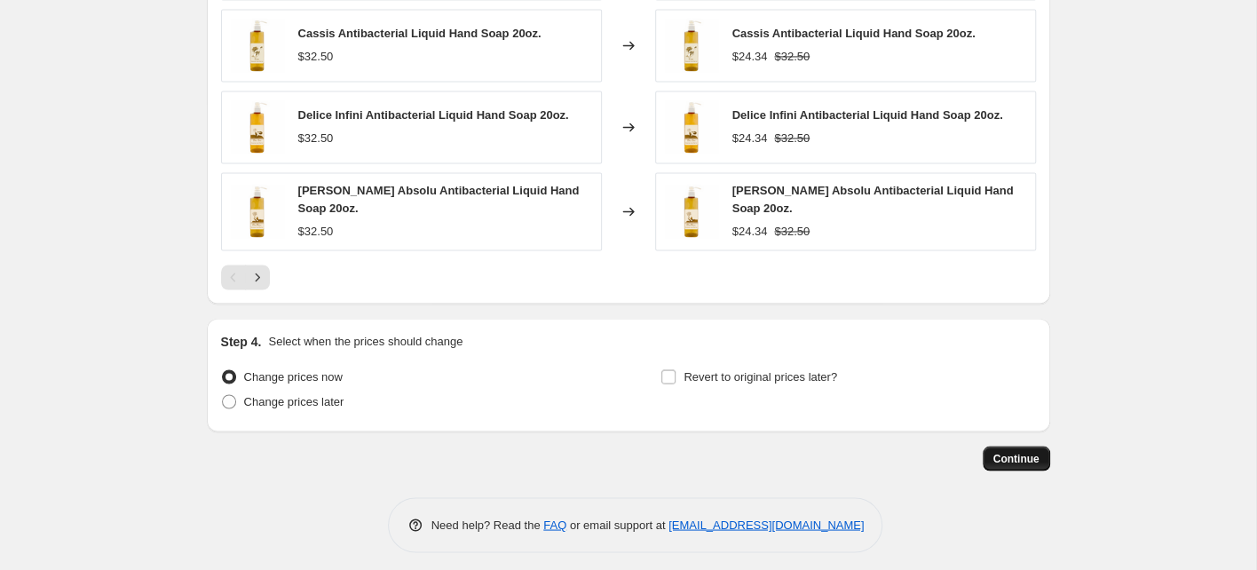
click at [1024, 453] on span "Continue" at bounding box center [1016, 458] width 46 height 14
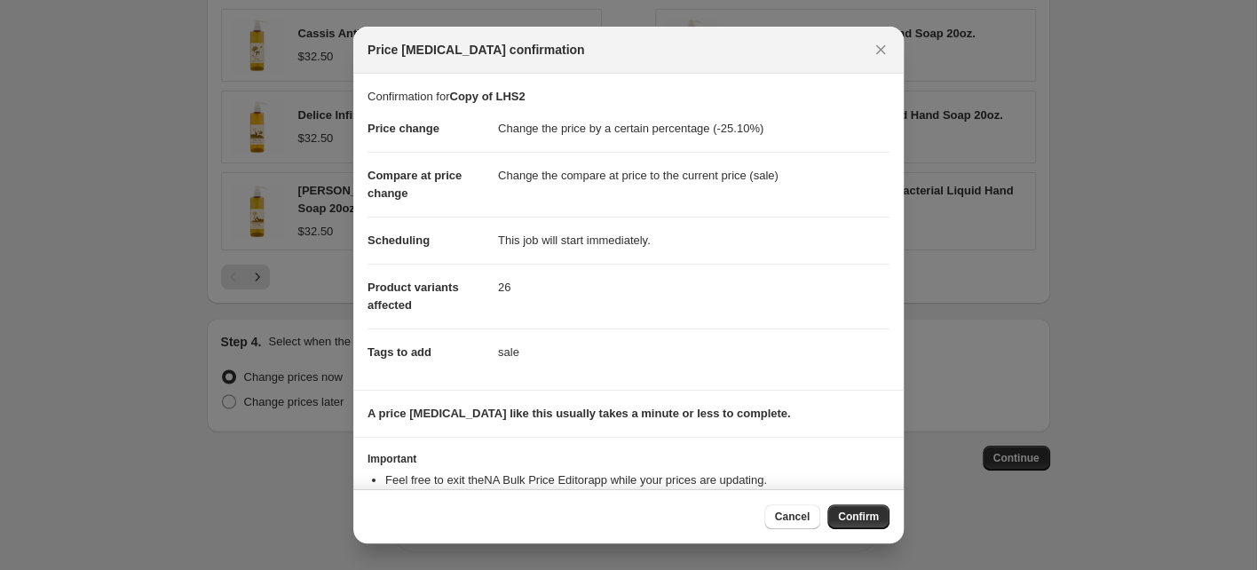
click at [858, 518] on span "Confirm" at bounding box center [858, 517] width 41 height 14
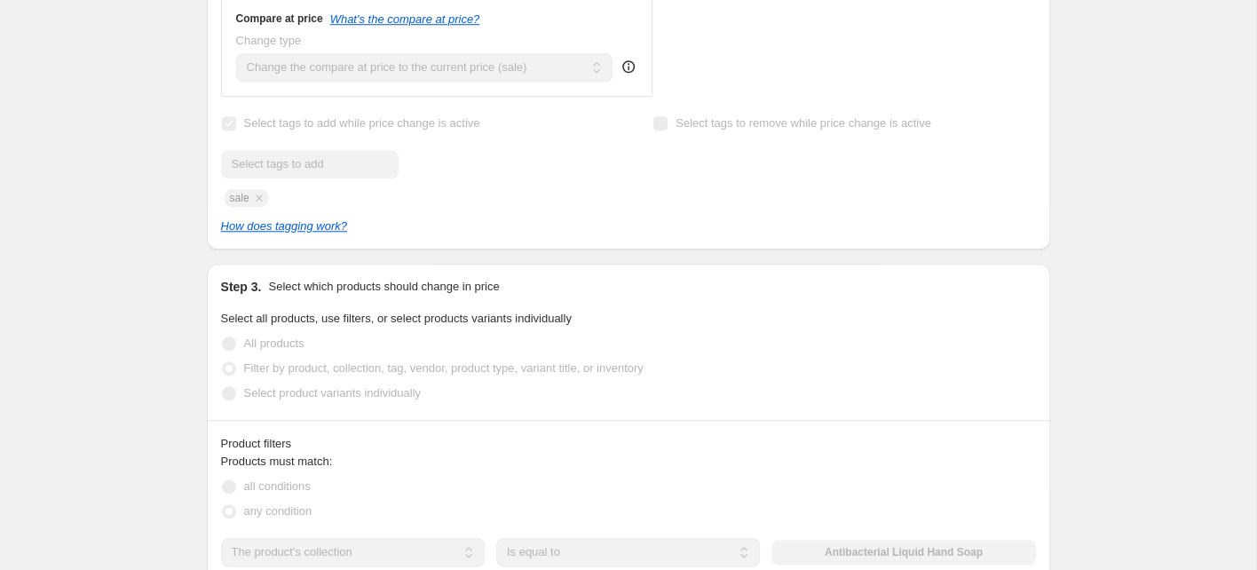
scroll to position [33, 0]
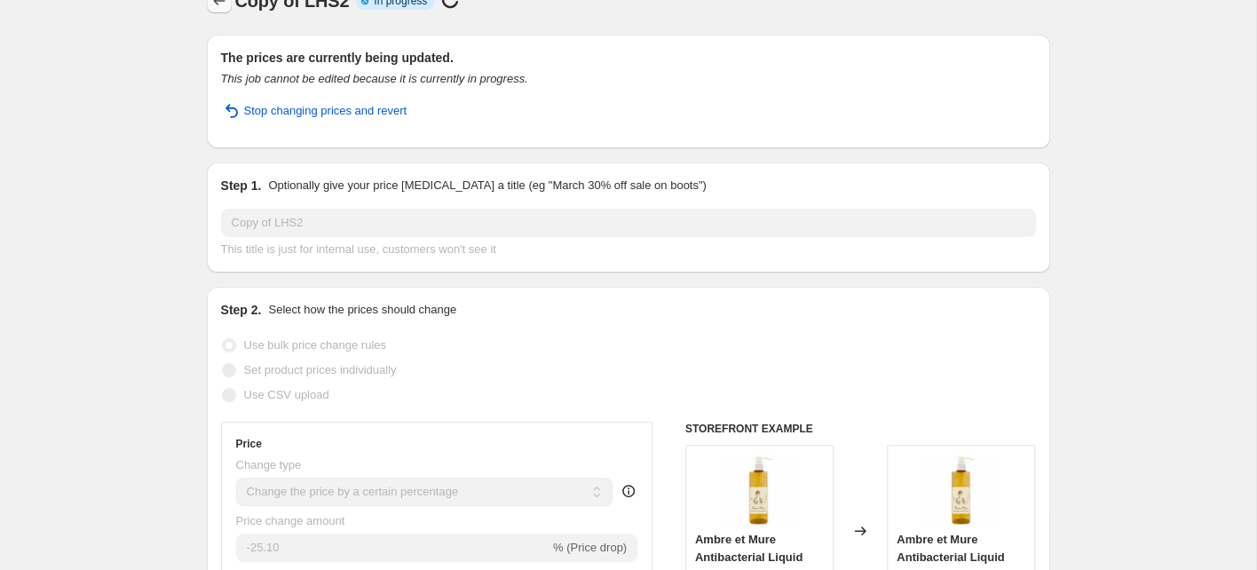
click at [216, 4] on icon "Price change jobs" at bounding box center [219, 1] width 18 height 18
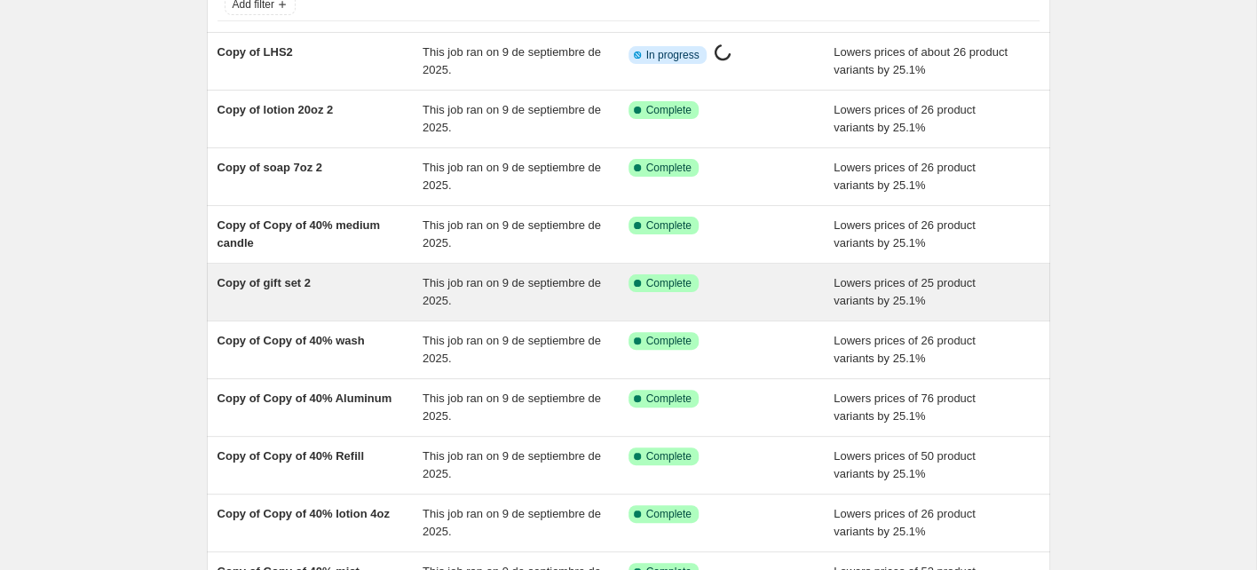
scroll to position [343, 0]
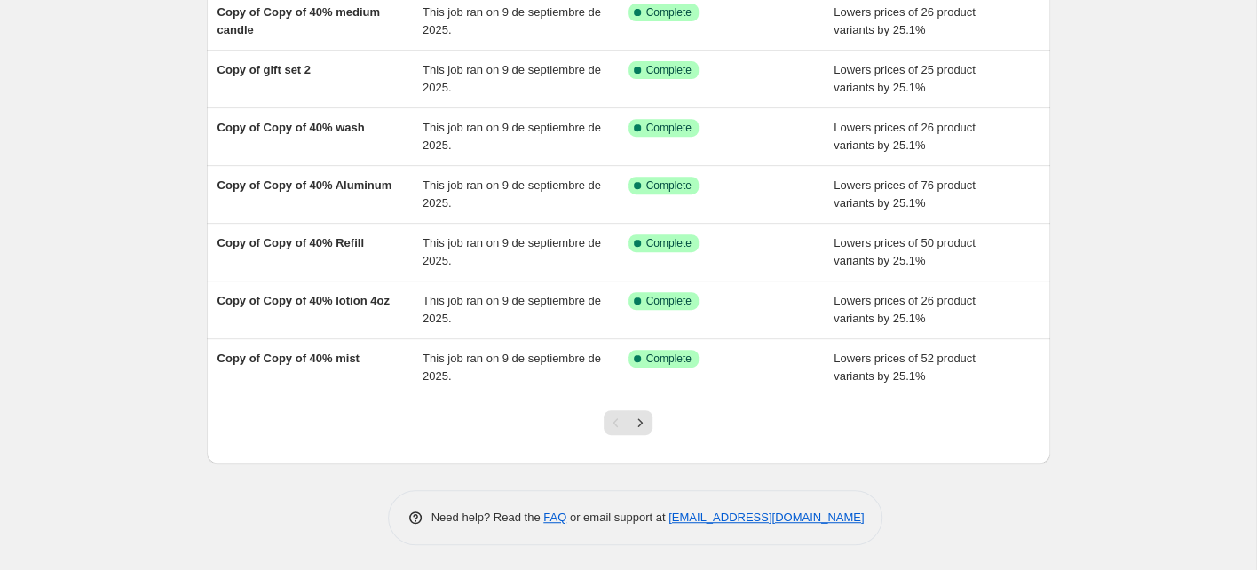
drag, startPoint x: 644, startPoint y: 424, endPoint x: 660, endPoint y: 348, distance: 78.0
click at [645, 423] on icon "Next" at bounding box center [640, 423] width 18 height 18
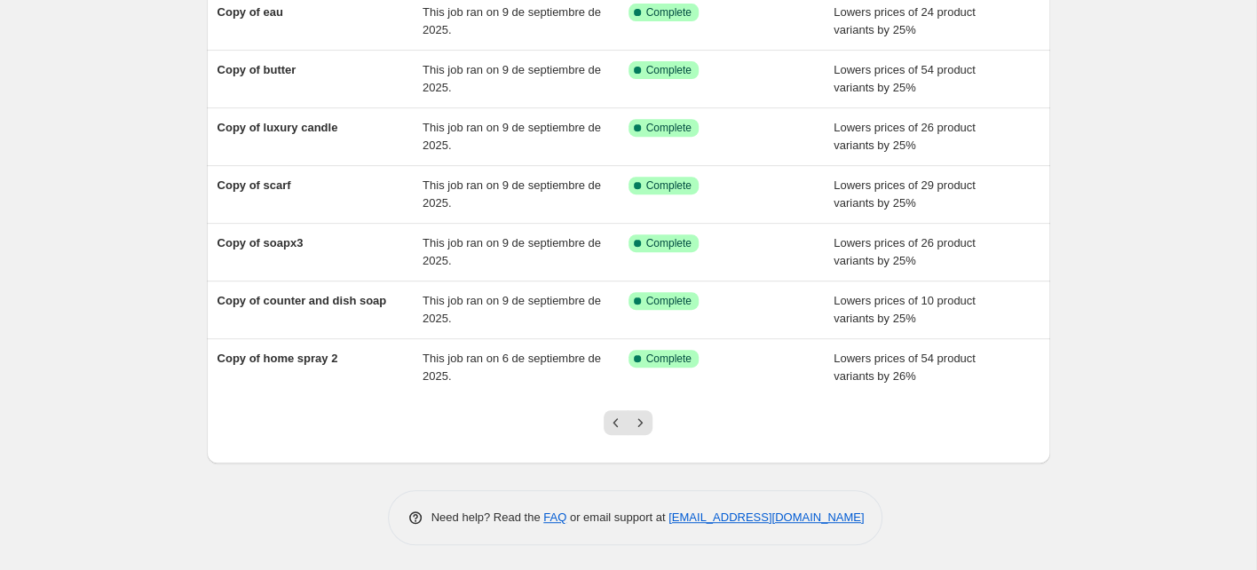
click at [640, 420] on icon "Next" at bounding box center [640, 423] width 18 height 18
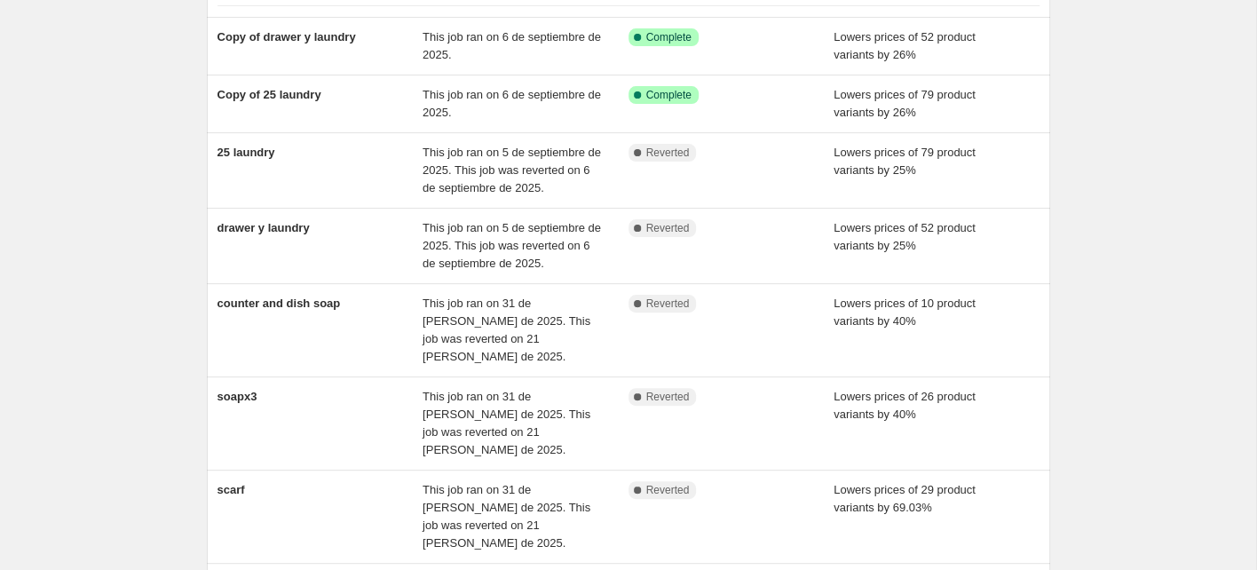
scroll to position [485, 0]
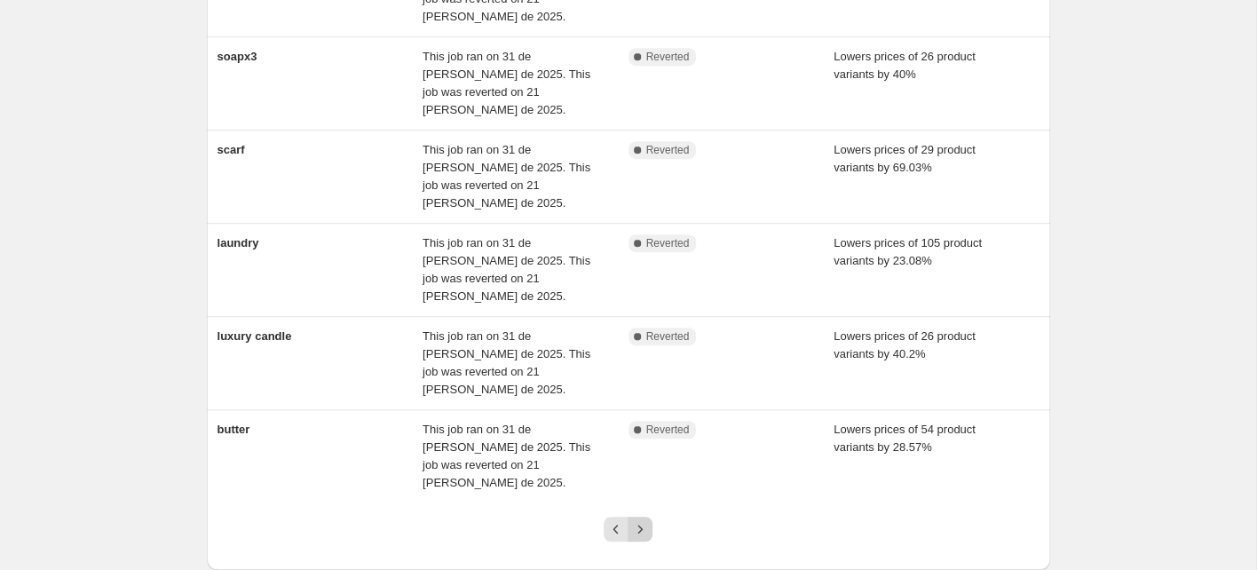
click at [642, 520] on icon "Next" at bounding box center [640, 529] width 18 height 18
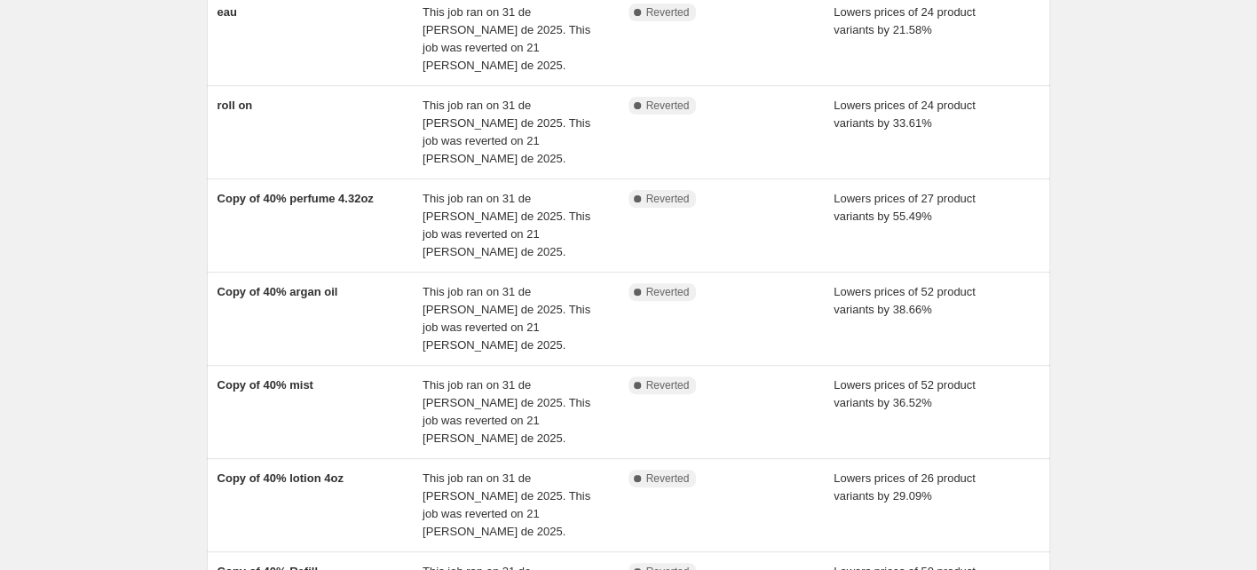
scroll to position [520, 0]
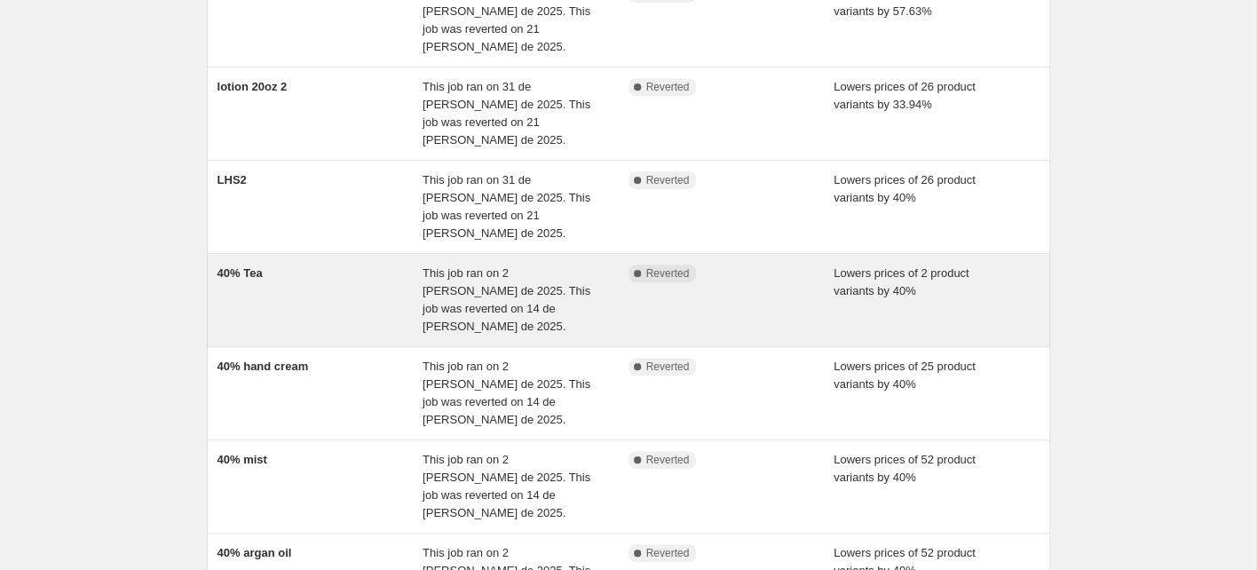
scroll to position [337, 0]
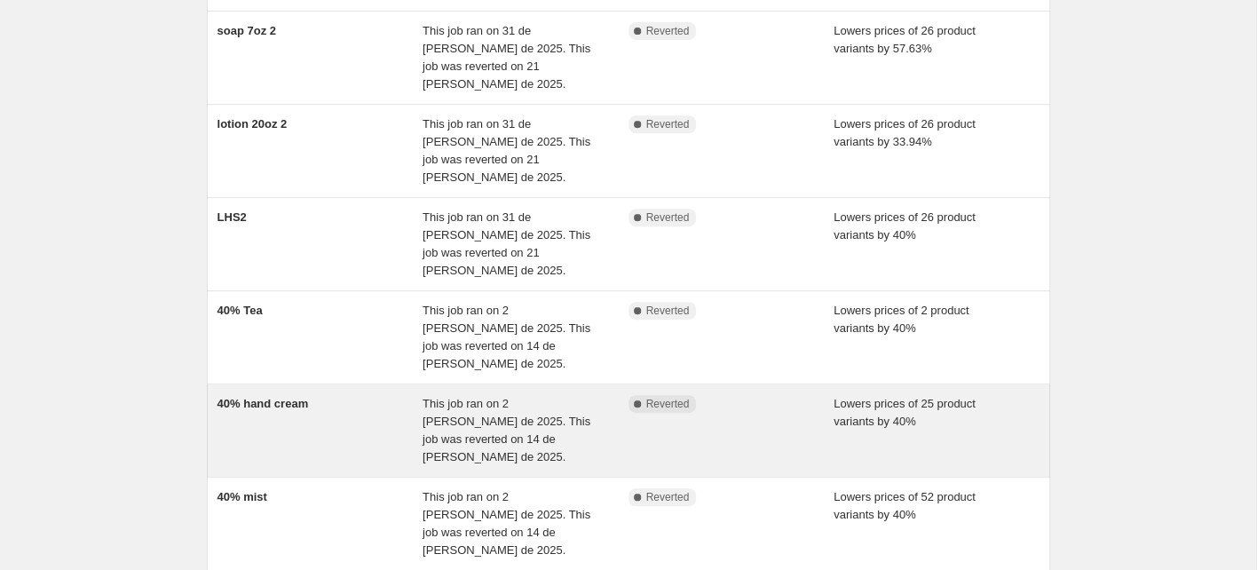
click at [285, 395] on div "40% hand cream" at bounding box center [321, 430] width 206 height 71
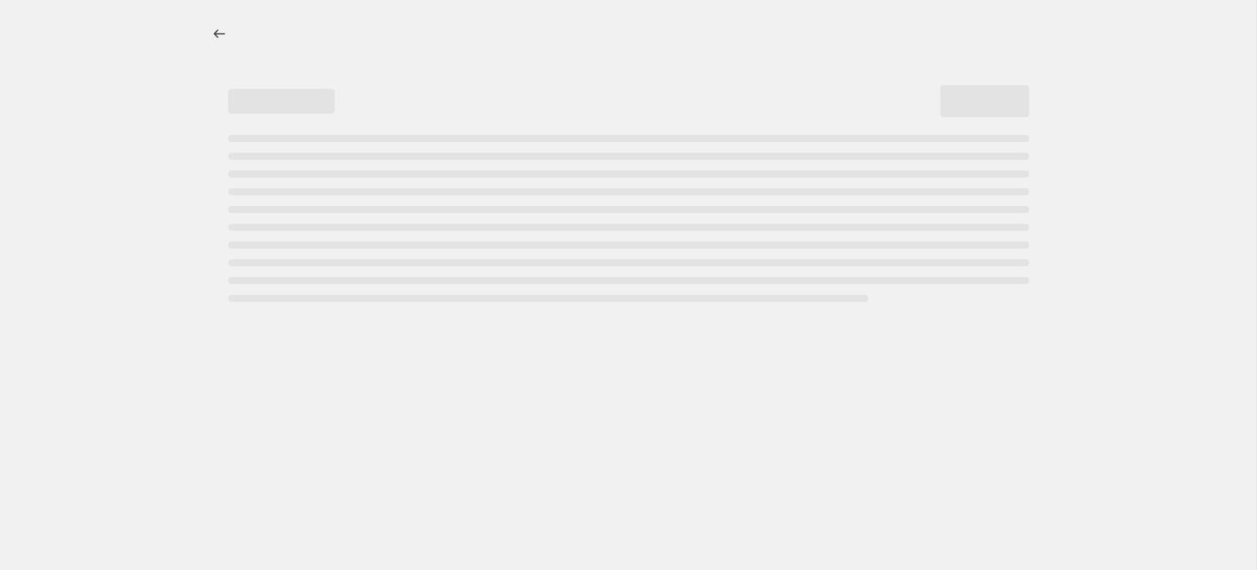
select select "percentage"
select select "collection"
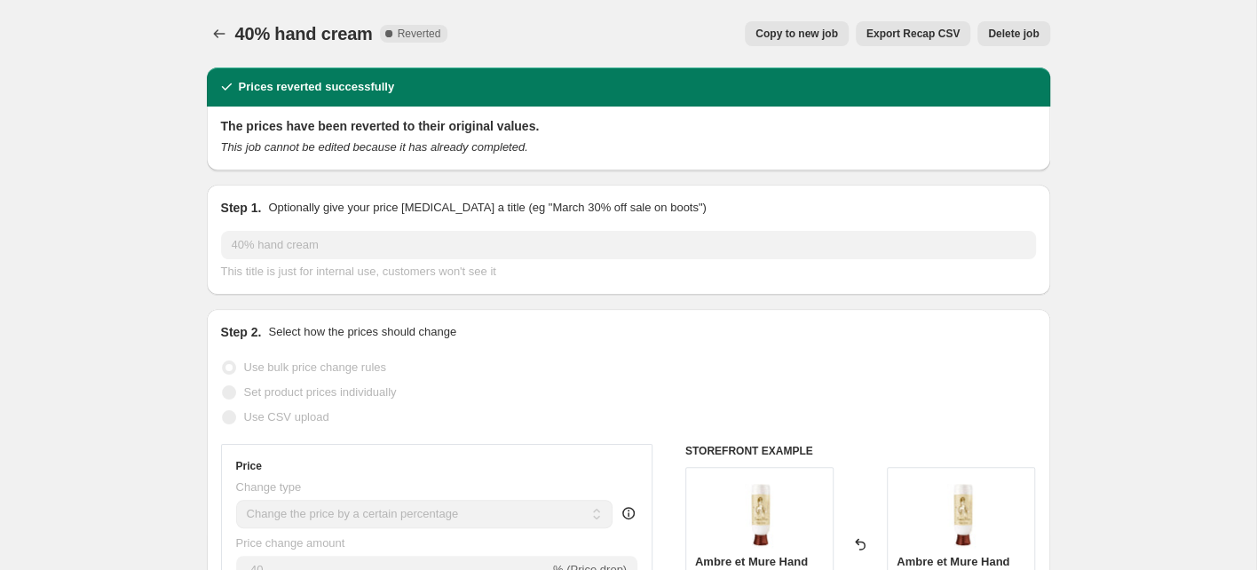
click at [793, 46] on div "40% hand cream. This page is ready 40% hand cream Complete Reverted Copy to new…" at bounding box center [628, 33] width 843 height 67
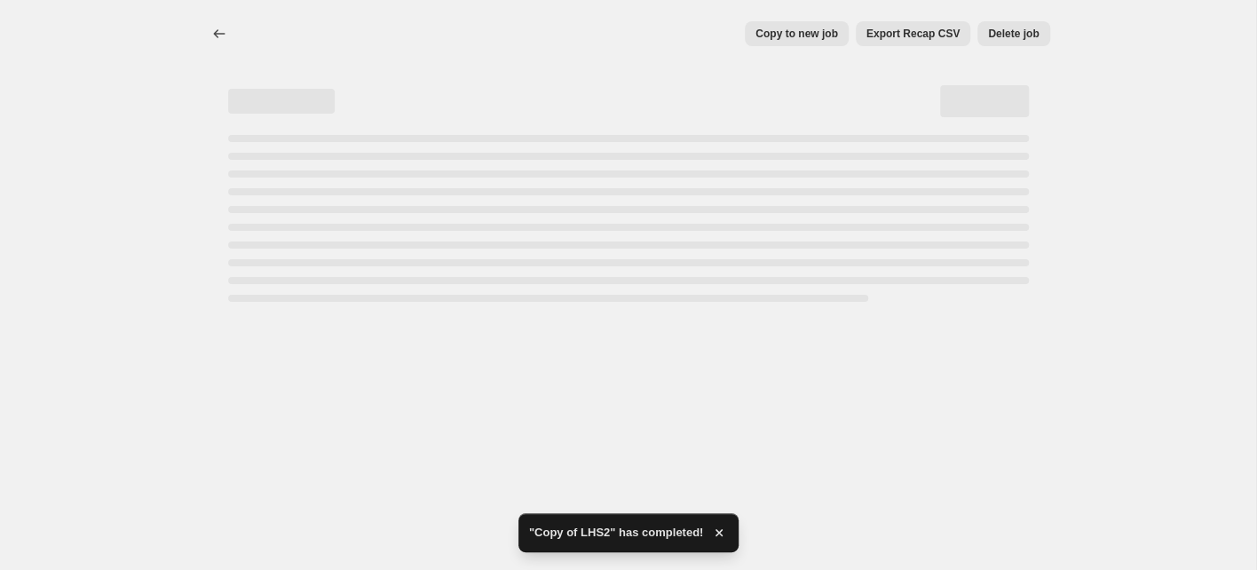
select select "percentage"
select select "collection"
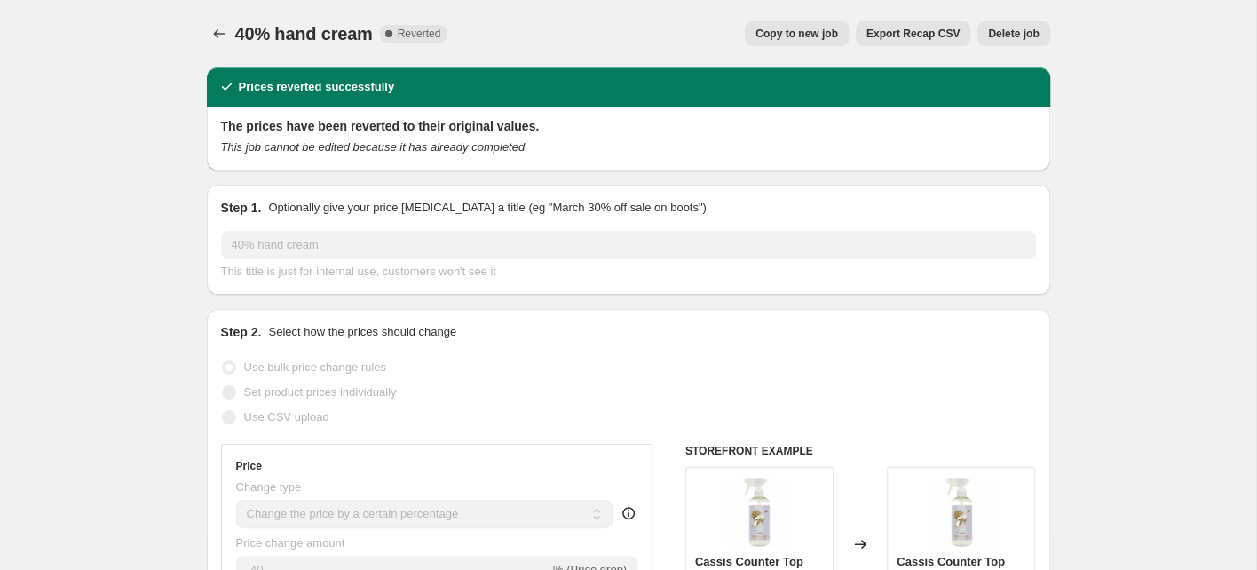
click at [807, 32] on span "Copy to new job" at bounding box center [797, 34] width 83 height 14
select select "percentage"
select select "collection"
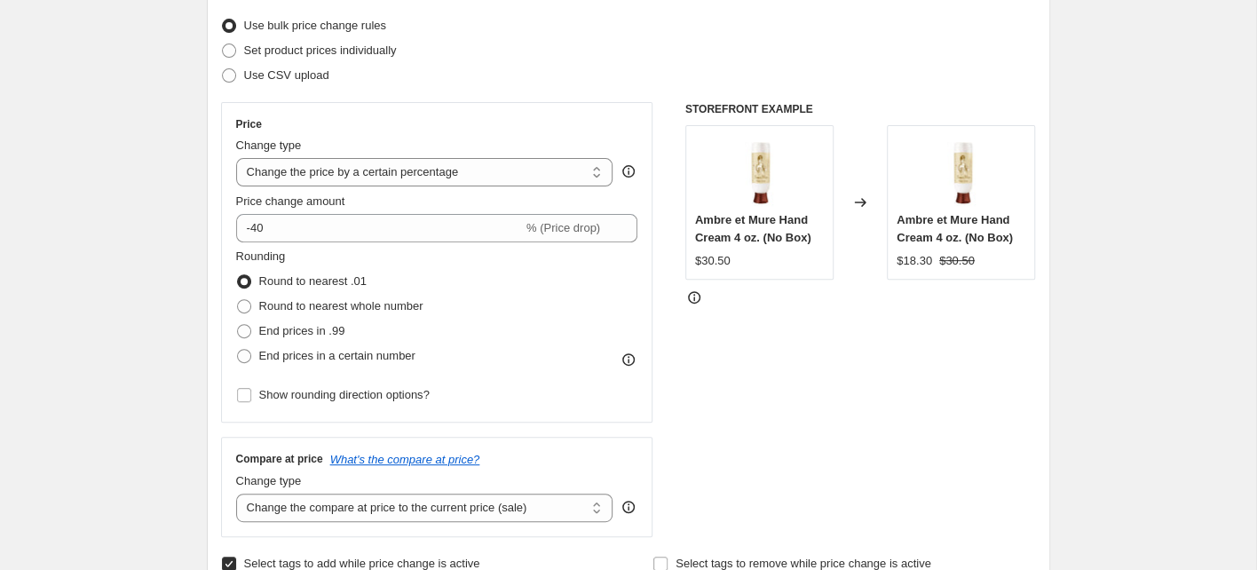
scroll to position [151, 0]
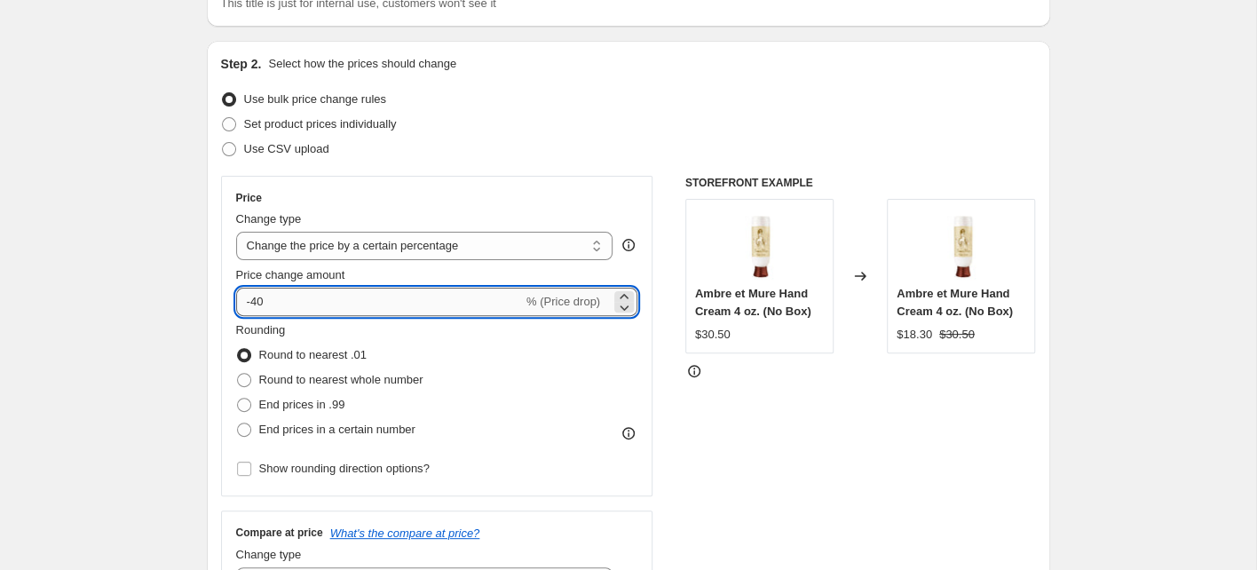
drag, startPoint x: 277, startPoint y: 302, endPoint x: 256, endPoint y: 297, distance: 22.0
click at [256, 297] on input "-40" at bounding box center [379, 302] width 287 height 28
type input "-4"
type input "-25.10"
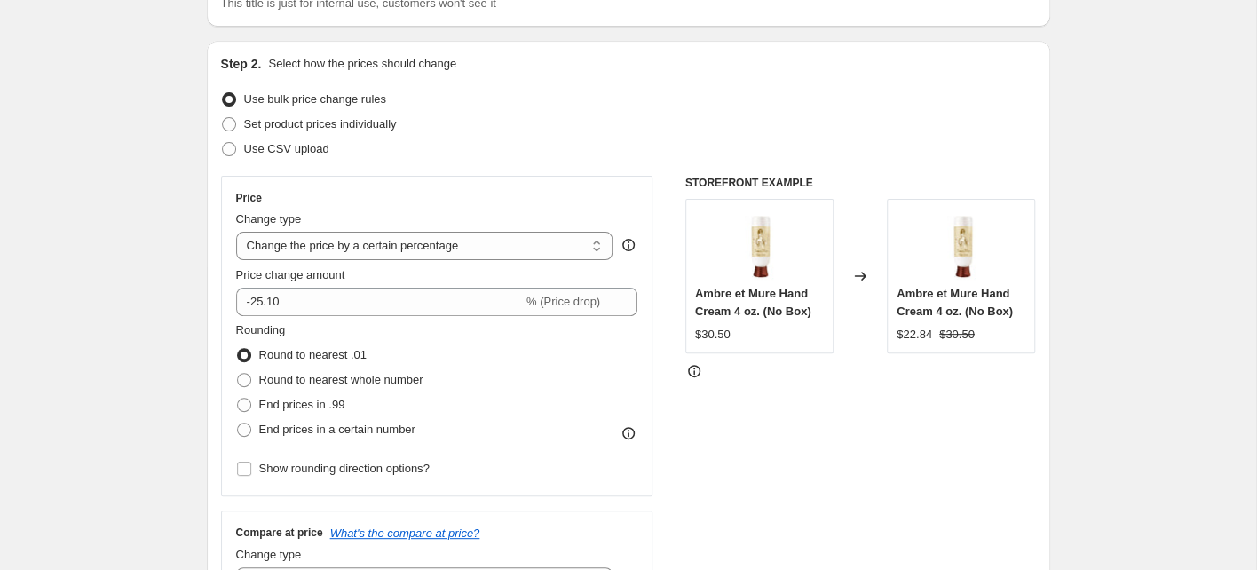
click at [817, 420] on div "STOREFRONT EXAMPLE Ambre et Mure Hand Cream 4 oz. (No Box) $30.50 Changed to Am…" at bounding box center [860, 393] width 351 height 435
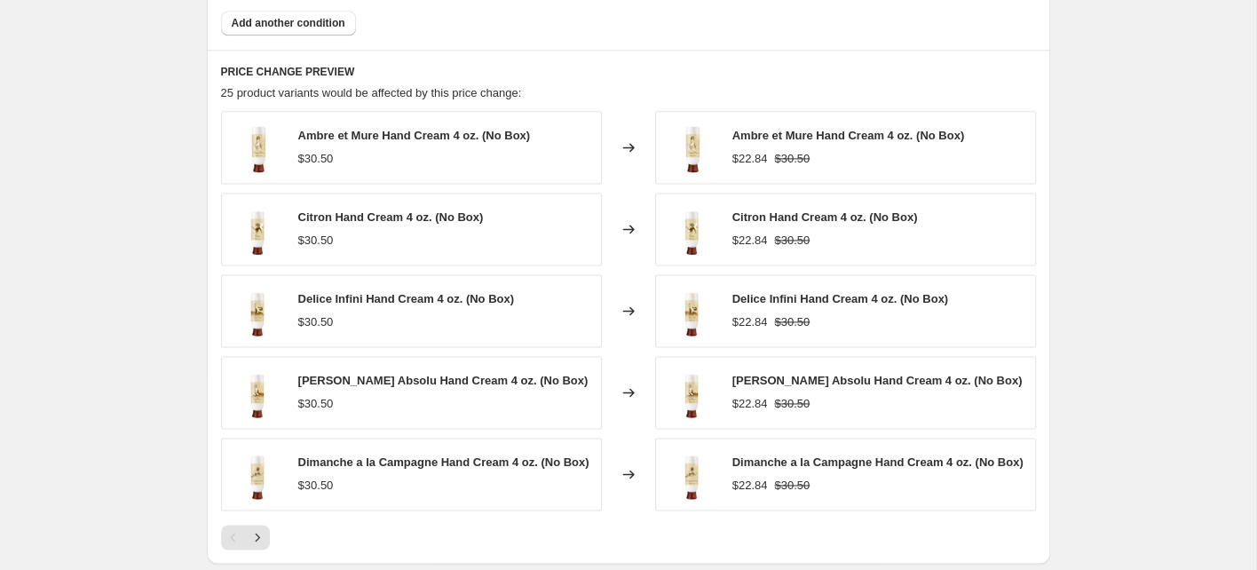
scroll to position [1500, 0]
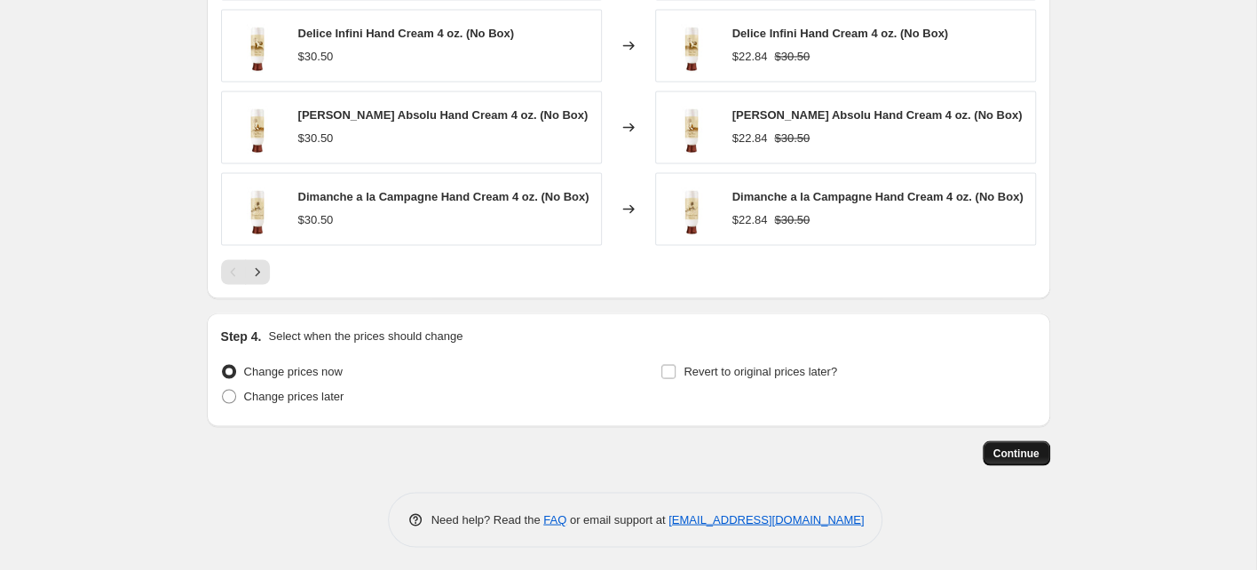
click at [1003, 449] on span "Continue" at bounding box center [1016, 453] width 46 height 14
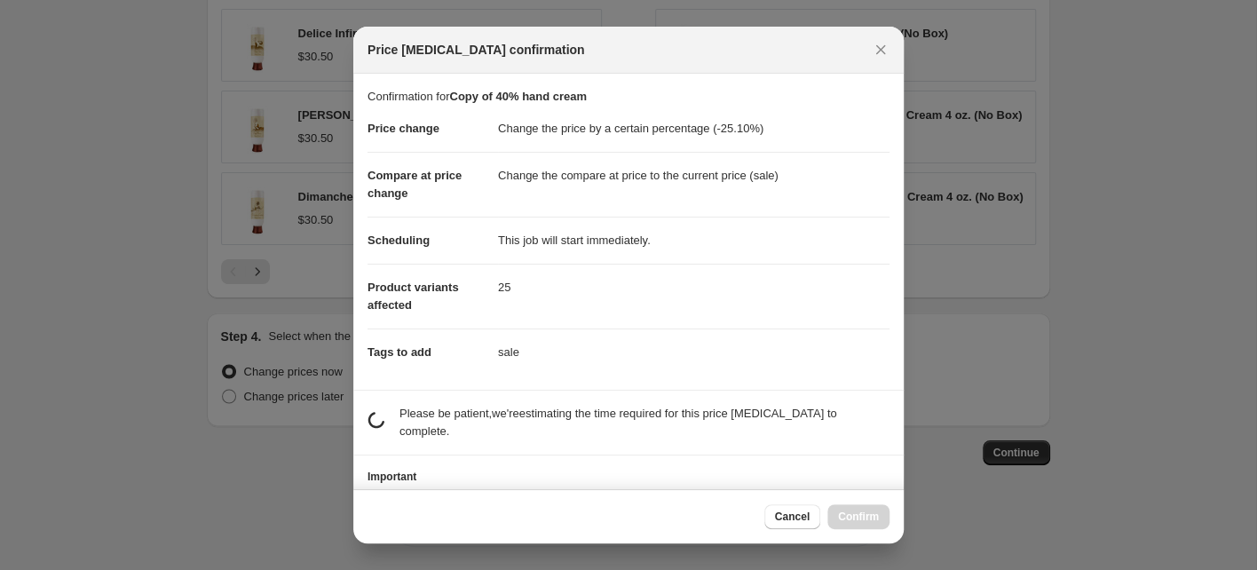
scroll to position [0, 0]
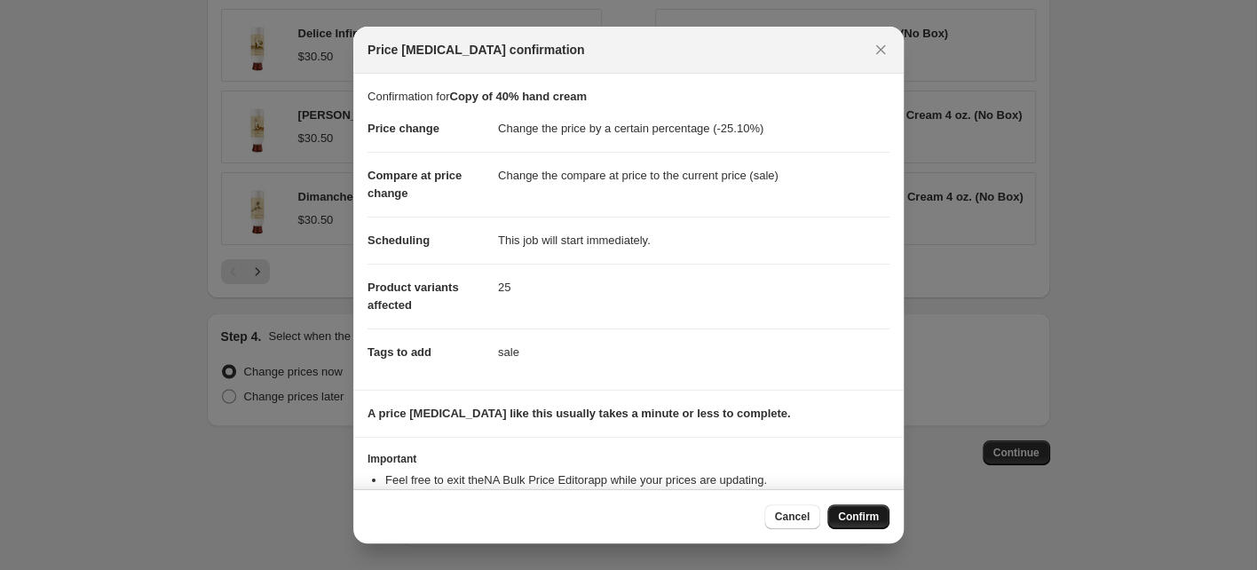
click at [857, 515] on span "Confirm" at bounding box center [858, 517] width 41 height 14
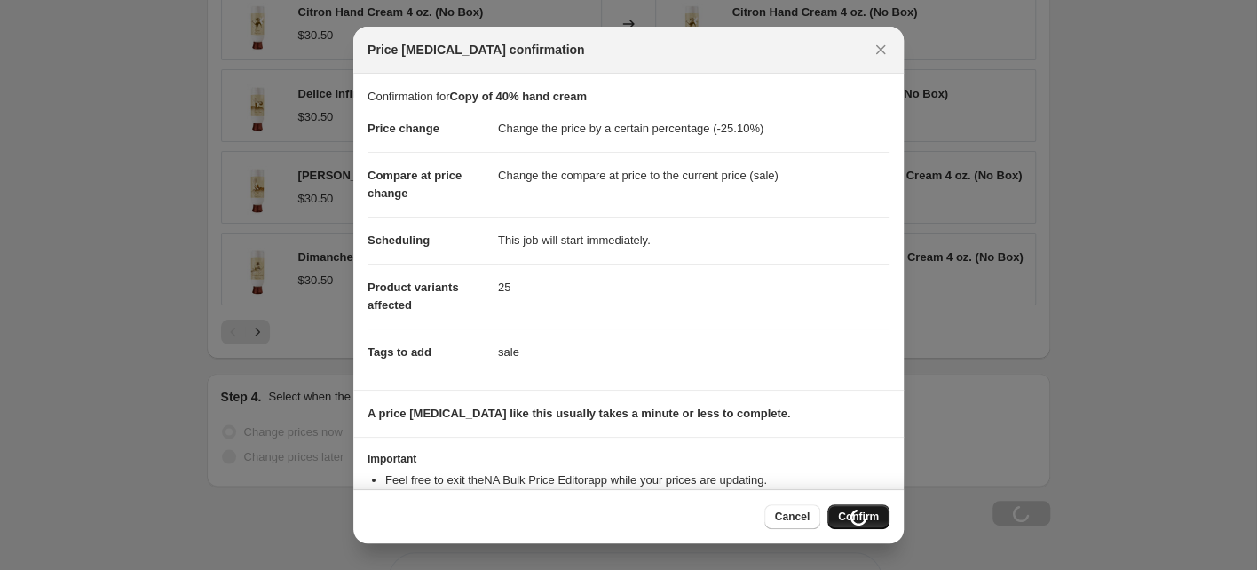
scroll to position [1499, 0]
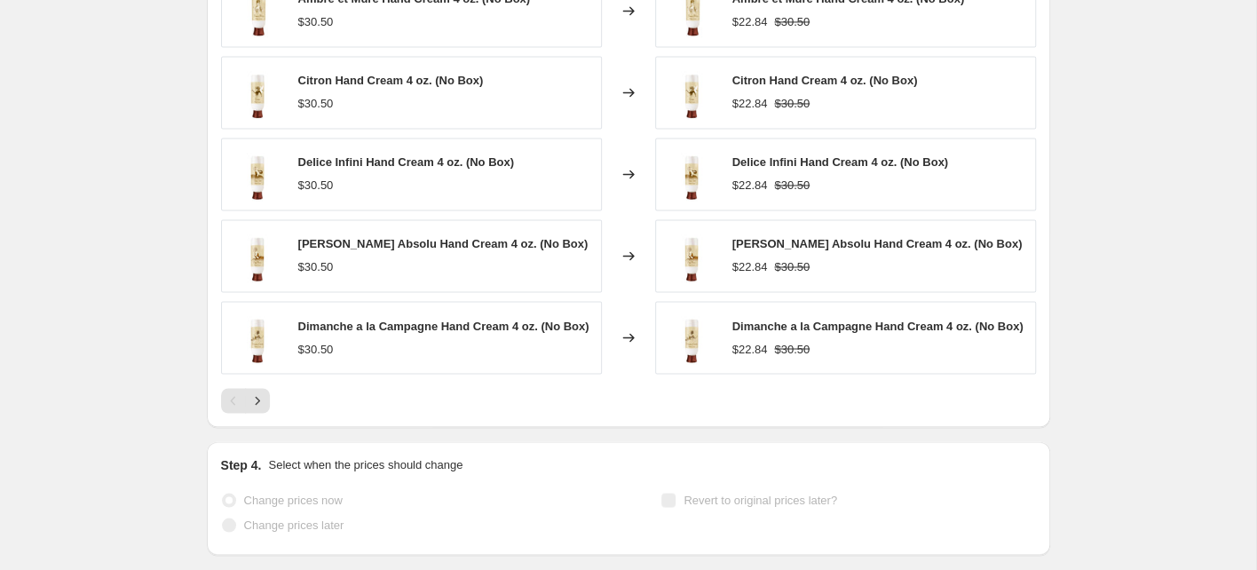
select select "percentage"
select select "collection"
